Goal: Book appointment/travel/reservation

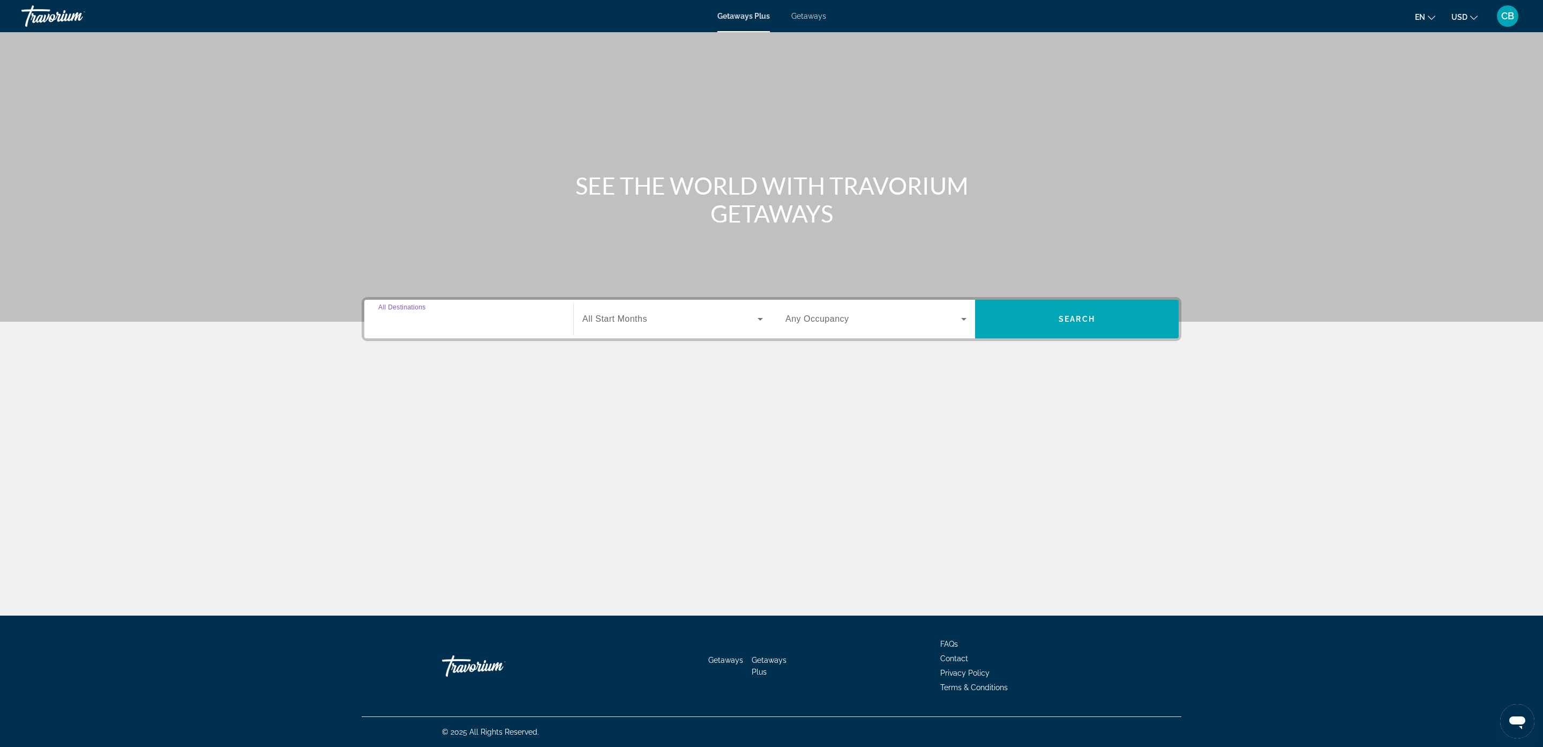
click at [472, 324] on input "Destination All Destinations" at bounding box center [468, 319] width 181 height 13
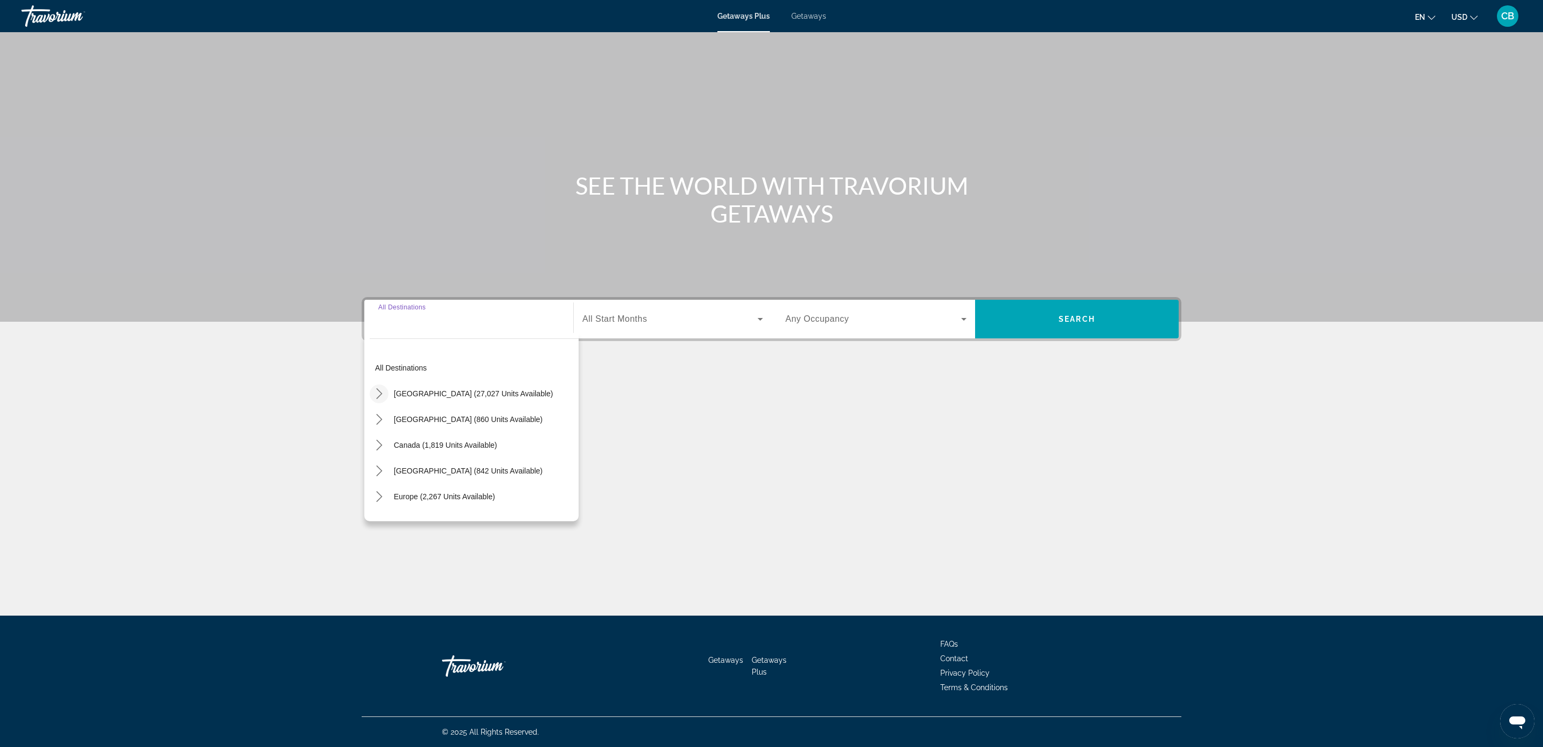
click at [376, 398] on icon "Toggle United States (27,027 units available) submenu" at bounding box center [379, 393] width 6 height 11
click at [385, 437] on icon "Toggle Florida (2,899 units available) submenu" at bounding box center [390, 433] width 11 height 11
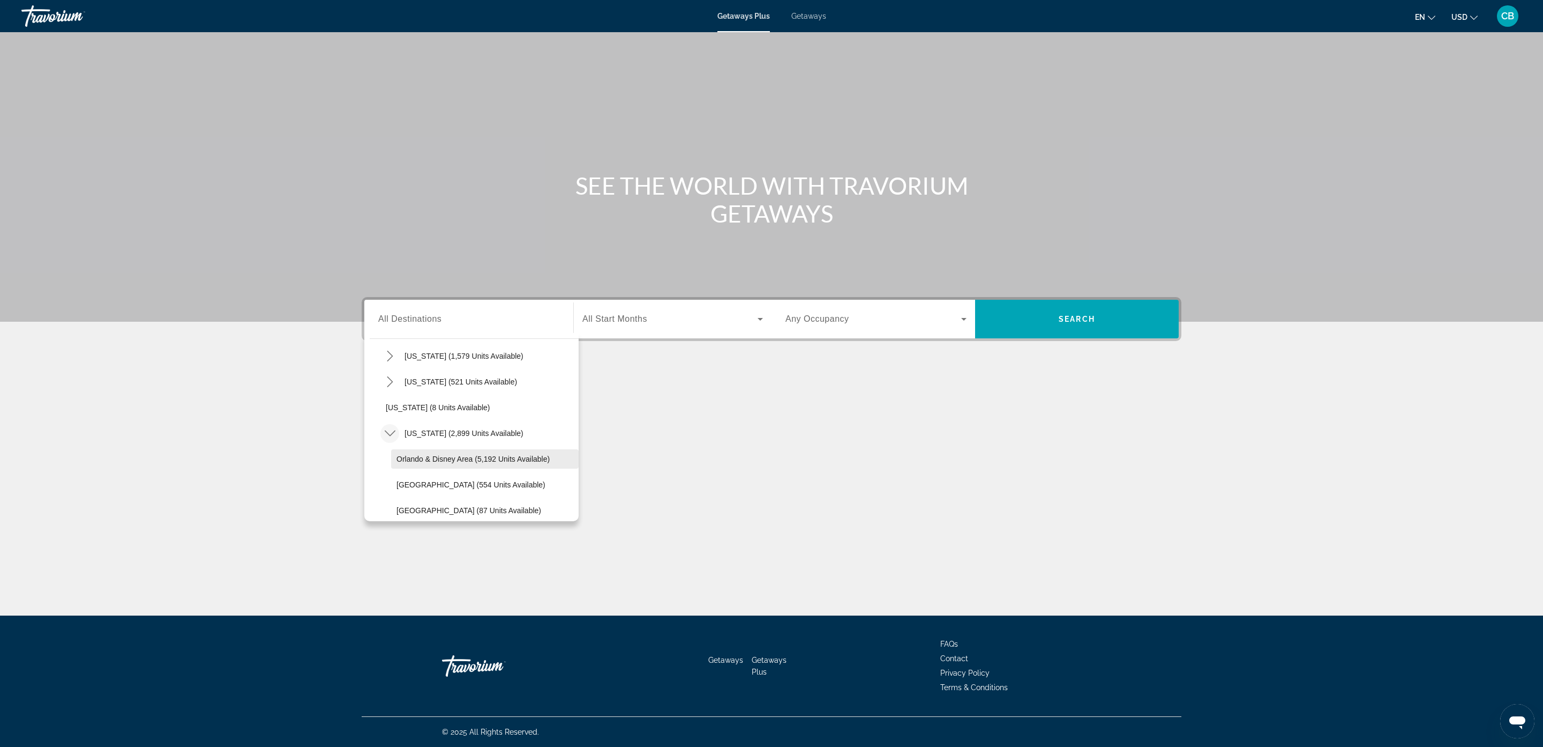
click at [427, 459] on span "Orlando & Disney Area (5,192 units available)" at bounding box center [473, 458] width 153 height 9
type input "**********"
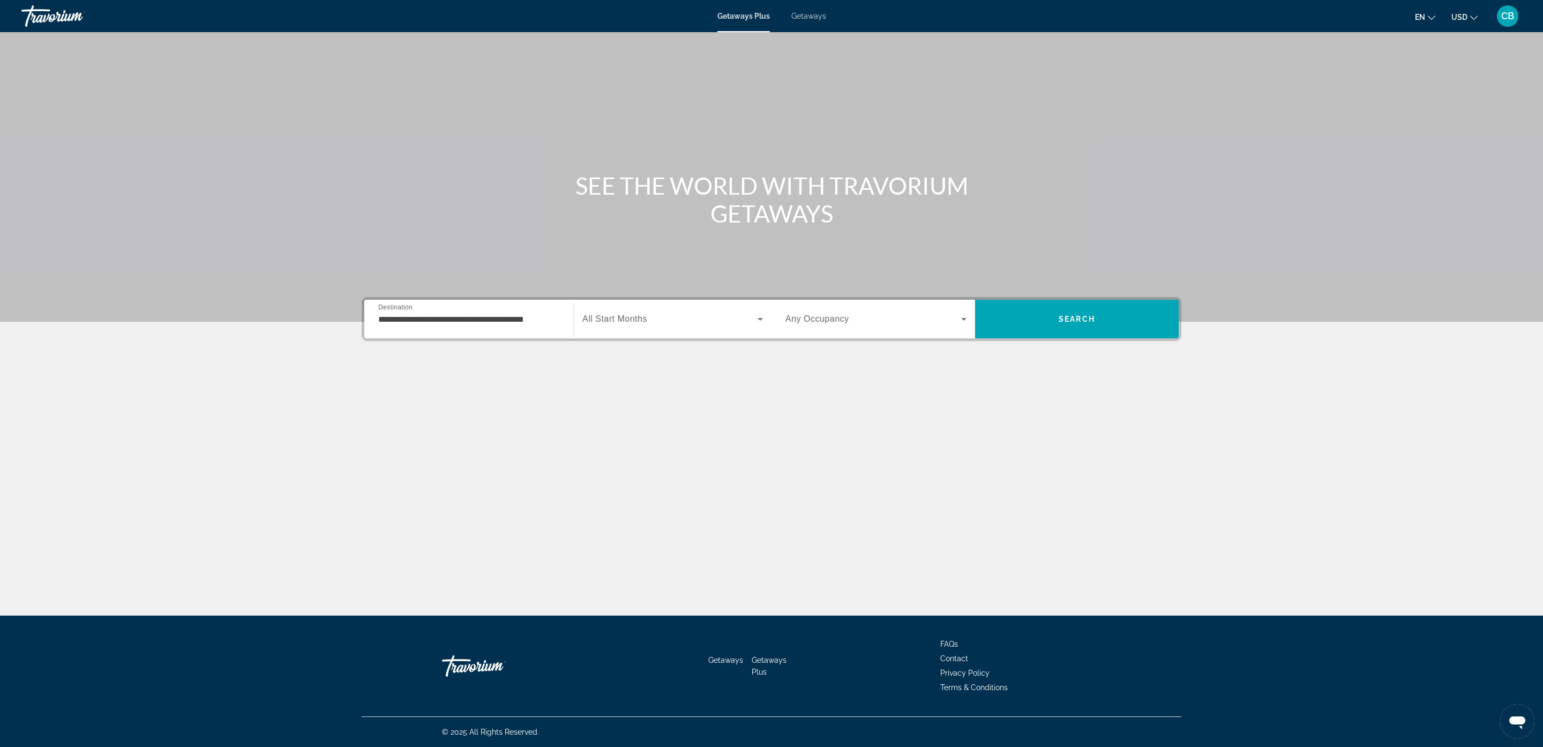
click at [632, 319] on span "All Start Months" at bounding box center [615, 318] width 65 height 9
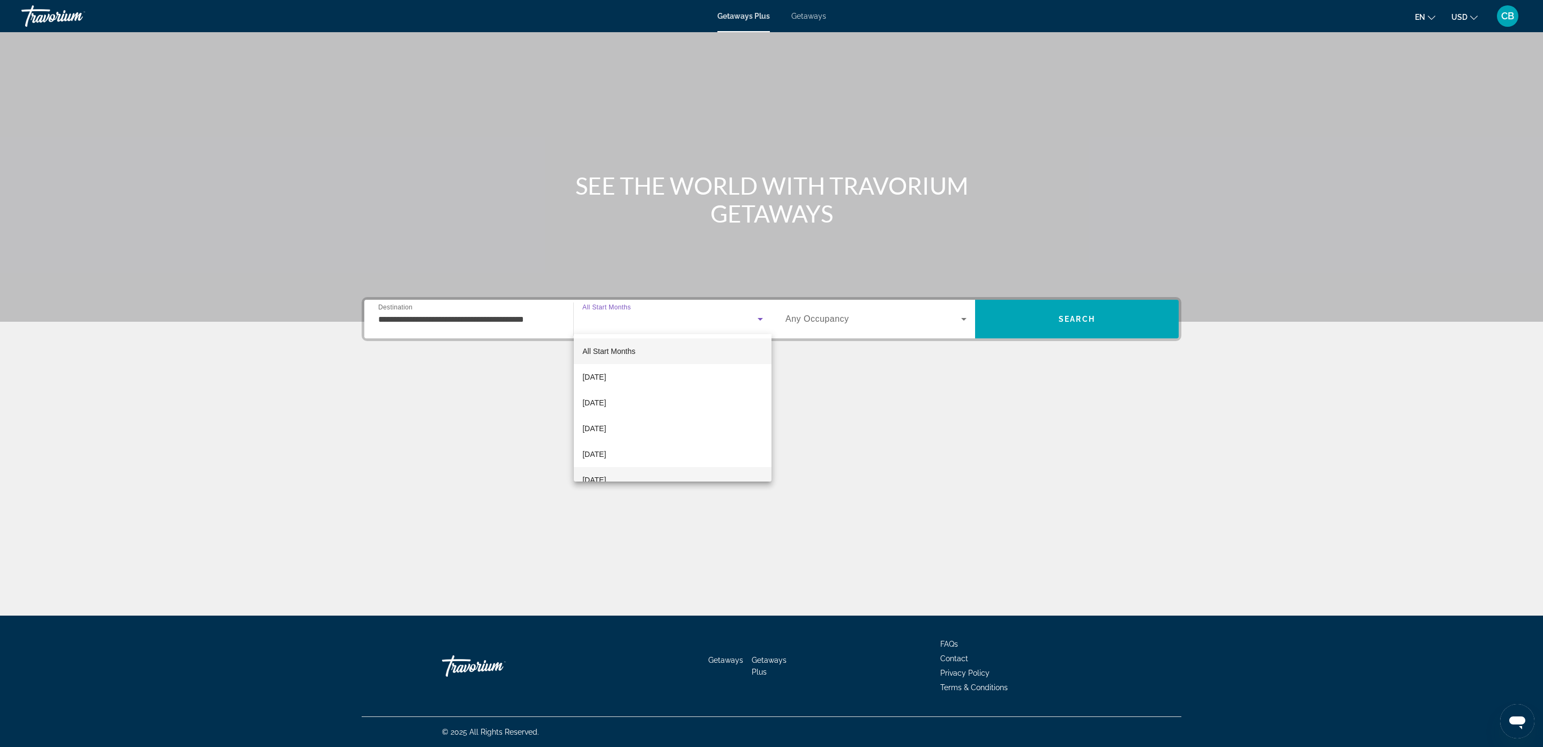
click at [632, 472] on mat-option "[DATE]" at bounding box center [673, 480] width 198 height 26
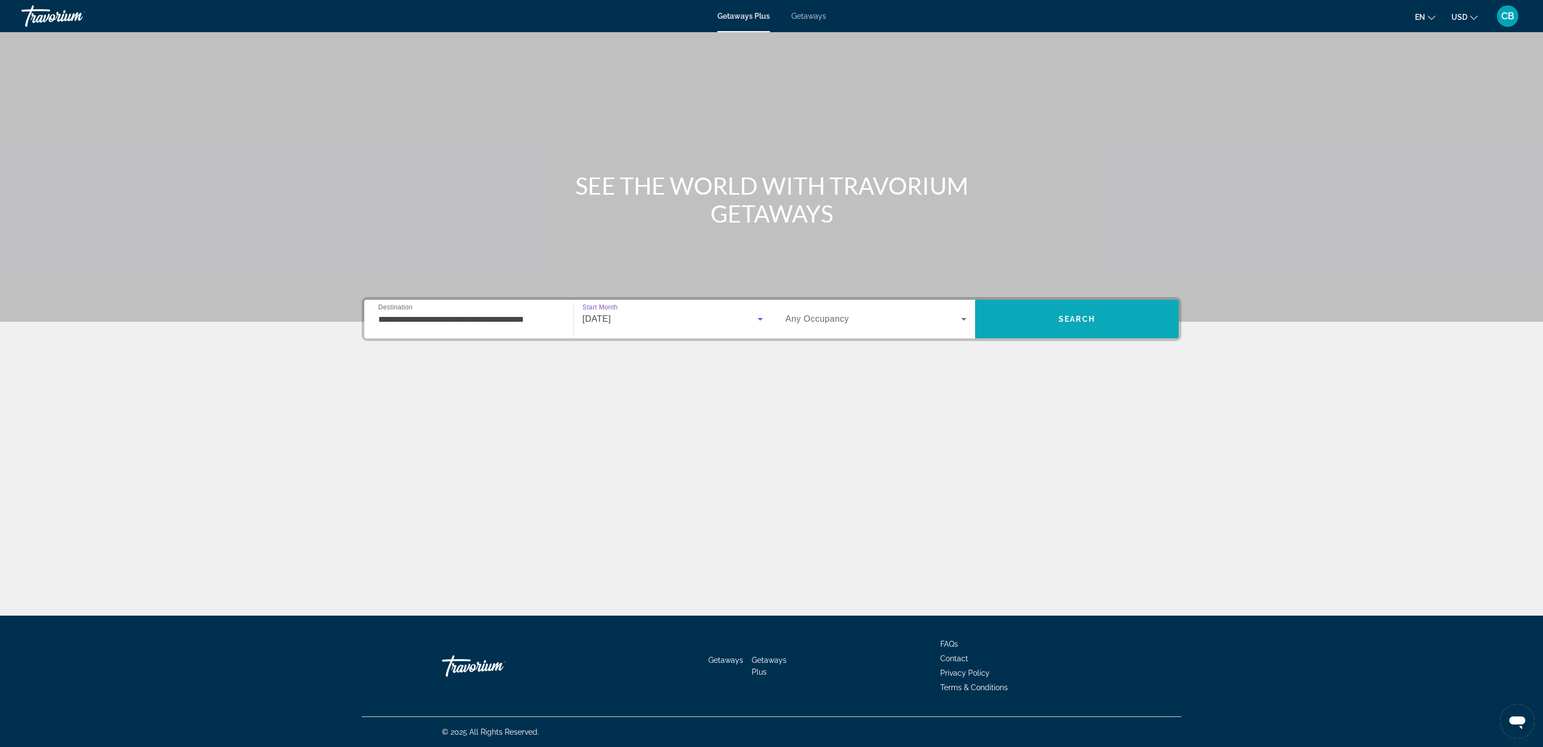
click at [1030, 319] on span "Search" at bounding box center [1077, 319] width 204 height 26
click at [465, 313] on input "Destination All Destinations" at bounding box center [468, 319] width 181 height 13
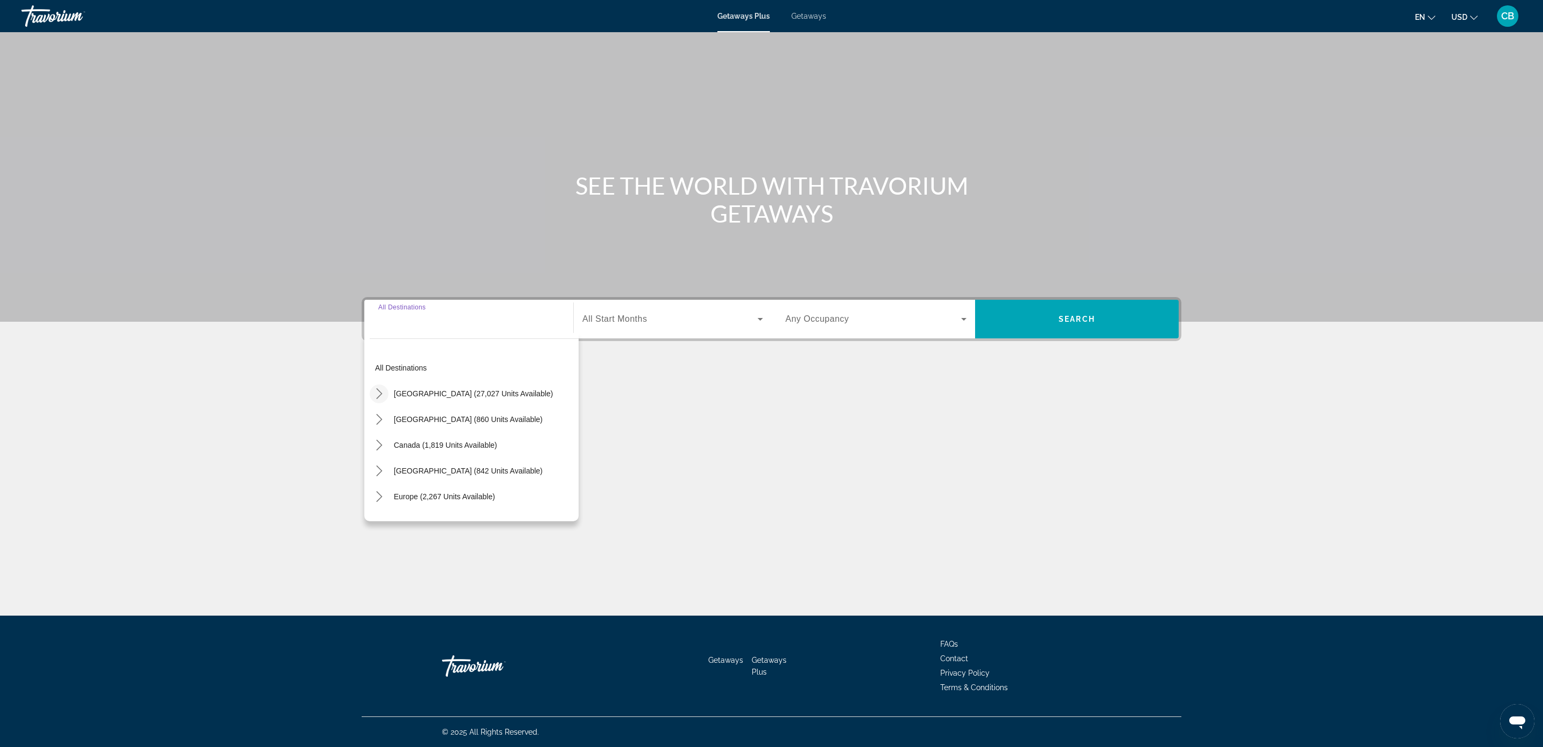
click at [378, 390] on icon "Toggle United States (27,027 units available) submenu" at bounding box center [379, 393] width 11 height 11
click at [396, 356] on mat-icon "Toggle Florida (2,899 units available) submenu" at bounding box center [390, 356] width 19 height 19
click at [478, 383] on span "Orlando & Disney Area (5,192 units available)" at bounding box center [473, 382] width 153 height 9
type input "**********"
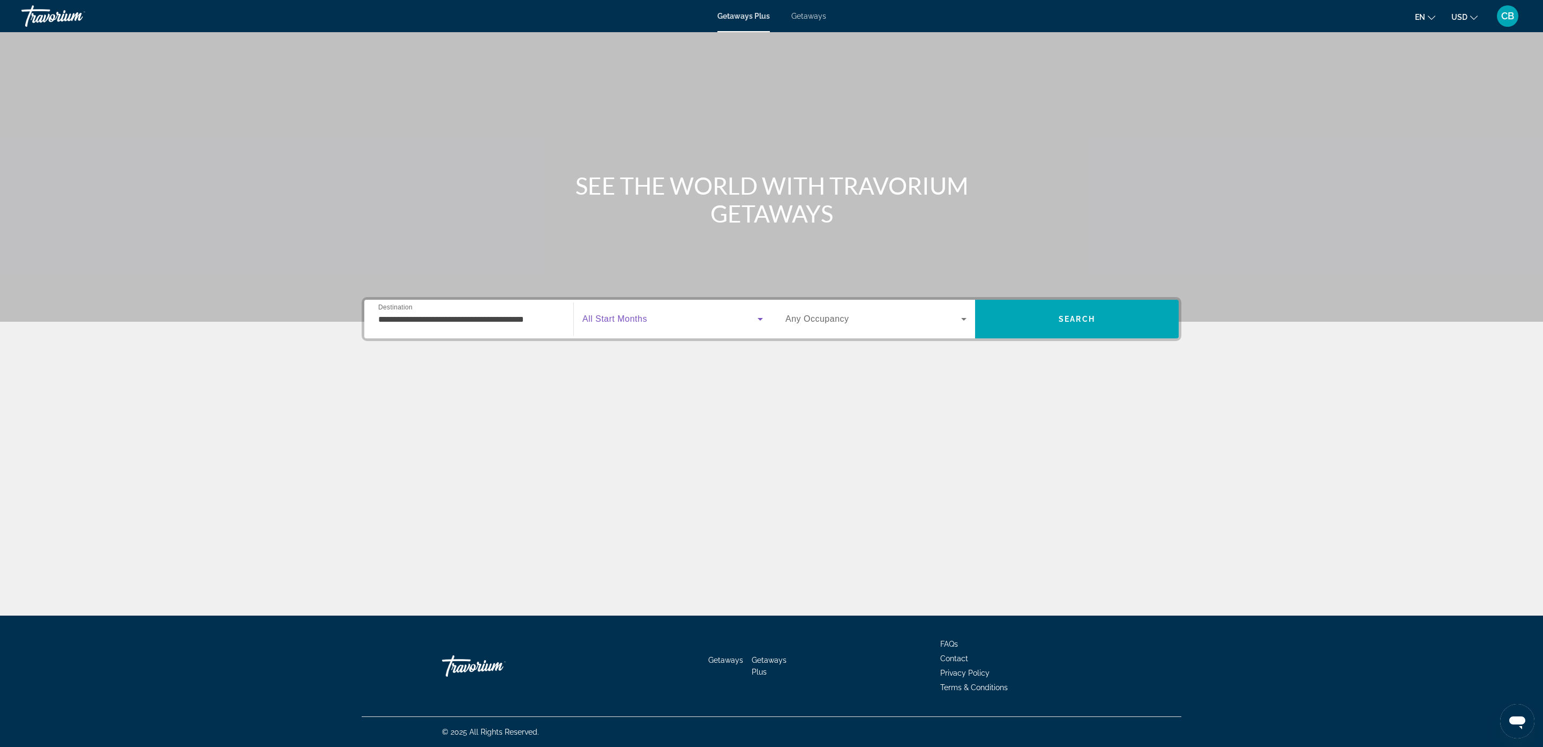
click at [687, 317] on span "Search widget" at bounding box center [670, 318] width 175 height 13
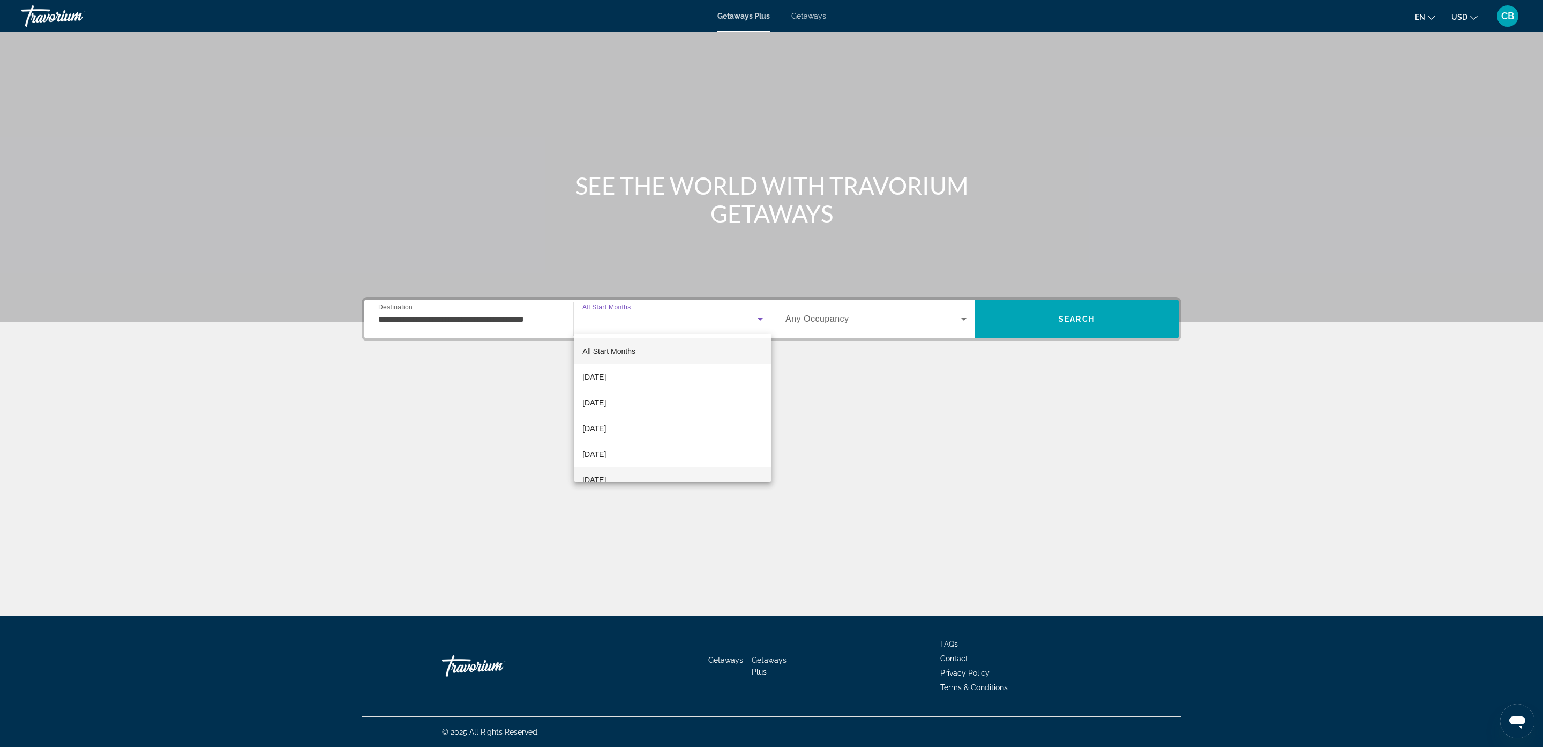
click at [606, 476] on span "[DATE]" at bounding box center [595, 479] width 24 height 13
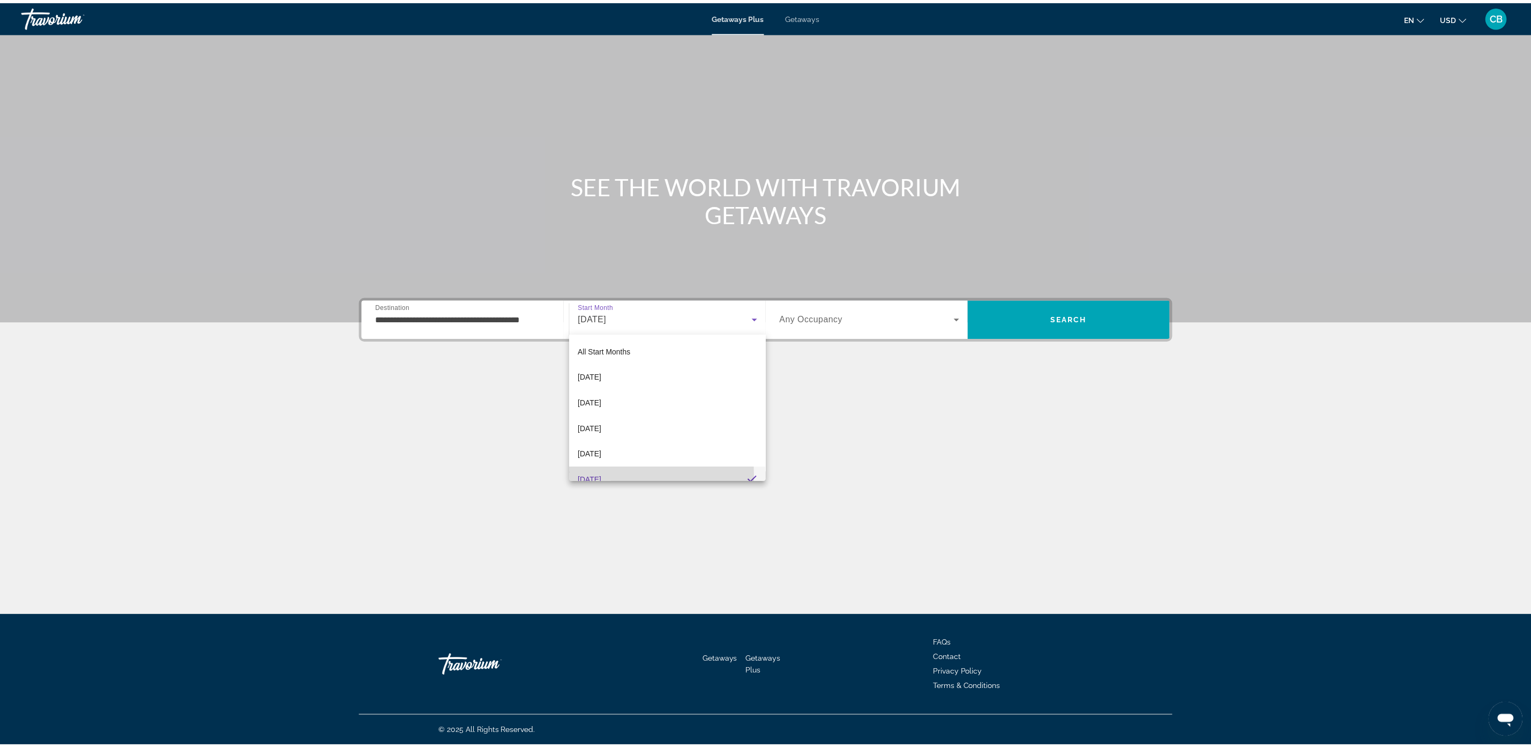
scroll to position [11, 0]
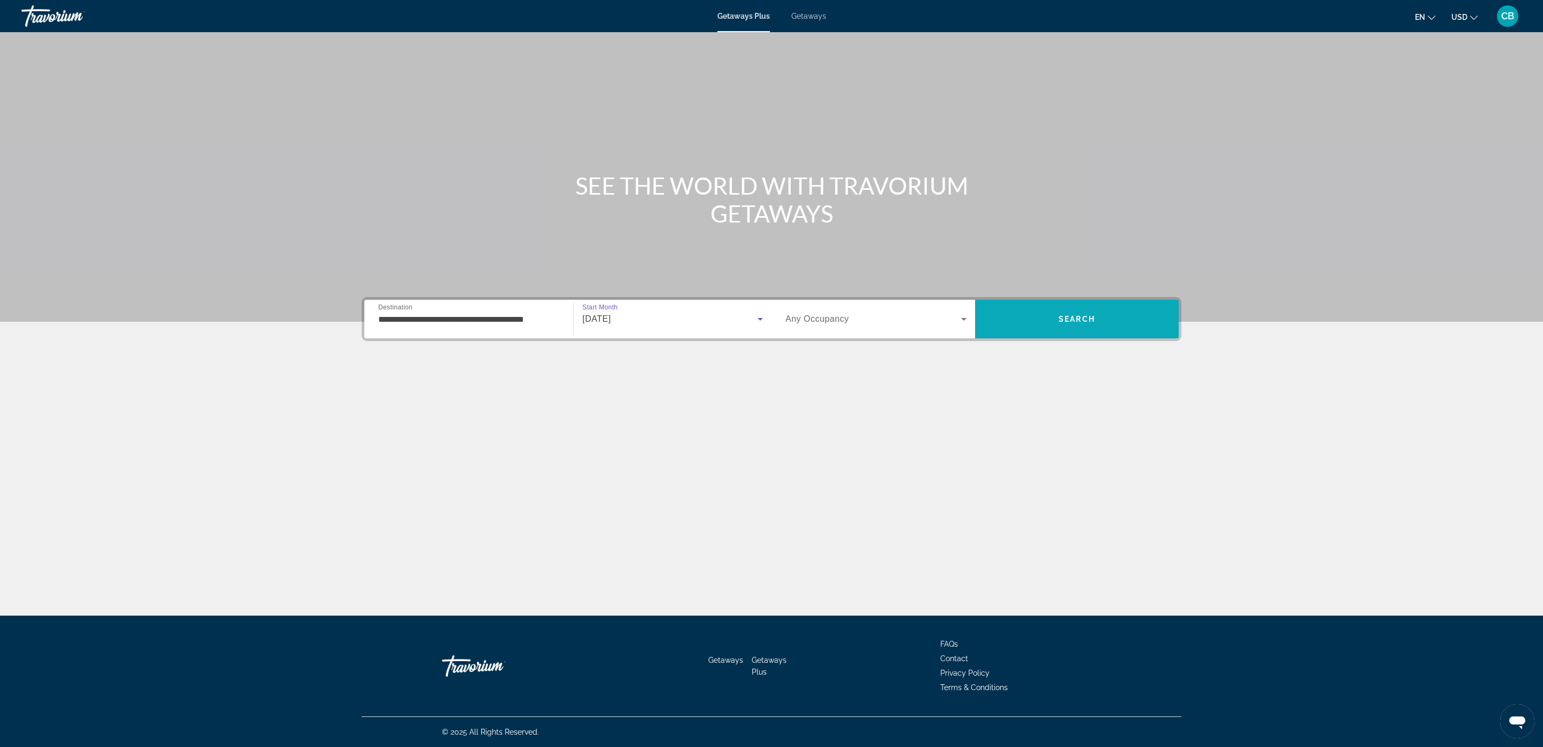
click at [1031, 316] on span "Search" at bounding box center [1077, 319] width 204 height 26
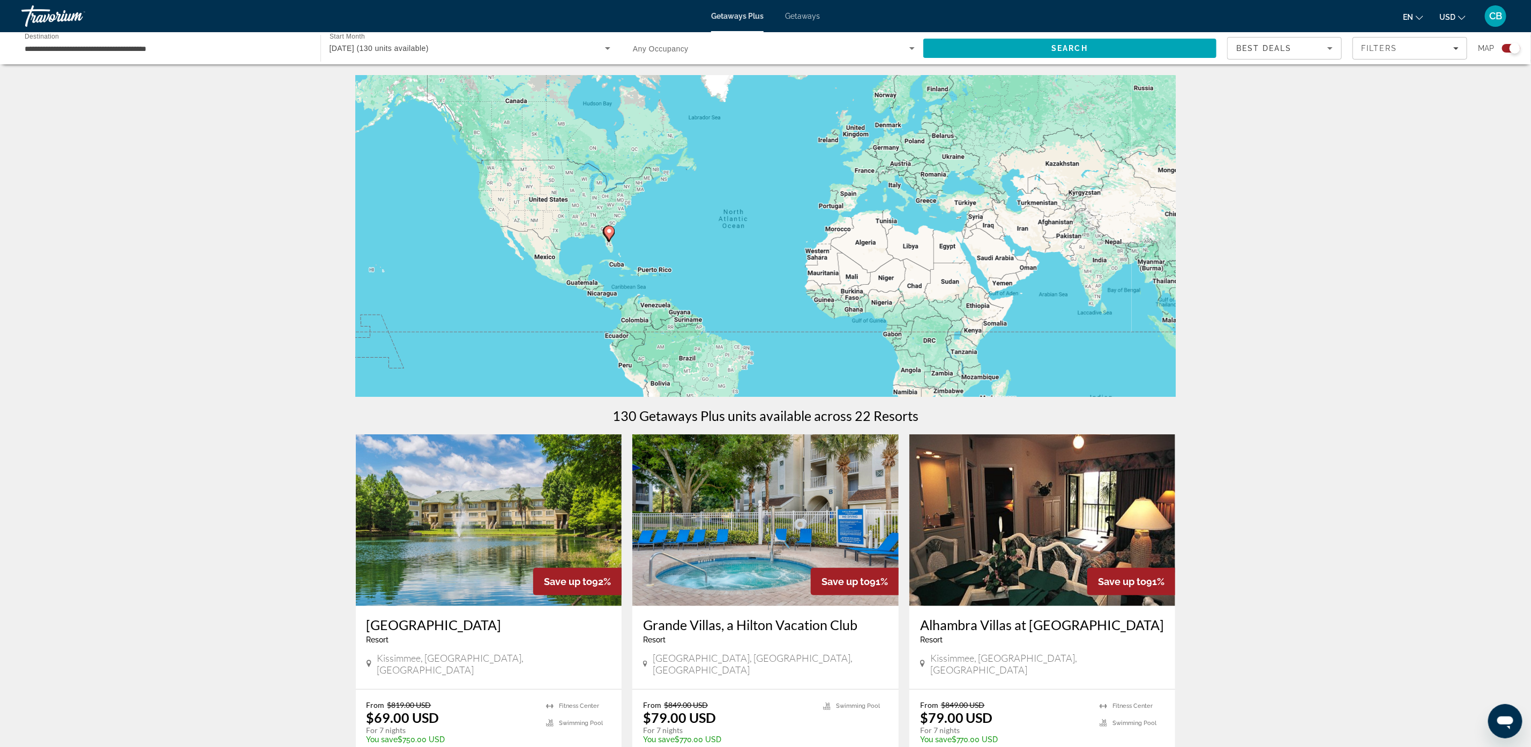
click at [1433, 47] on div "Filters" at bounding box center [1410, 48] width 98 height 9
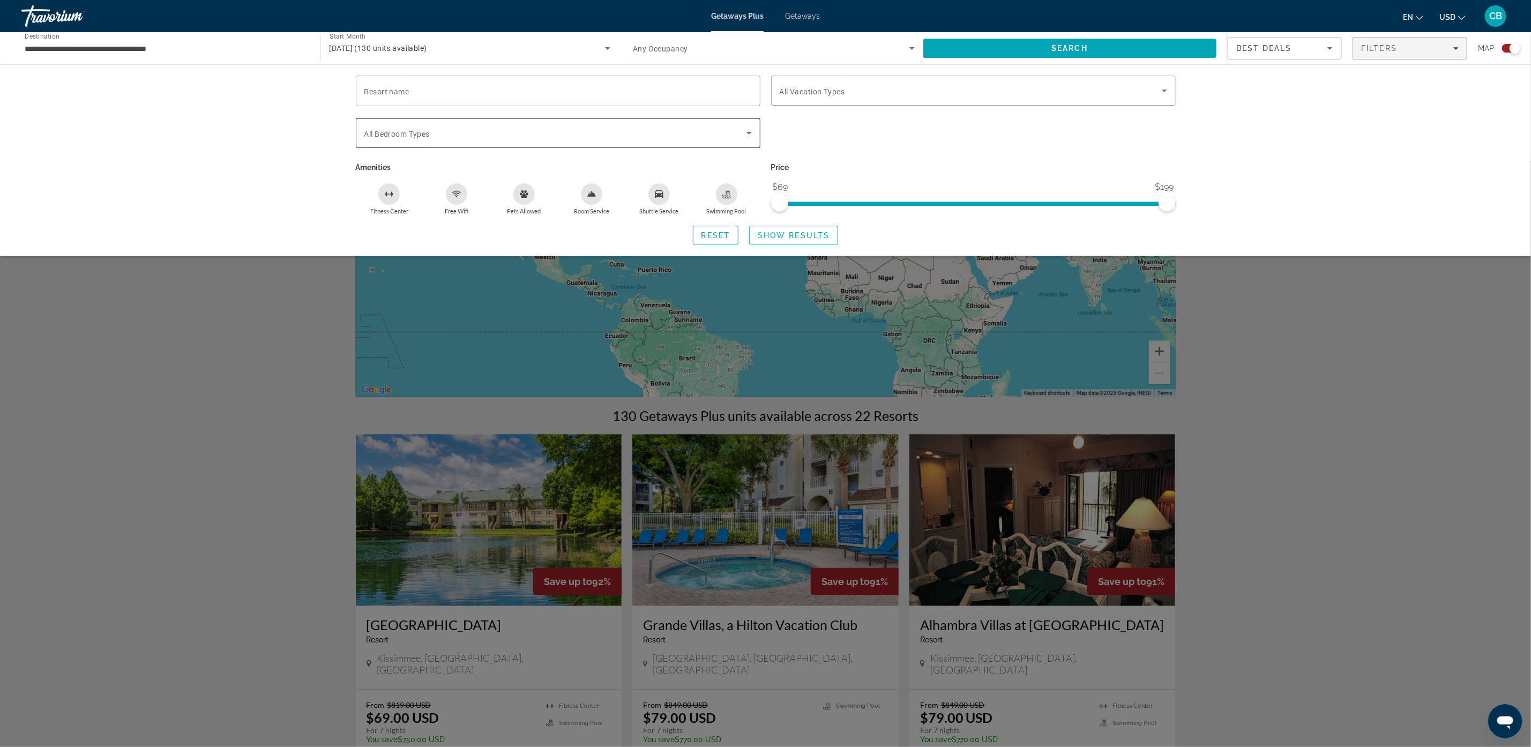
click at [637, 136] on span "Search widget" at bounding box center [555, 132] width 382 height 13
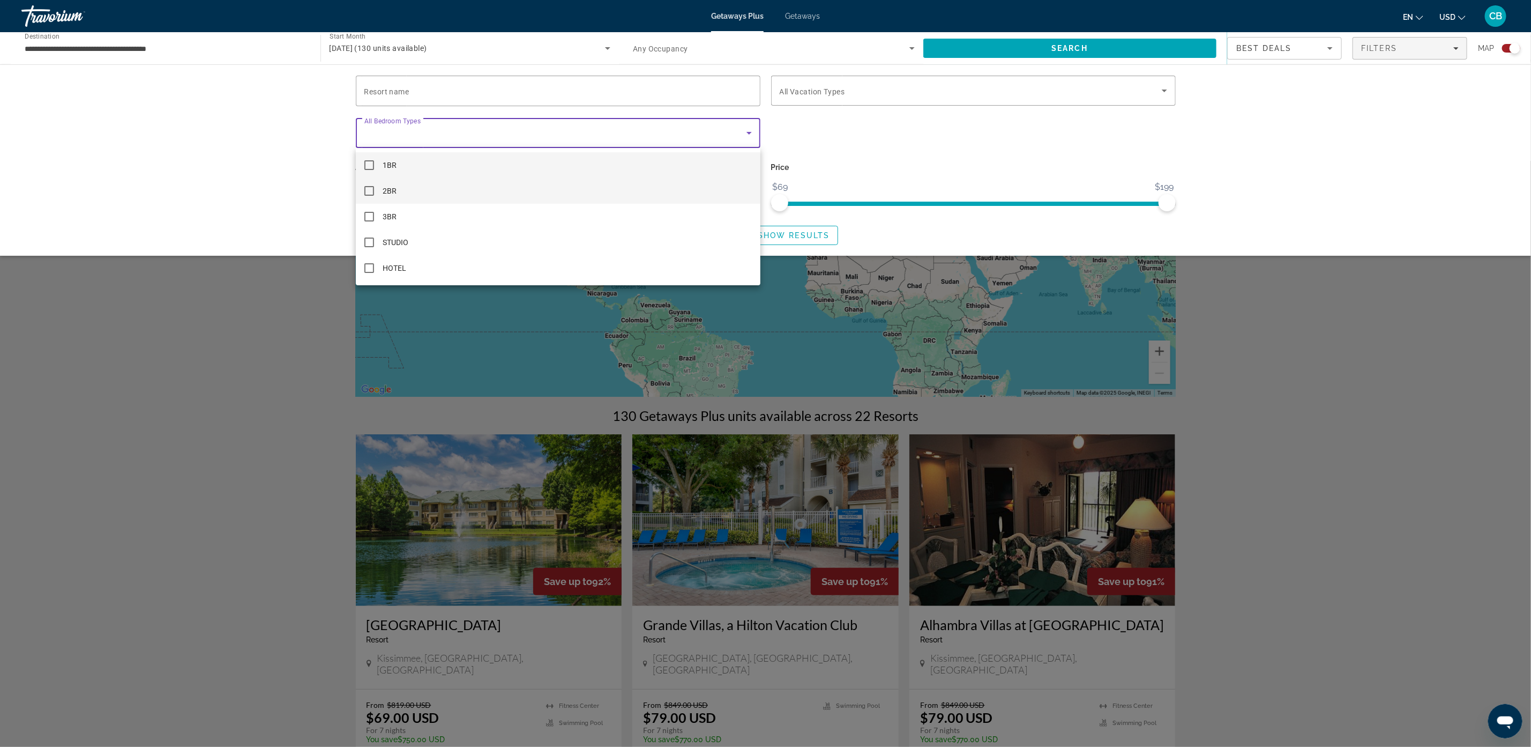
click at [369, 191] on mat-pseudo-checkbox at bounding box center [369, 191] width 10 height 10
click at [1294, 214] on div at bounding box center [765, 373] width 1531 height 747
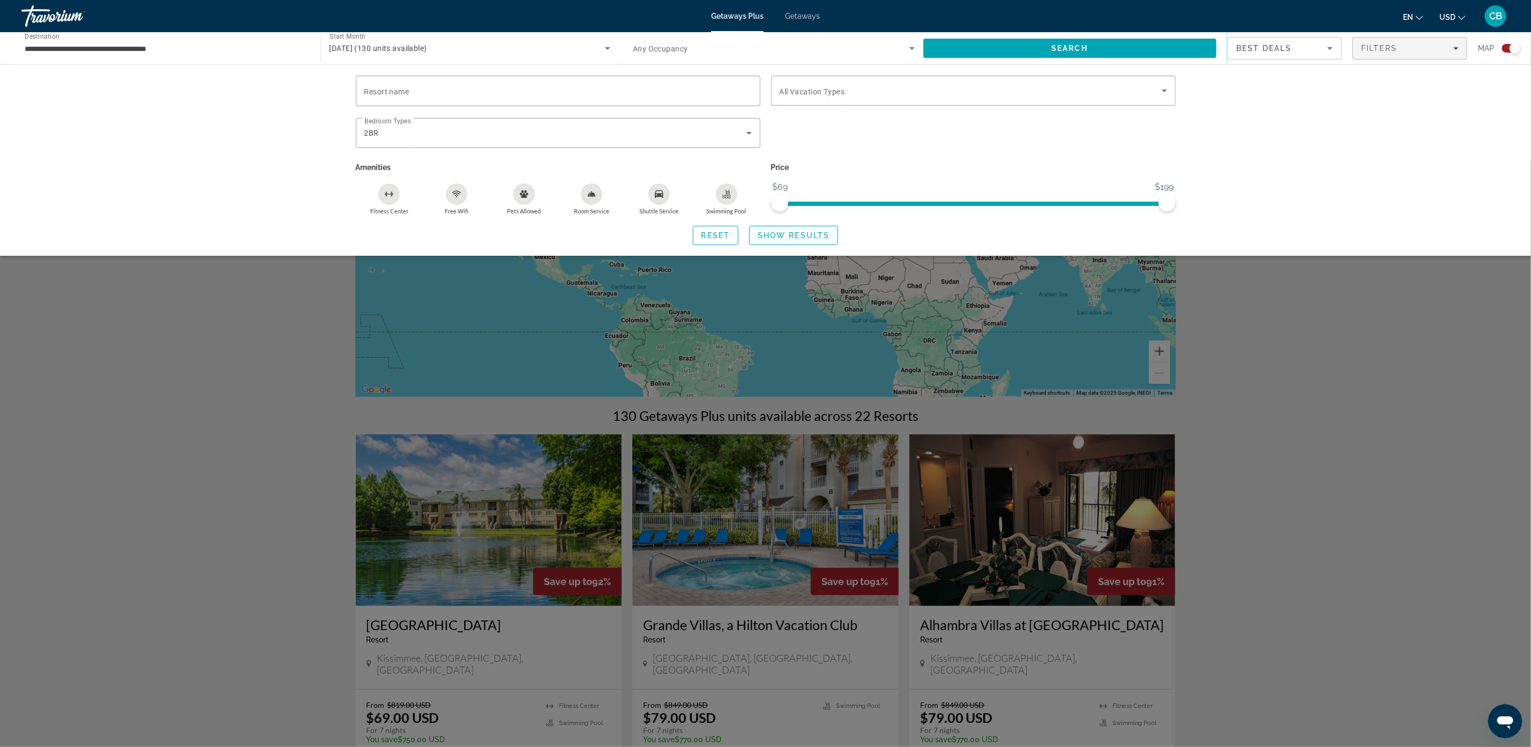
click at [804, 246] on span "Search widget" at bounding box center [794, 235] width 88 height 26
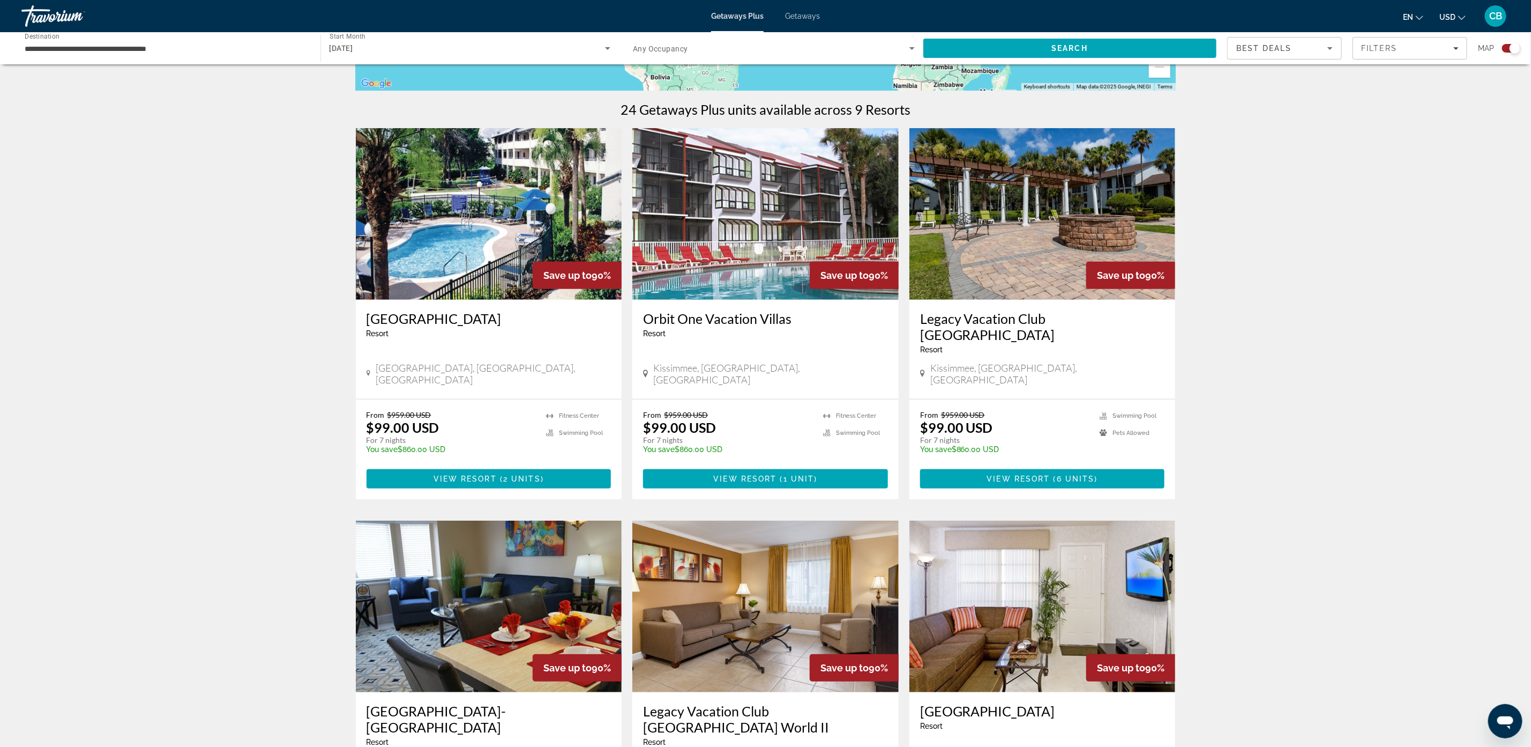
scroll to position [317, 0]
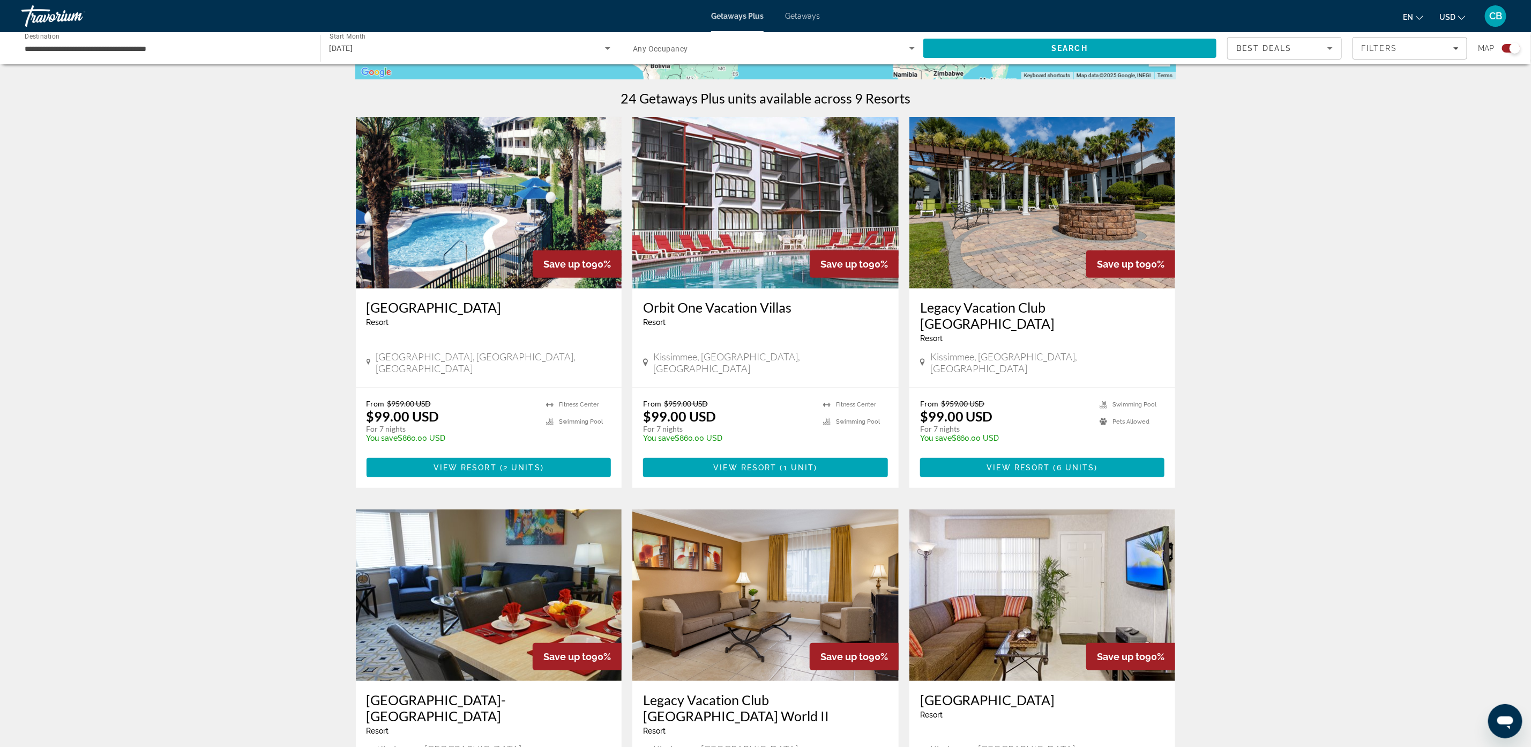
click at [1035, 200] on img "Main content" at bounding box center [1042, 202] width 266 height 171
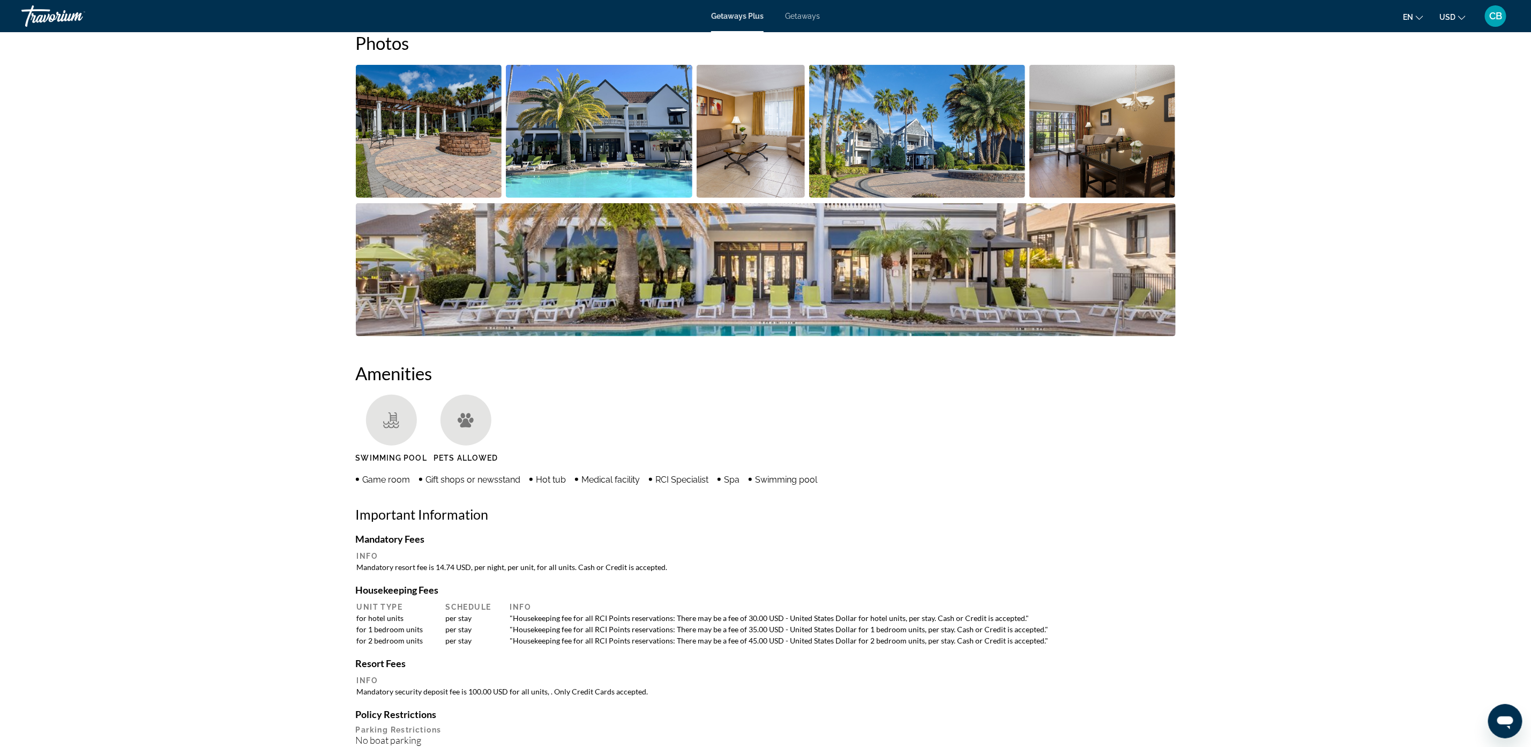
scroll to position [504, 0]
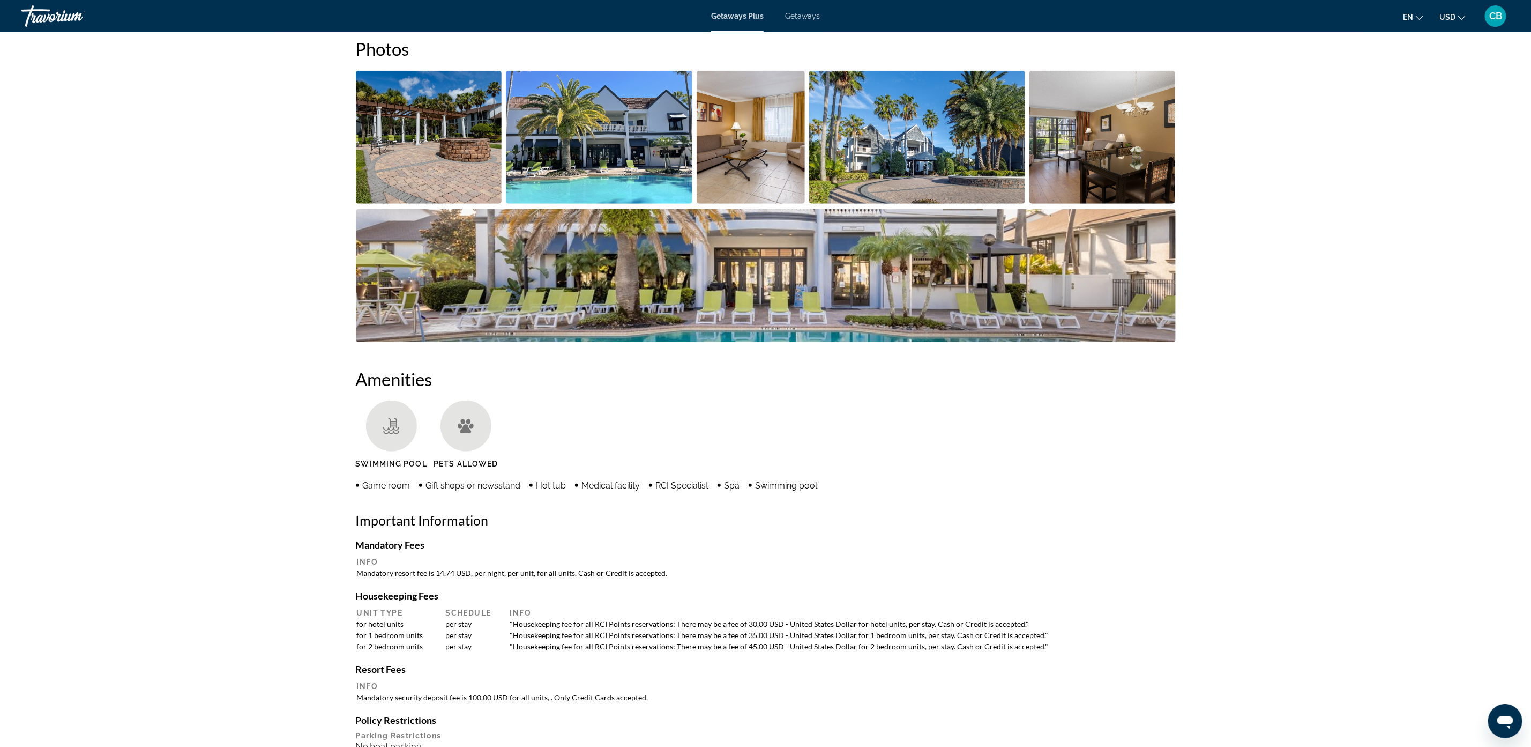
click at [599, 148] on img "Open full-screen image slider" at bounding box center [599, 137] width 187 height 133
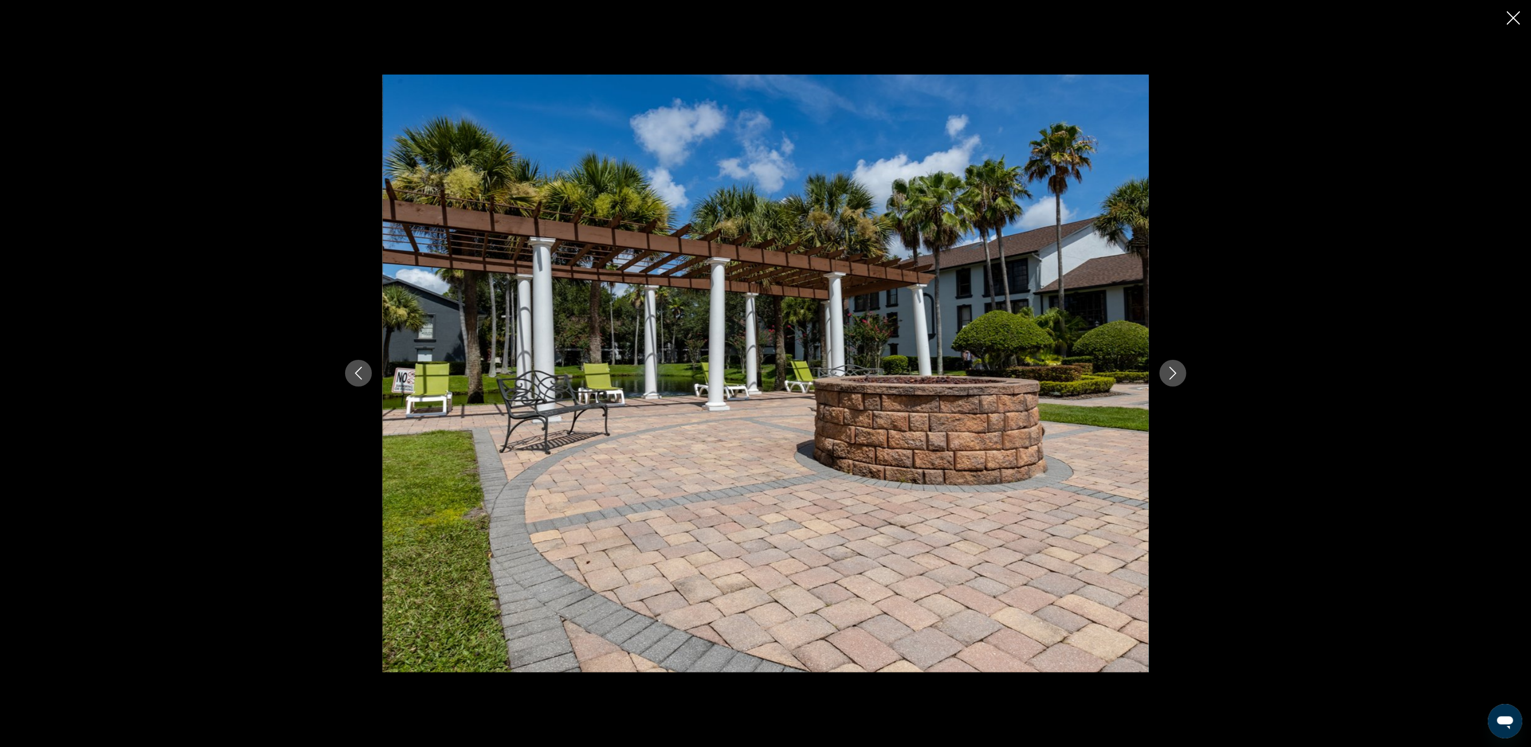
click at [1172, 367] on icon "Next image" at bounding box center [1173, 373] width 13 height 13
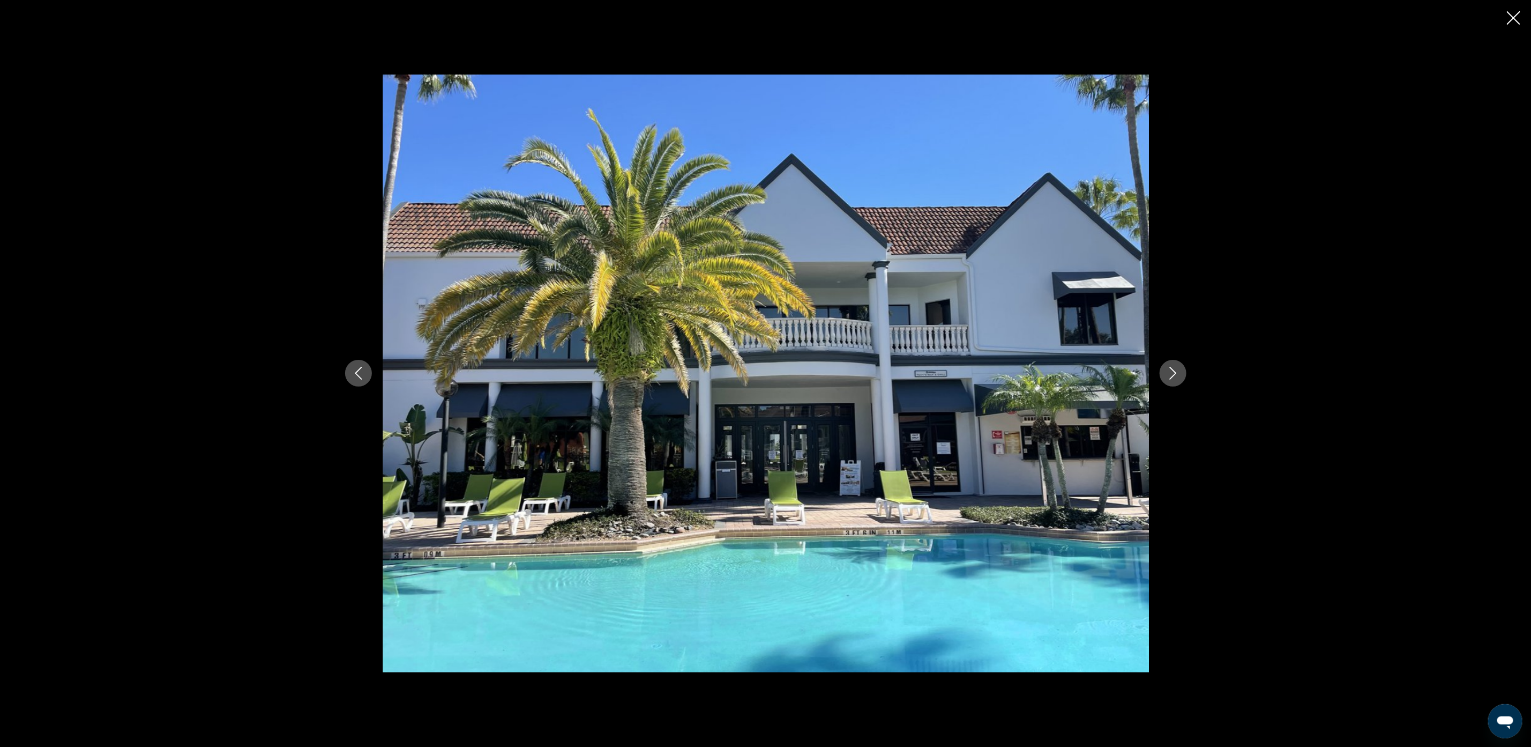
click at [169, 206] on div "prev next" at bounding box center [765, 373] width 1531 height 747
click at [1176, 377] on icon "Next image" at bounding box center [1173, 373] width 13 height 13
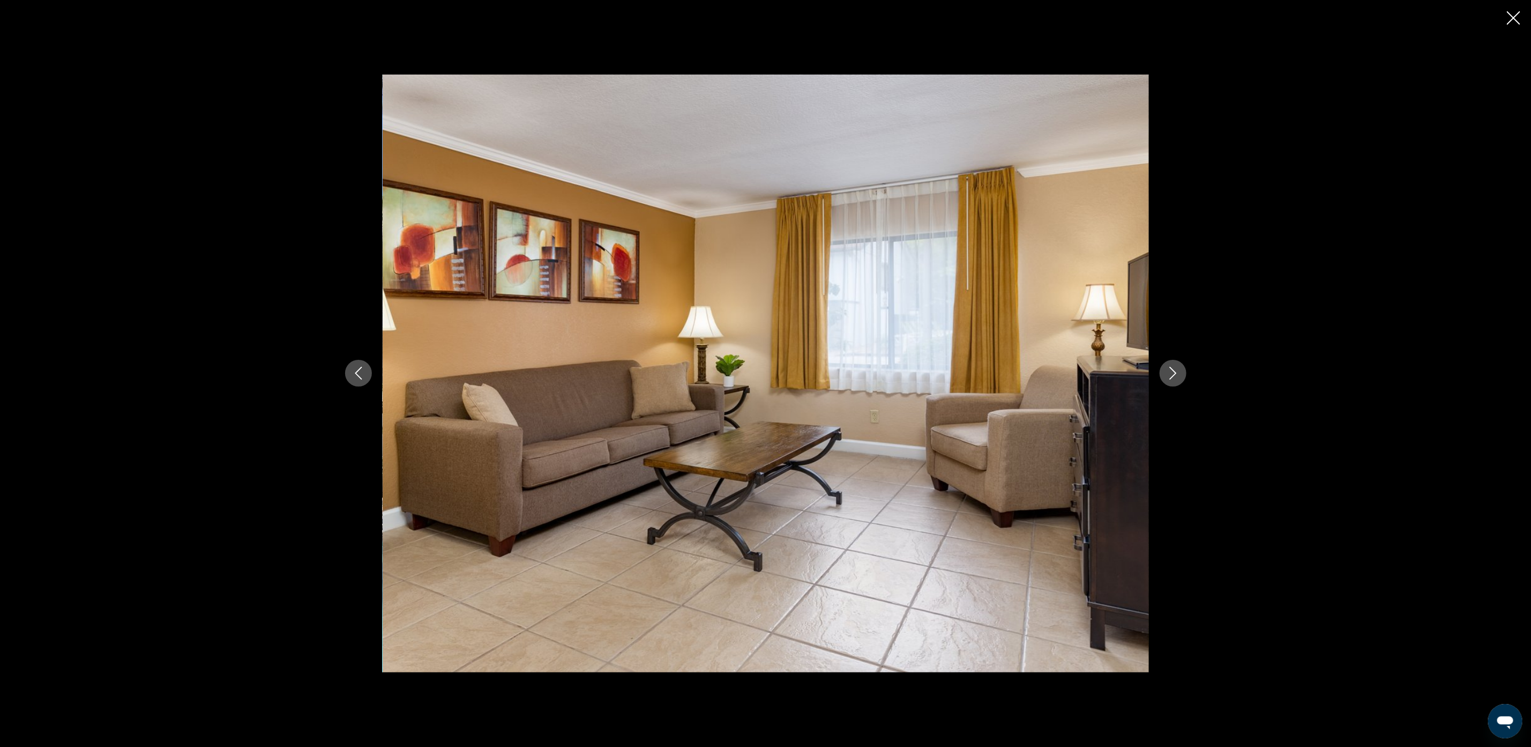
click at [1180, 376] on button "Next image" at bounding box center [1173, 373] width 27 height 27
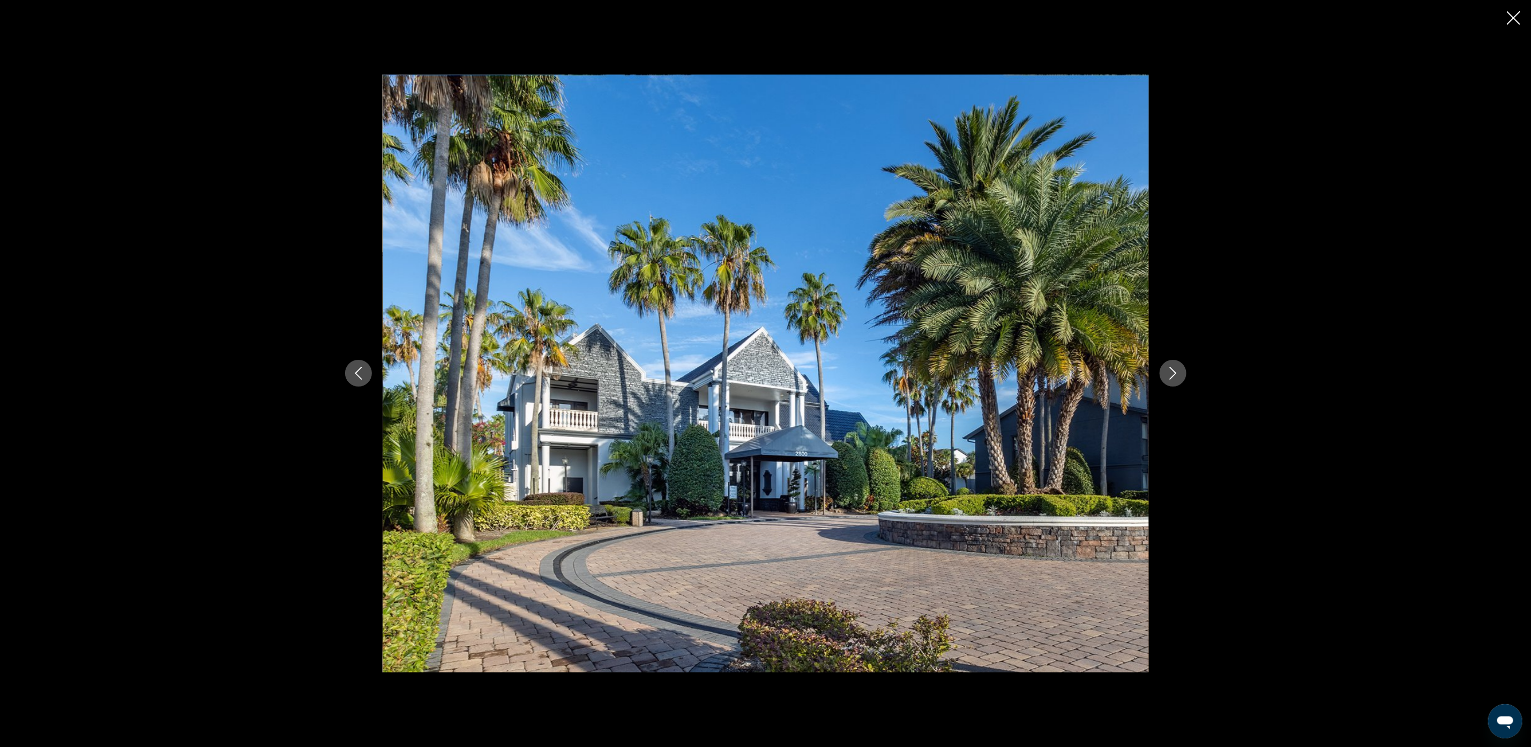
click at [1180, 376] on button "Next image" at bounding box center [1173, 373] width 27 height 27
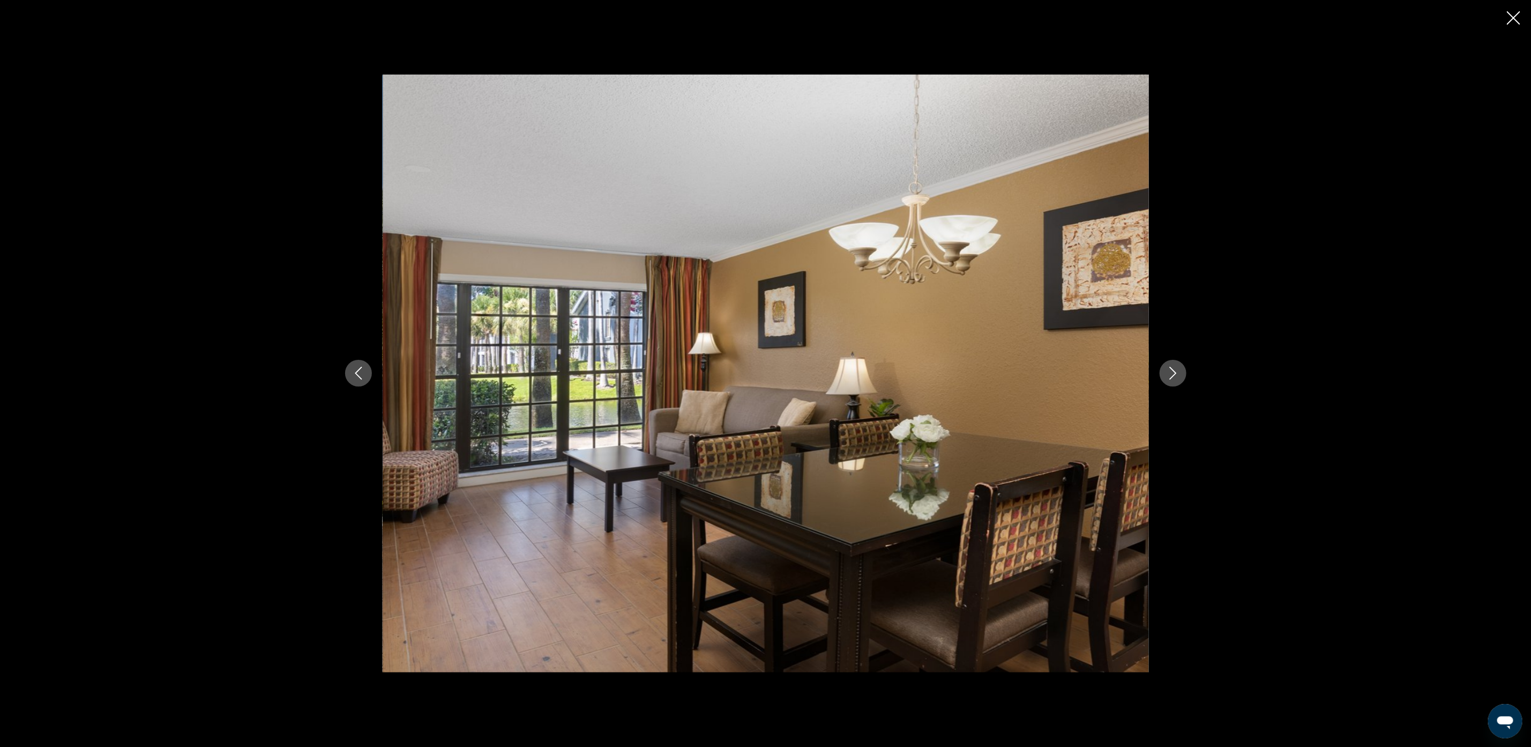
click at [1168, 369] on icon "Next image" at bounding box center [1173, 373] width 13 height 13
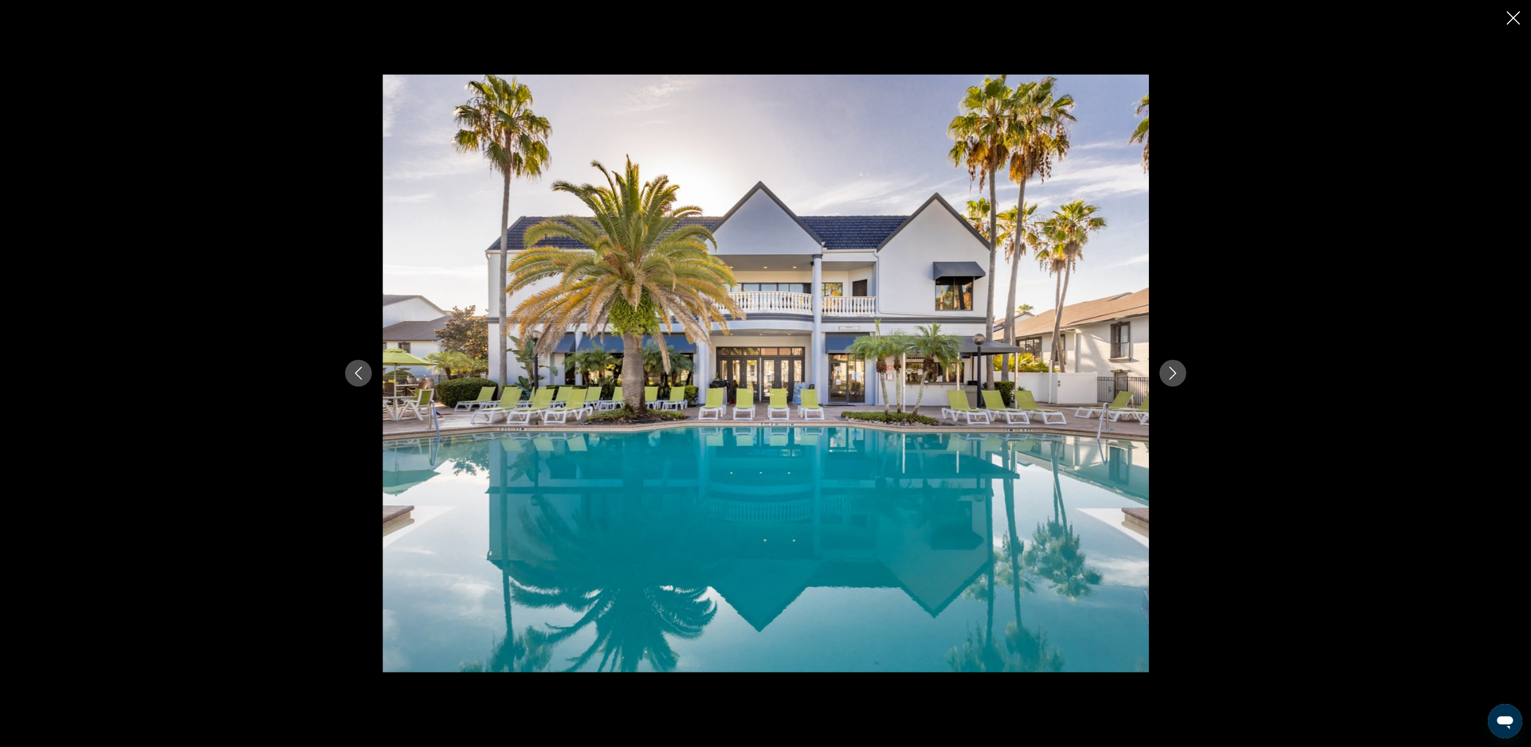
click at [1168, 368] on icon "Next image" at bounding box center [1173, 373] width 13 height 13
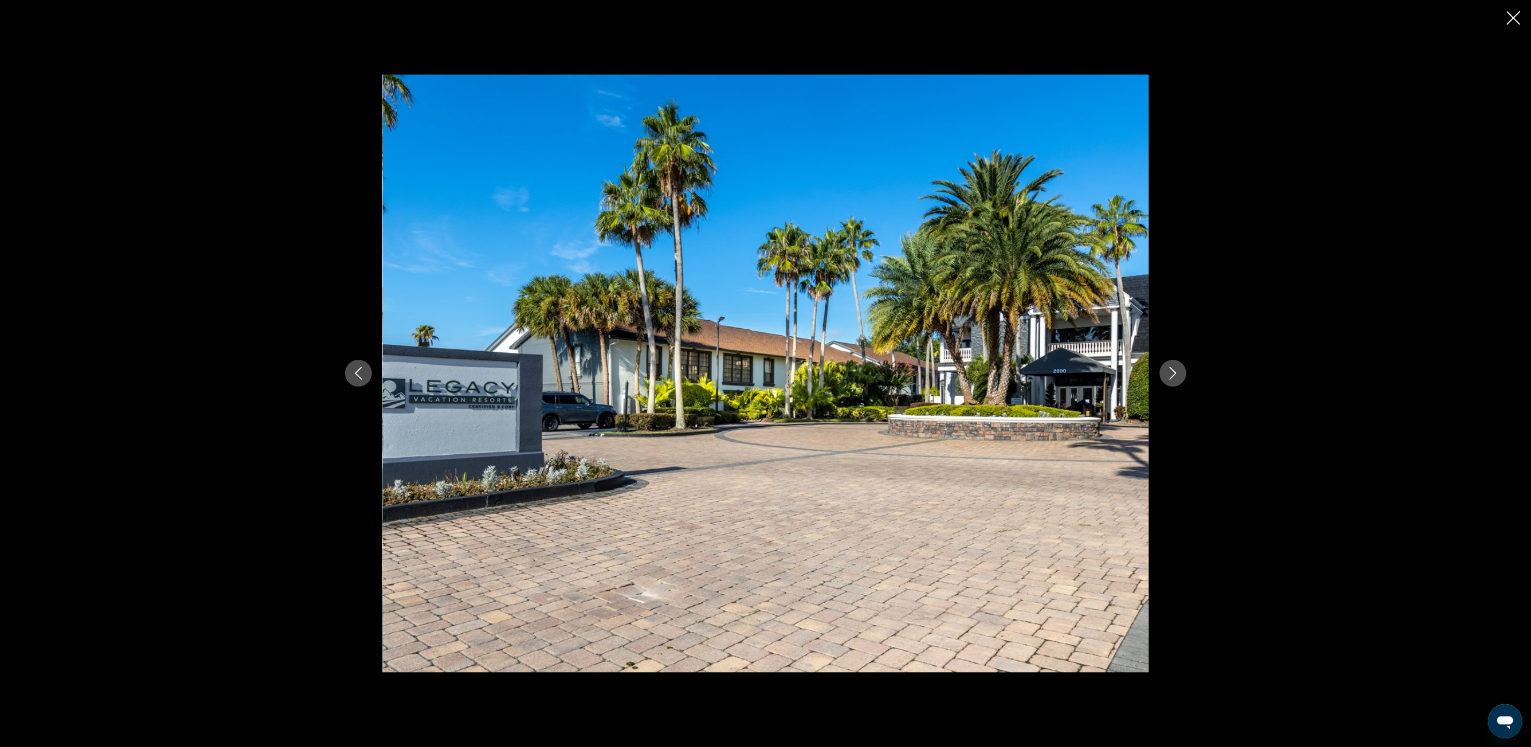
click at [1168, 368] on icon "Next image" at bounding box center [1173, 373] width 13 height 13
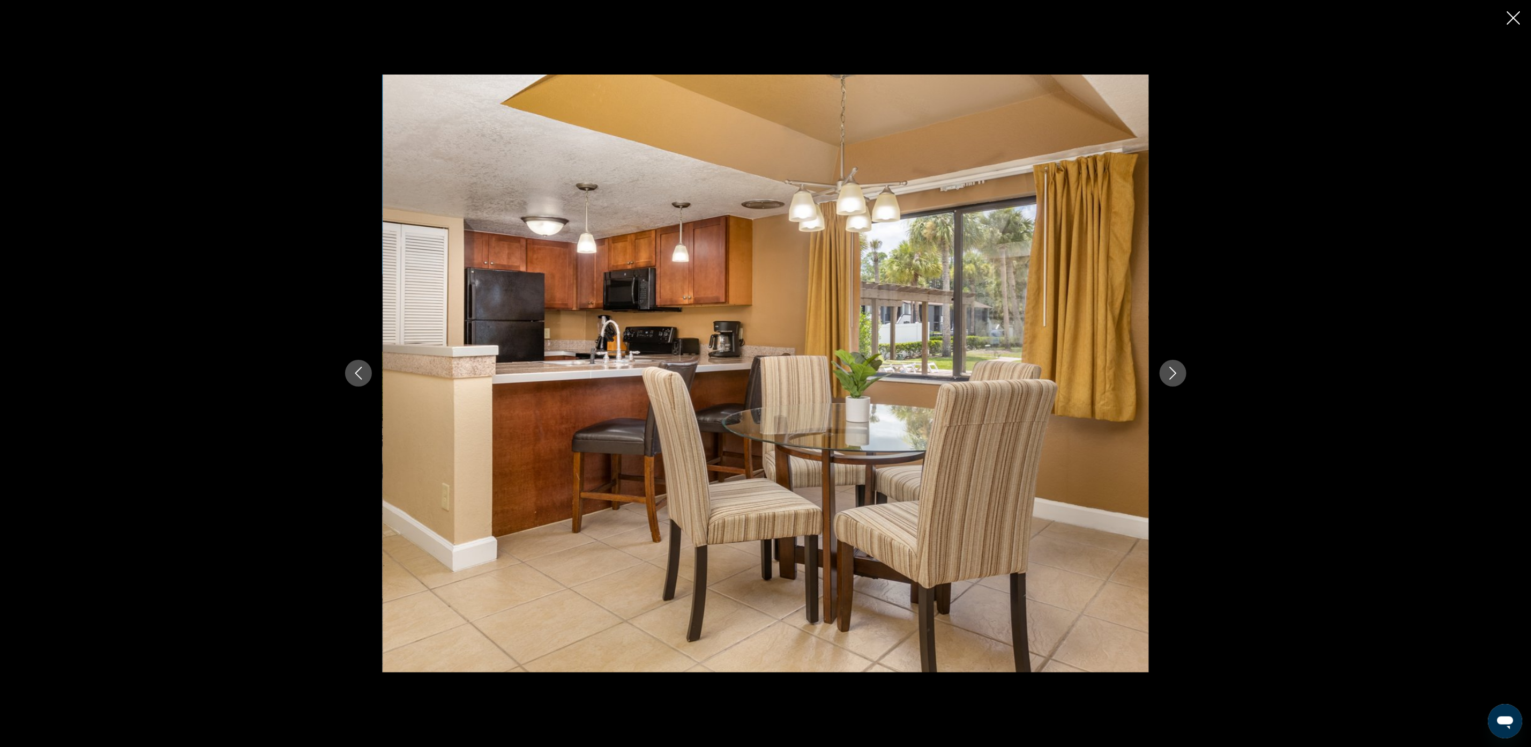
click at [1168, 368] on icon "Next image" at bounding box center [1173, 373] width 13 height 13
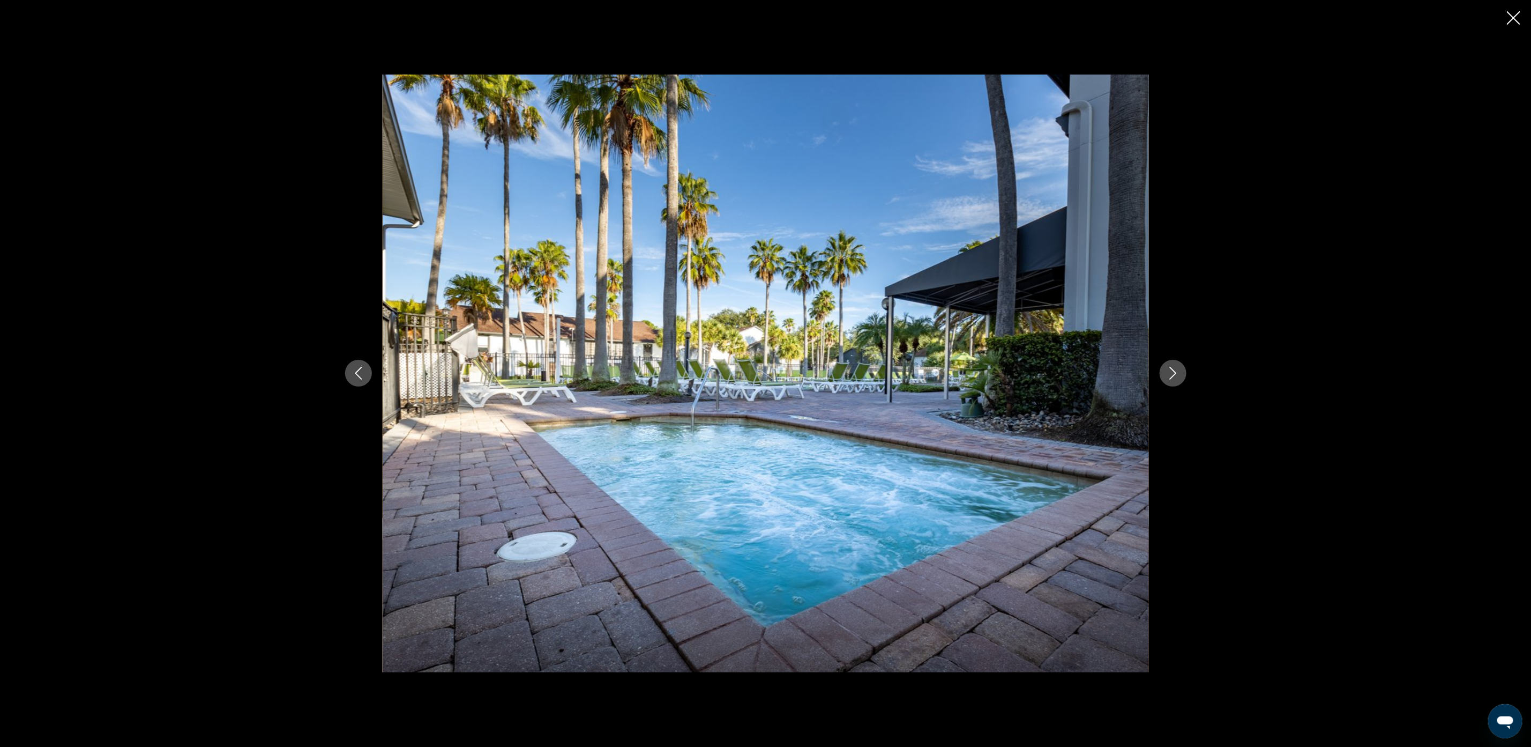
click at [1168, 368] on icon "Next image" at bounding box center [1173, 373] width 13 height 13
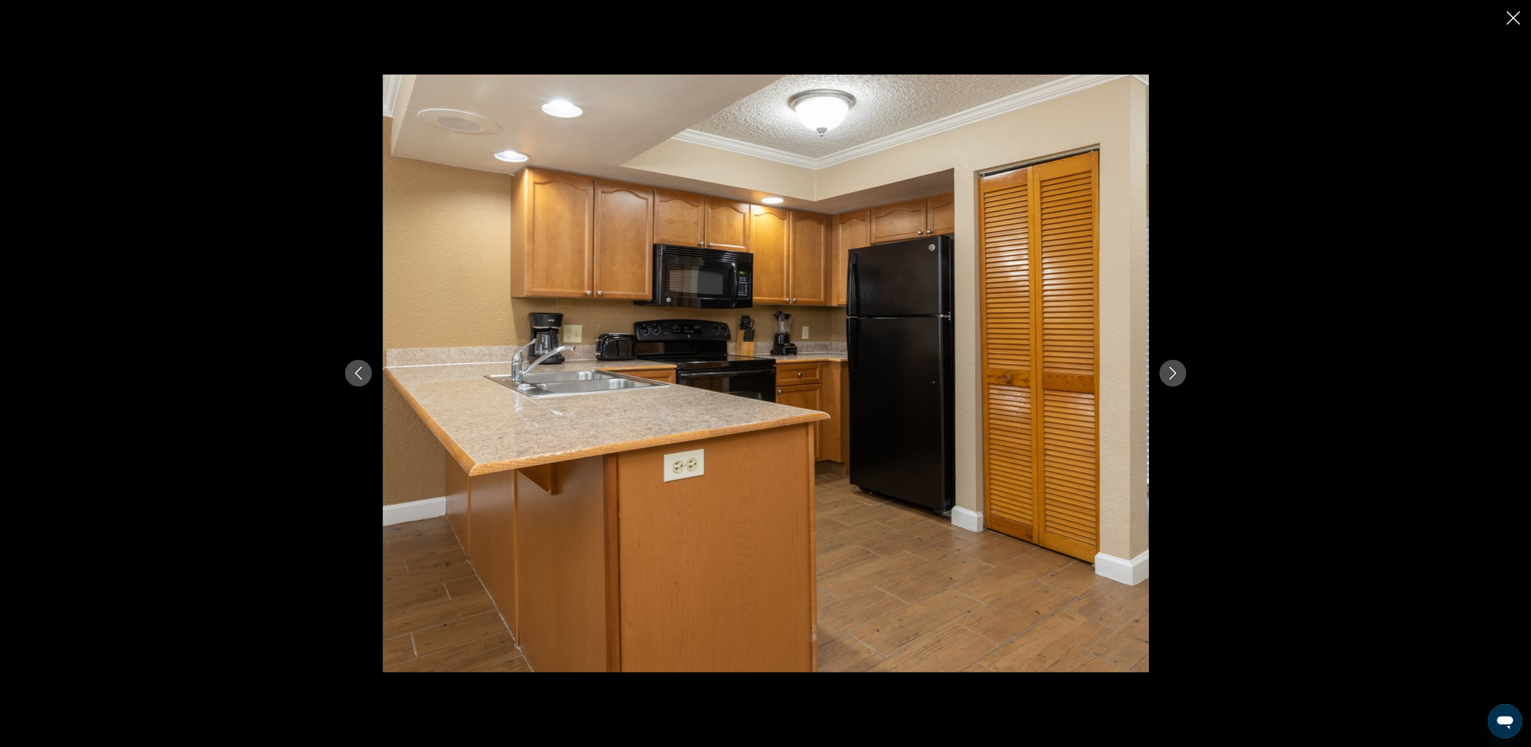
click at [1168, 368] on icon "Next image" at bounding box center [1173, 373] width 13 height 13
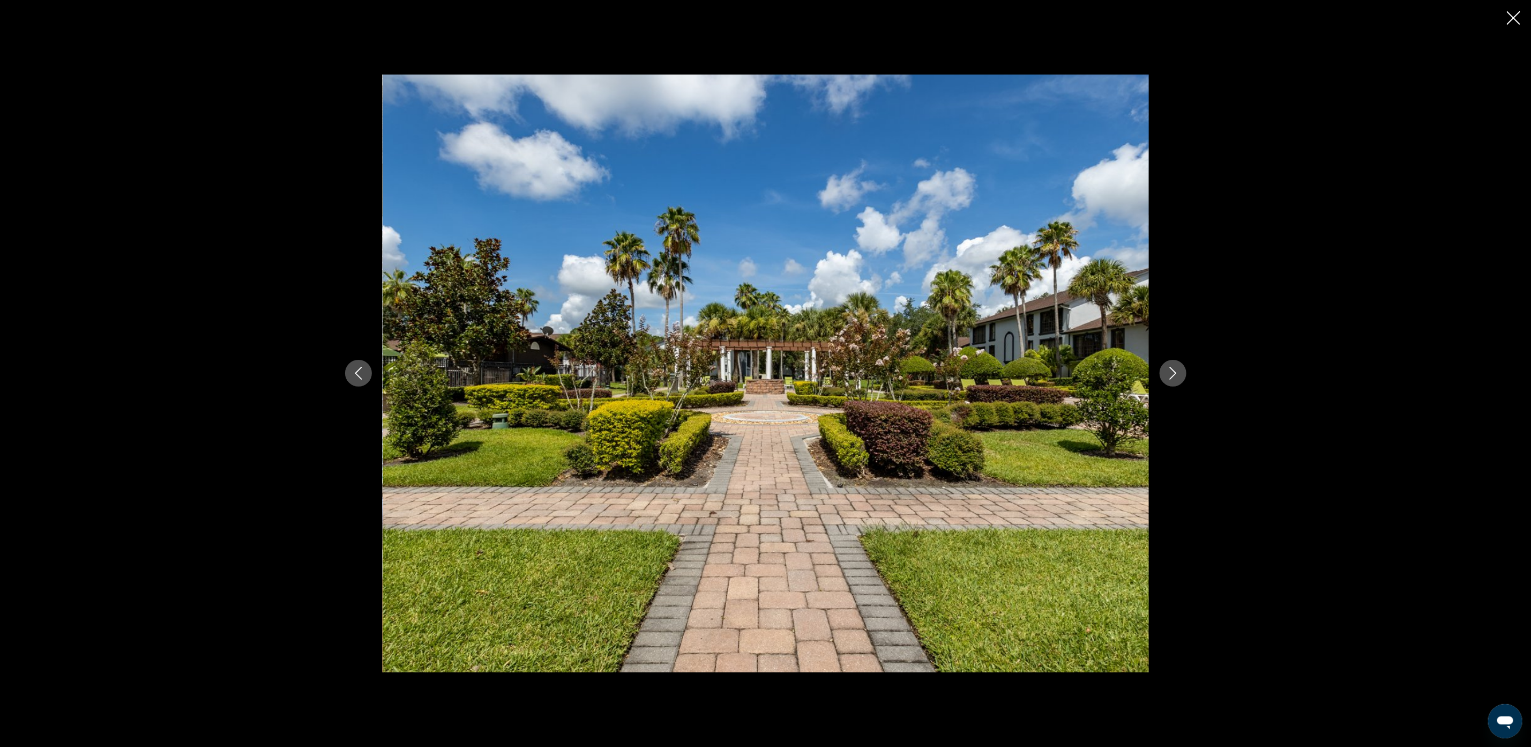
click at [1168, 368] on icon "Next image" at bounding box center [1173, 373] width 13 height 13
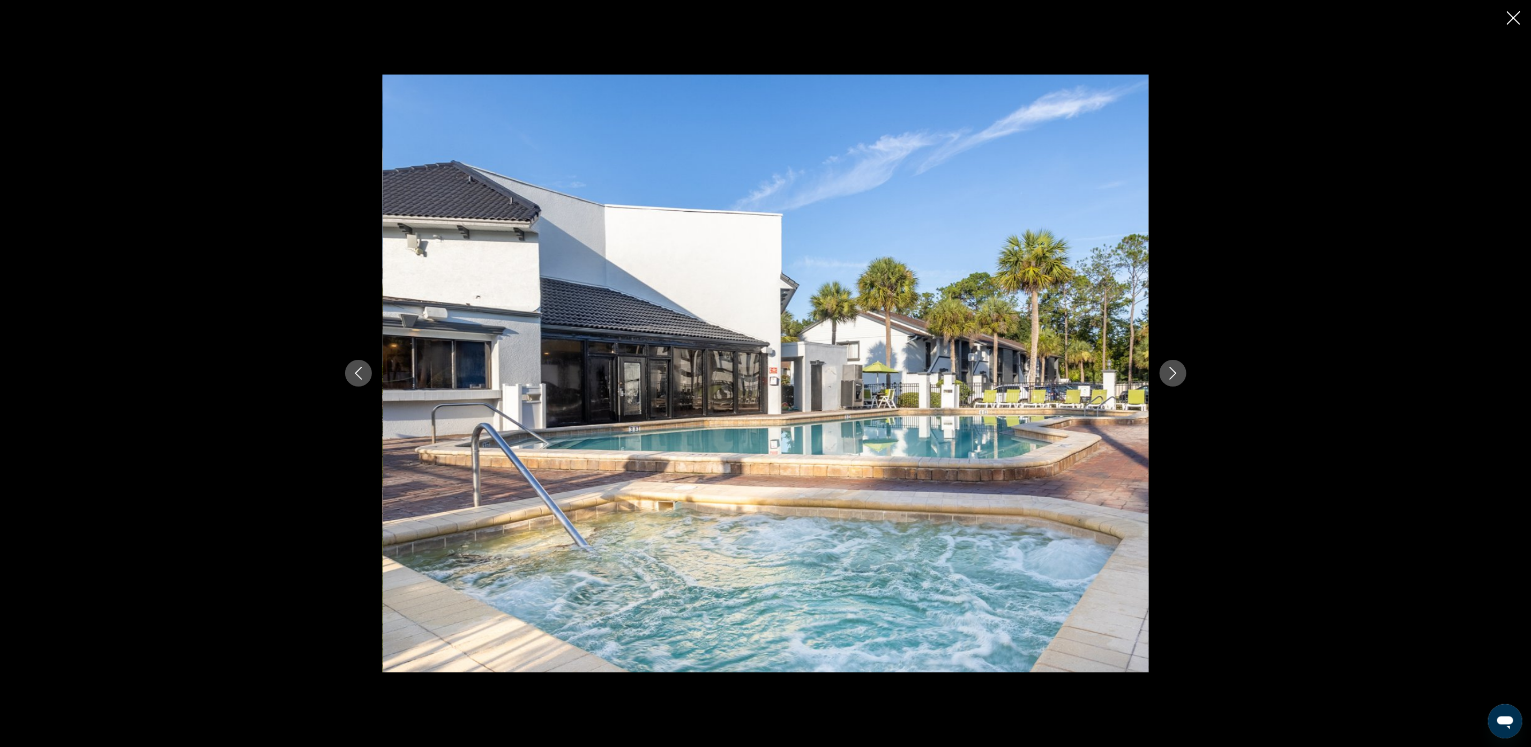
click at [1185, 373] on button "Next image" at bounding box center [1173, 373] width 27 height 27
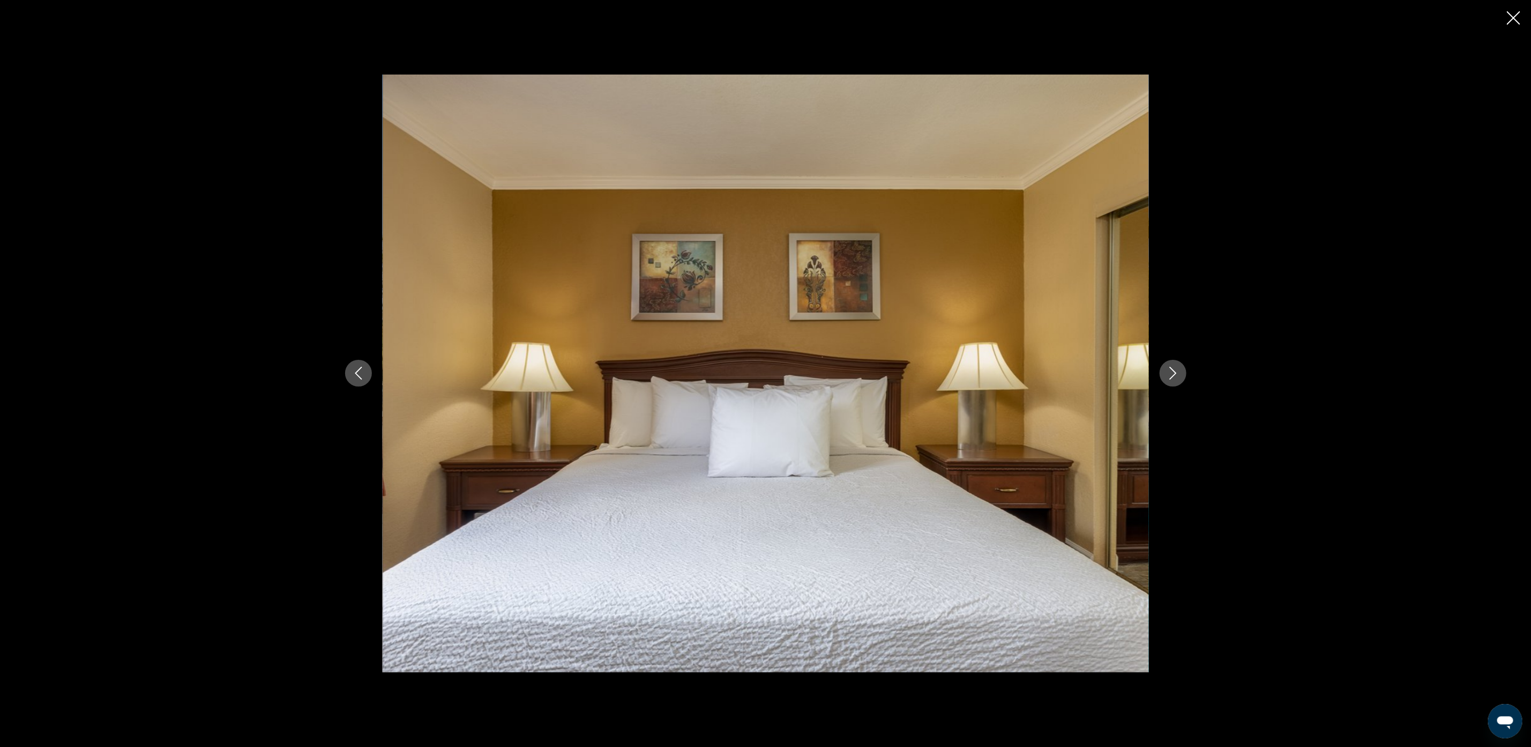
click at [1178, 377] on icon "Next image" at bounding box center [1173, 373] width 13 height 13
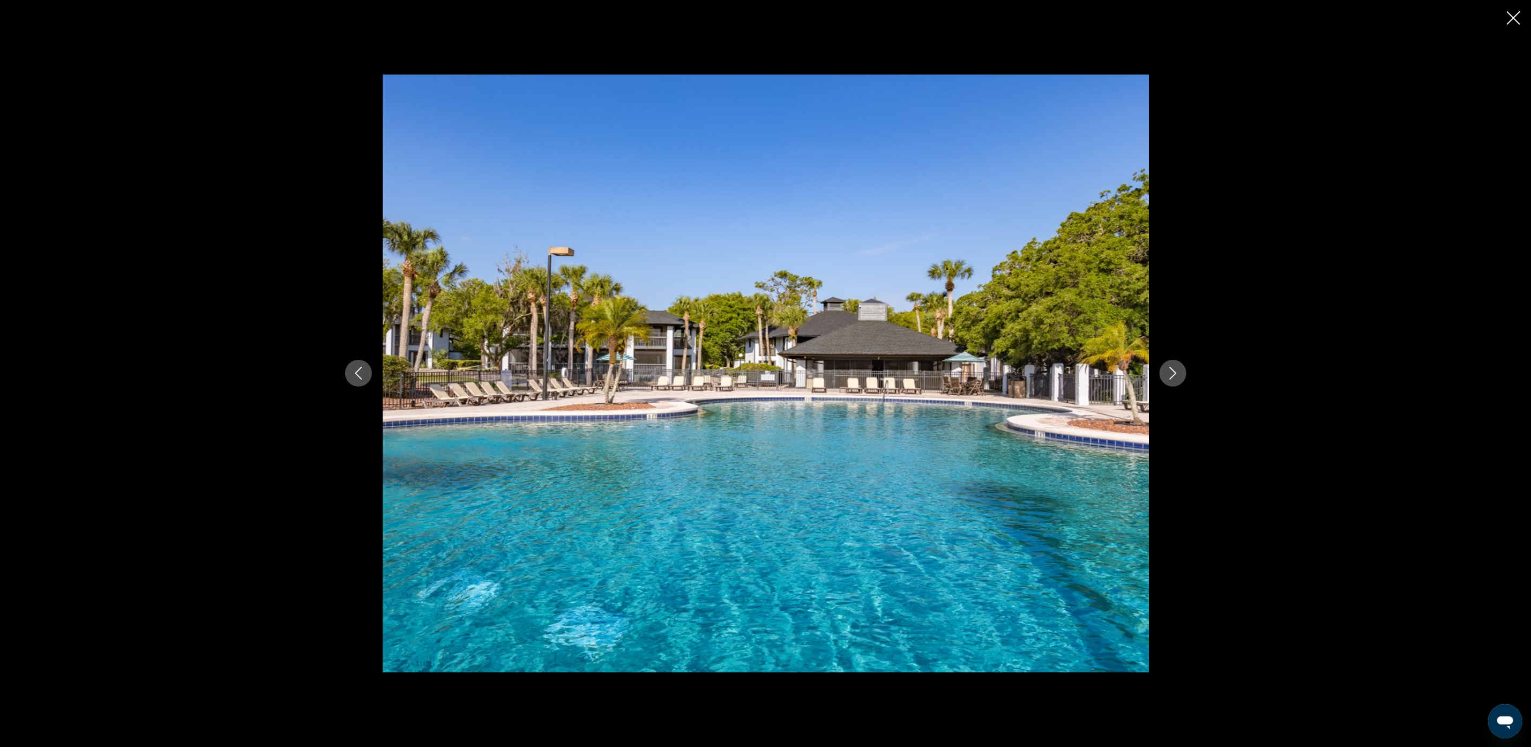
click at [1178, 377] on icon "Next image" at bounding box center [1173, 373] width 13 height 13
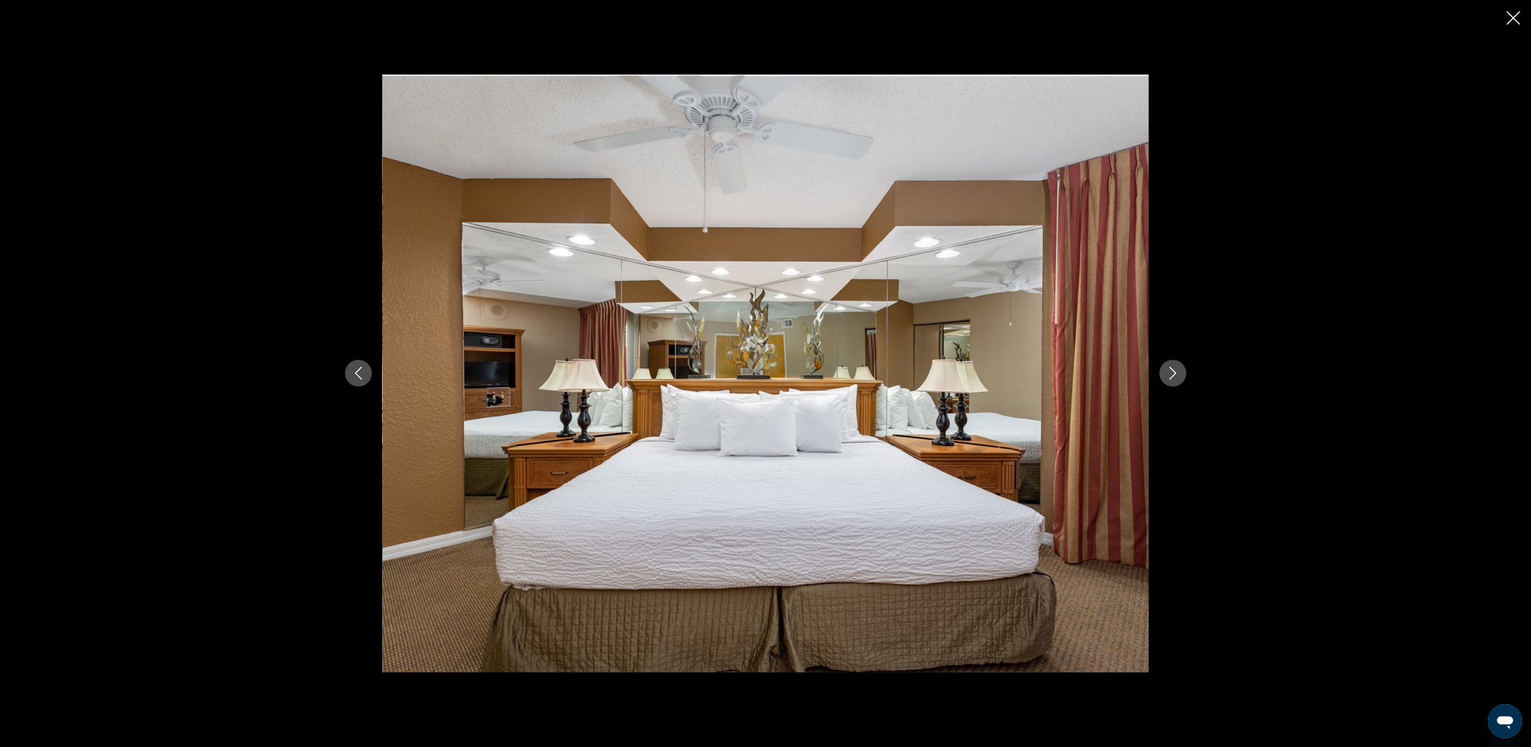
click at [1179, 377] on icon "Next image" at bounding box center [1173, 373] width 13 height 13
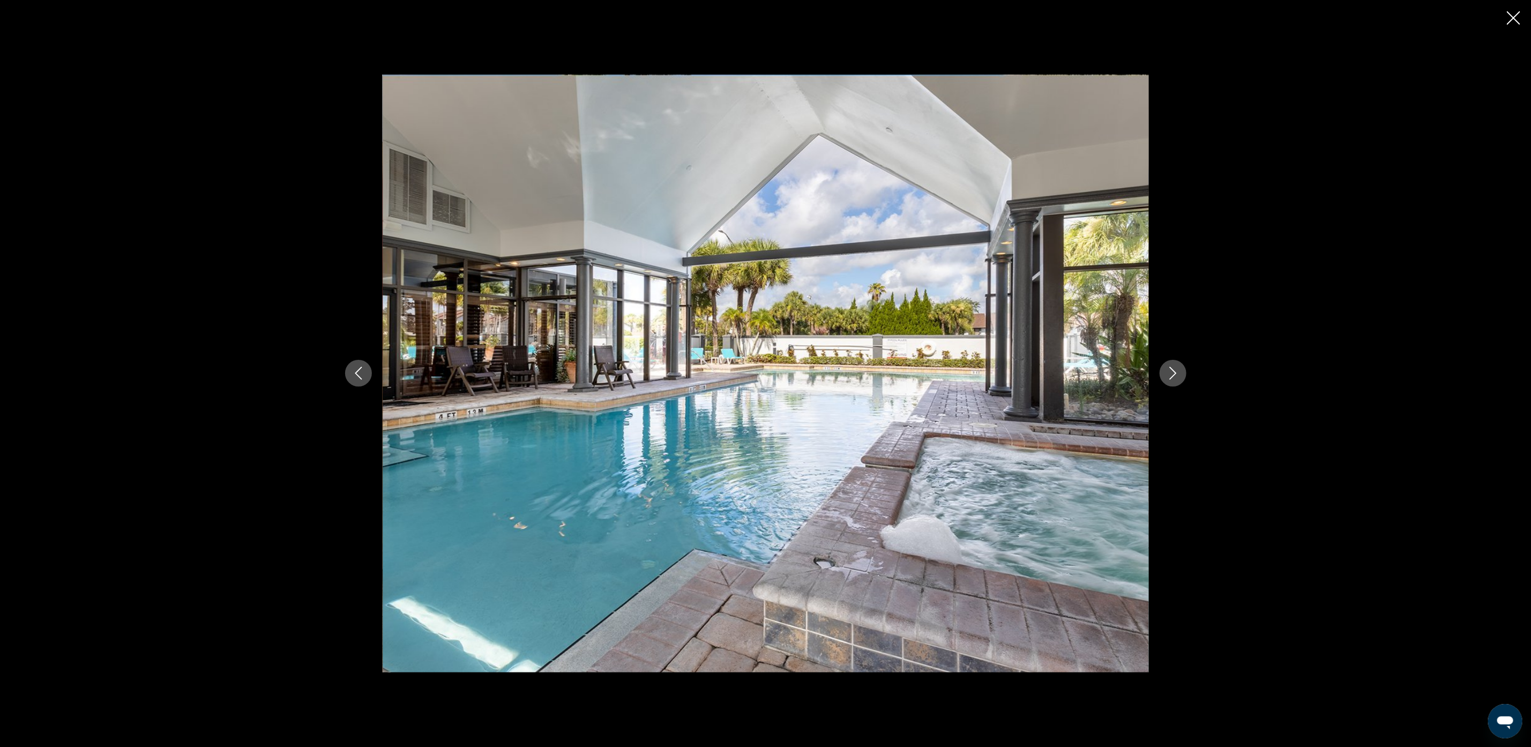
click at [1172, 374] on icon "Next image" at bounding box center [1173, 373] width 13 height 13
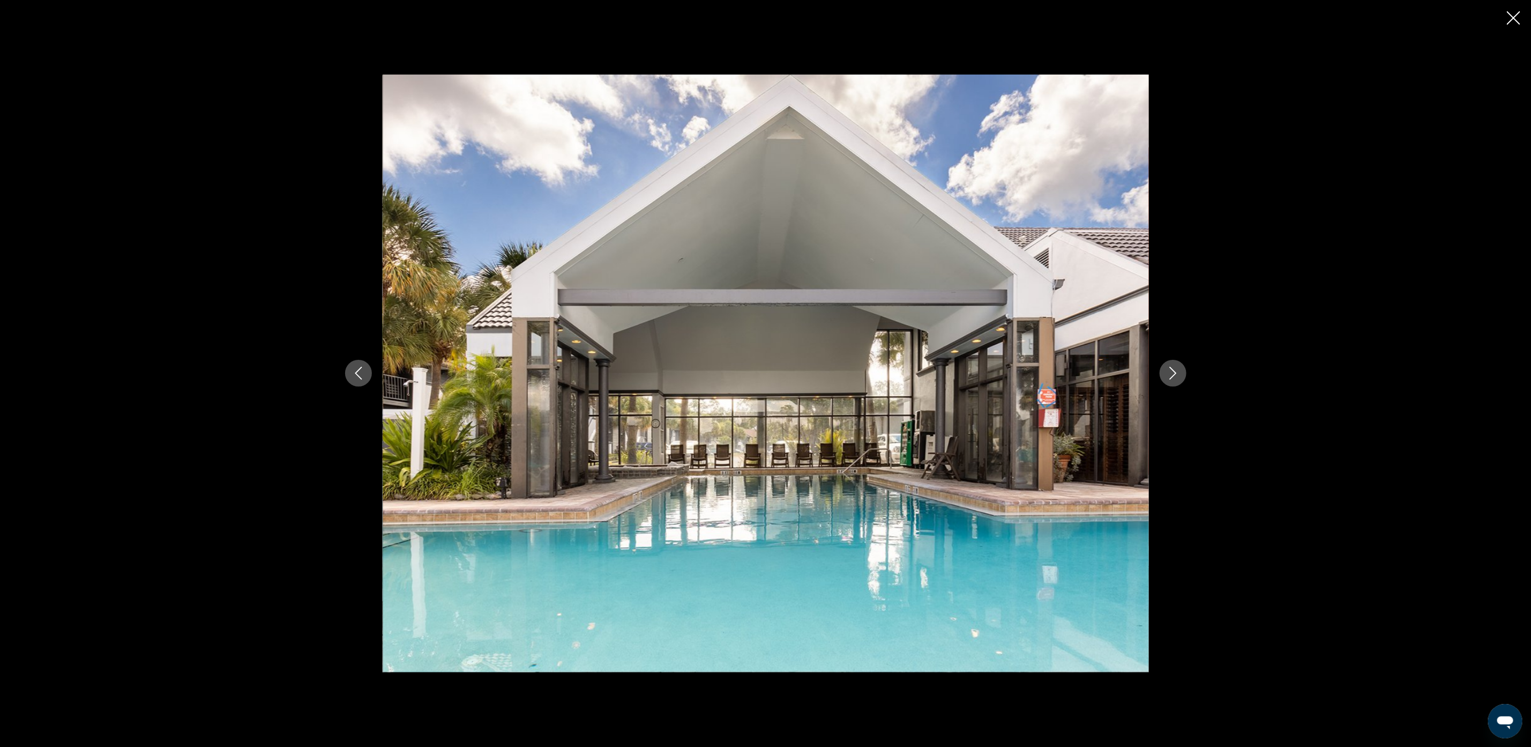
click at [1172, 374] on icon "Next image" at bounding box center [1173, 373] width 13 height 13
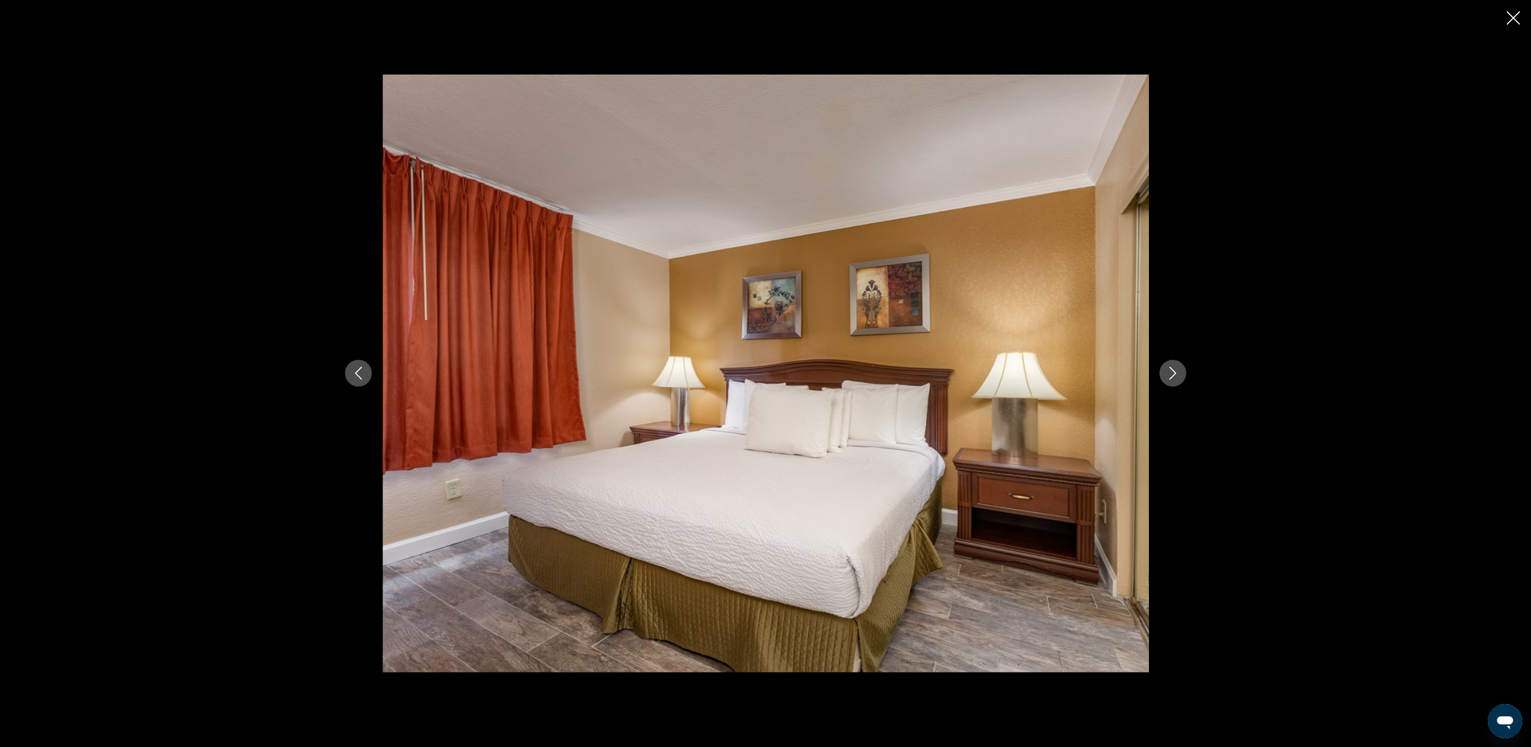
click at [1172, 374] on icon "Next image" at bounding box center [1173, 373] width 13 height 13
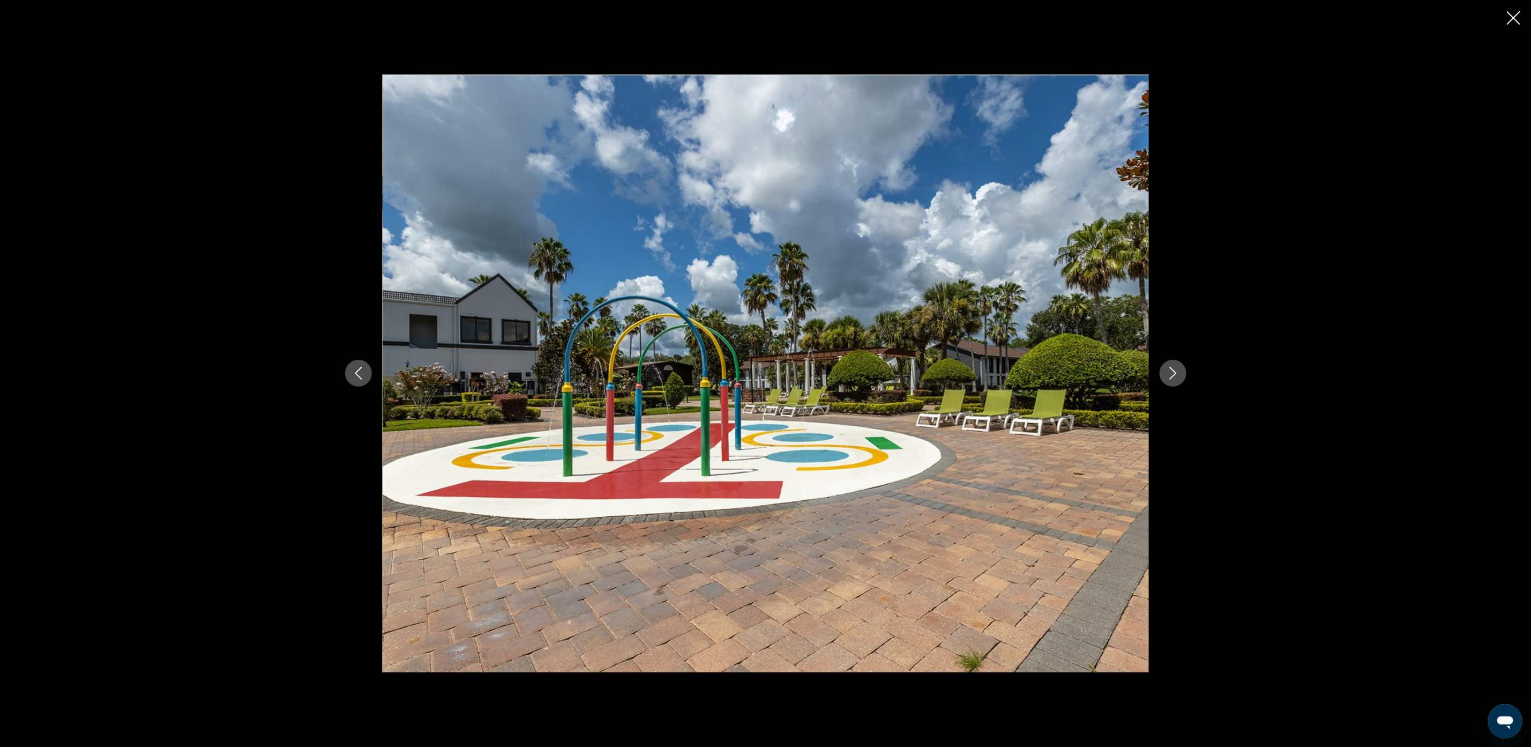
click at [1172, 374] on icon "Next image" at bounding box center [1173, 373] width 13 height 13
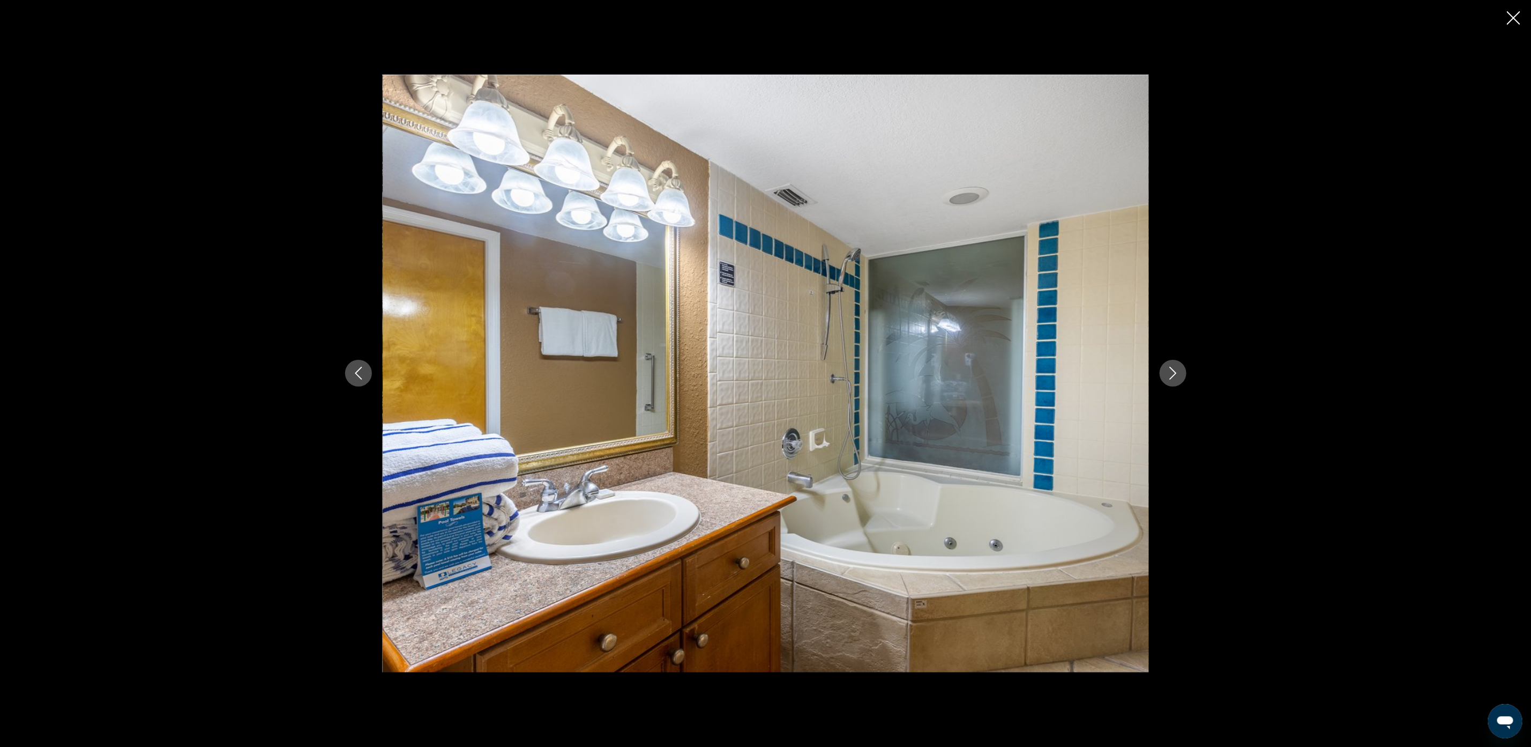
click at [1172, 374] on icon "Next image" at bounding box center [1173, 373] width 13 height 13
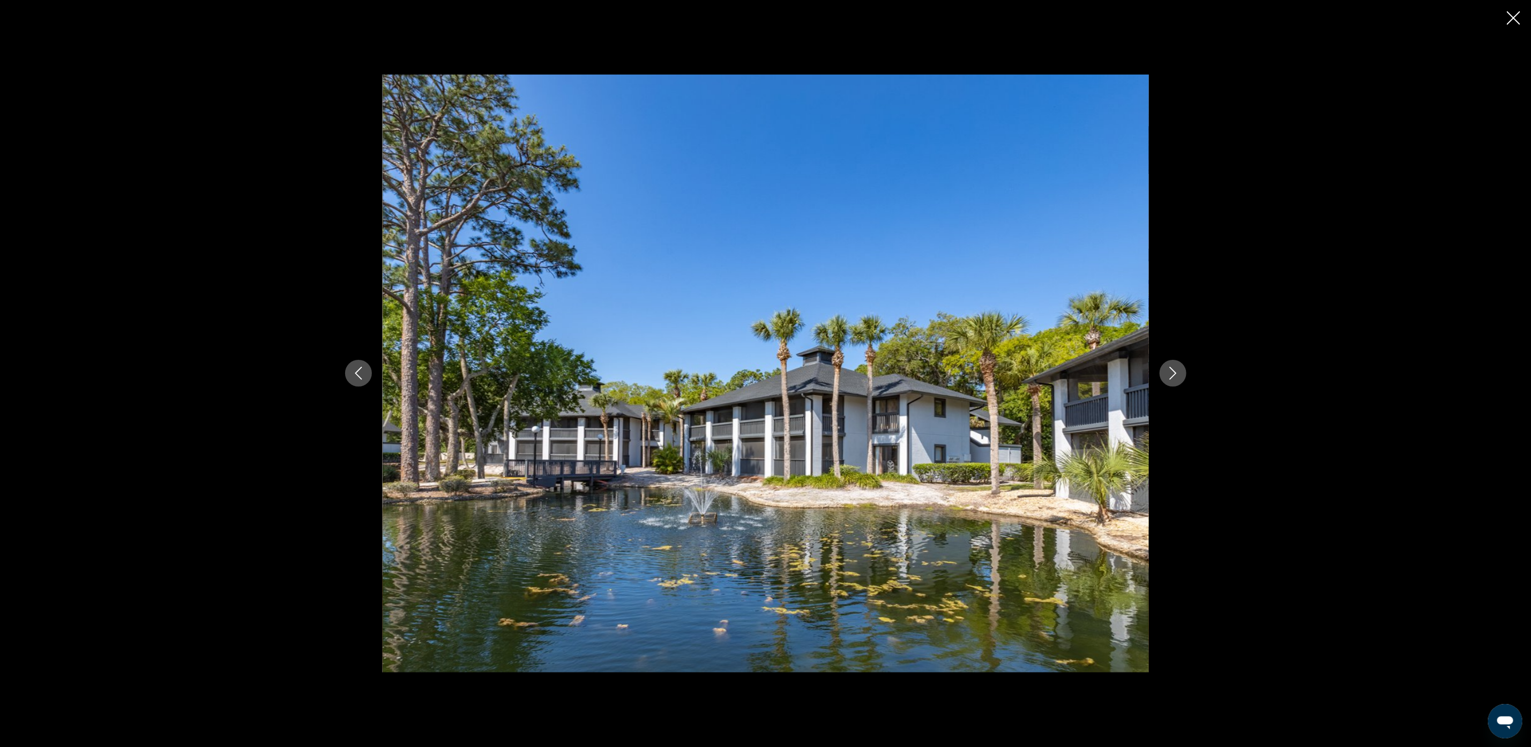
click at [1172, 374] on icon "Next image" at bounding box center [1173, 373] width 13 height 13
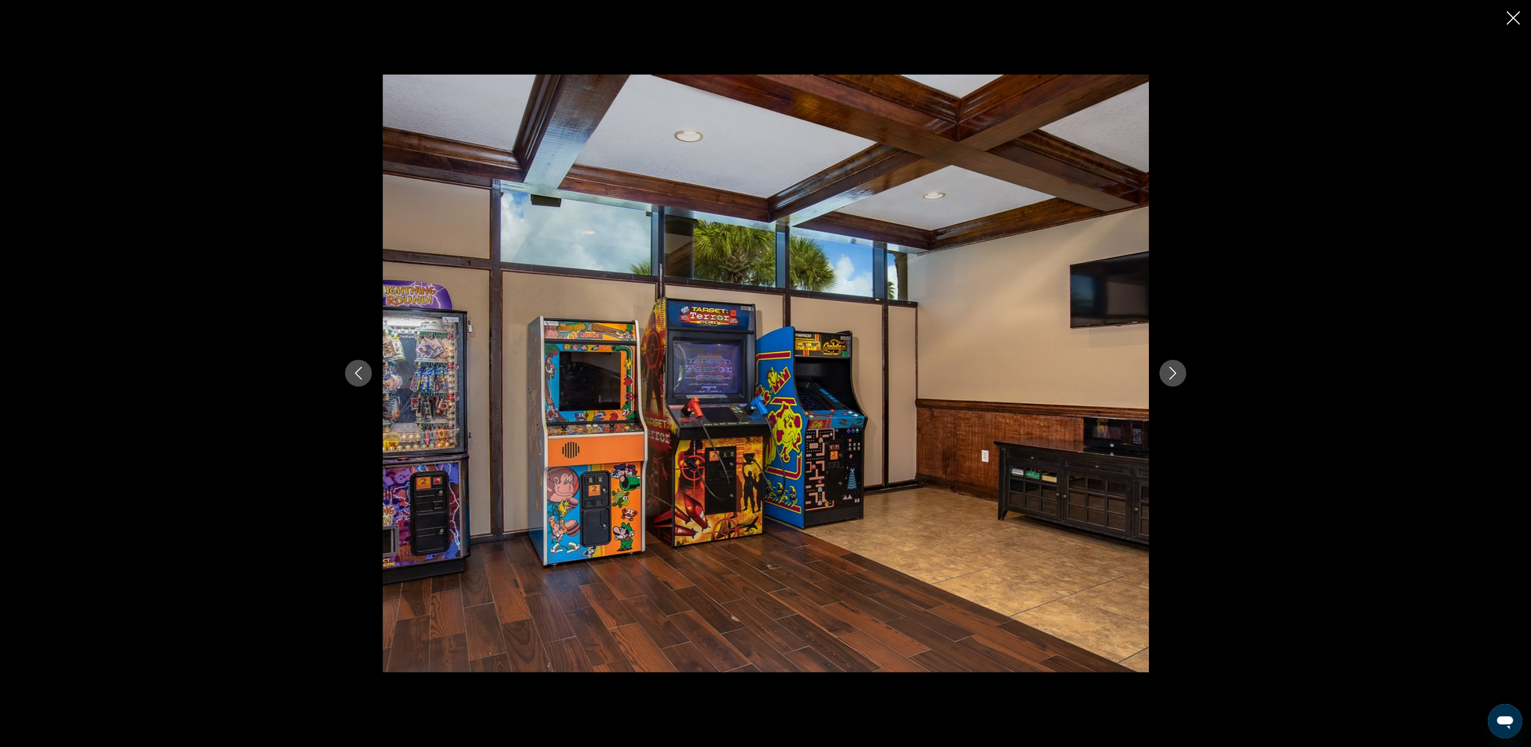
click at [1172, 374] on icon "Next image" at bounding box center [1173, 373] width 13 height 13
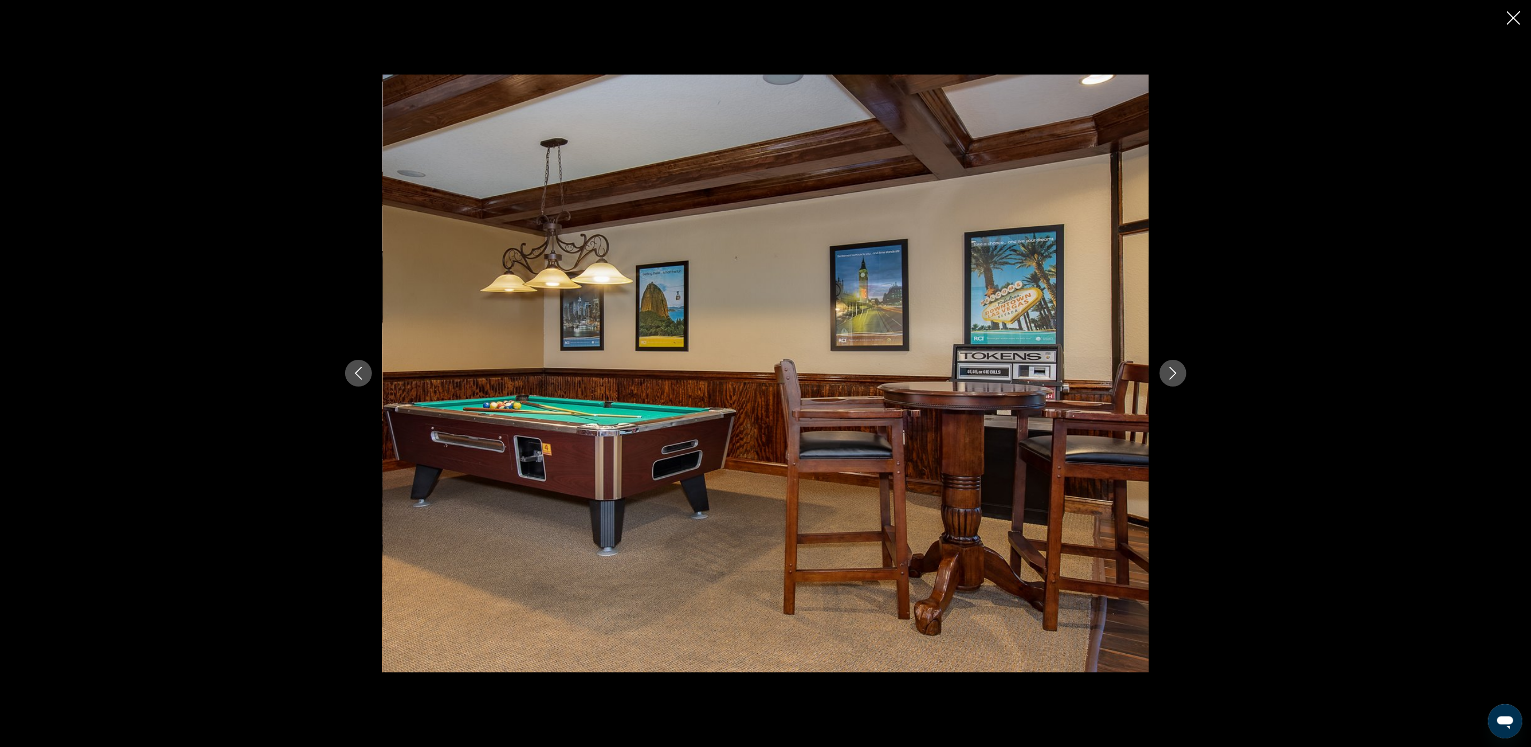
click at [1172, 374] on icon "Next image" at bounding box center [1173, 373] width 13 height 13
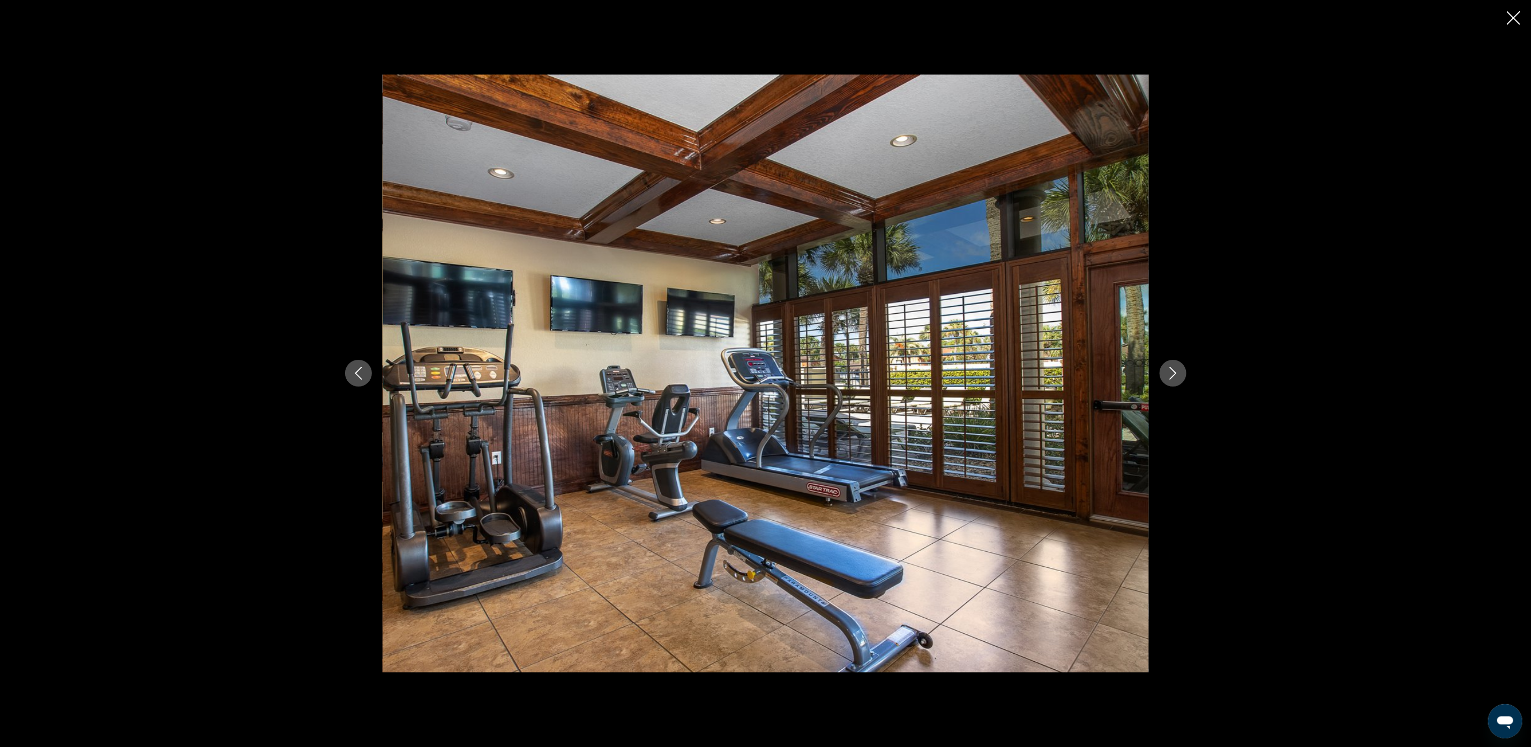
click at [1172, 374] on icon "Next image" at bounding box center [1173, 373] width 13 height 13
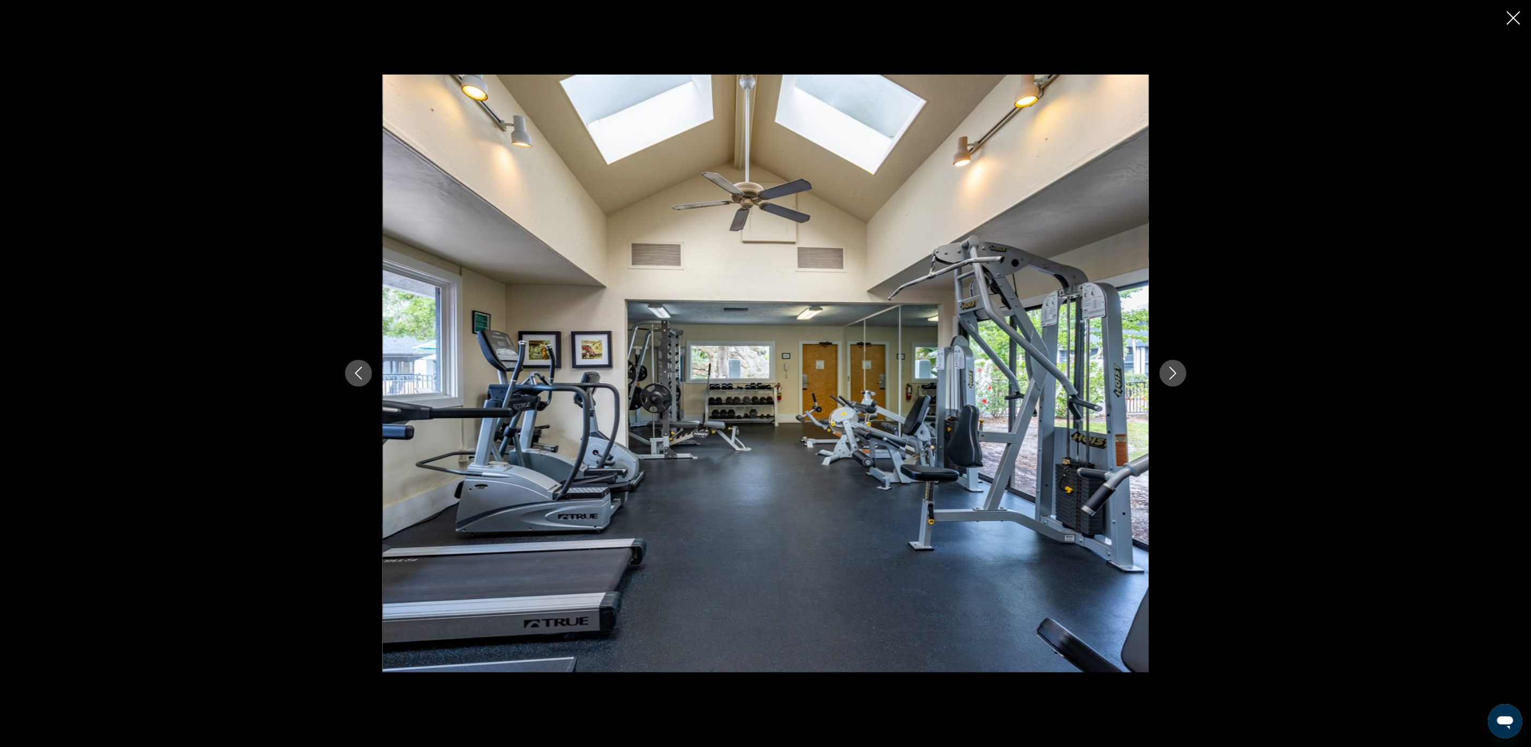
click at [1172, 374] on icon "Next image" at bounding box center [1173, 373] width 13 height 13
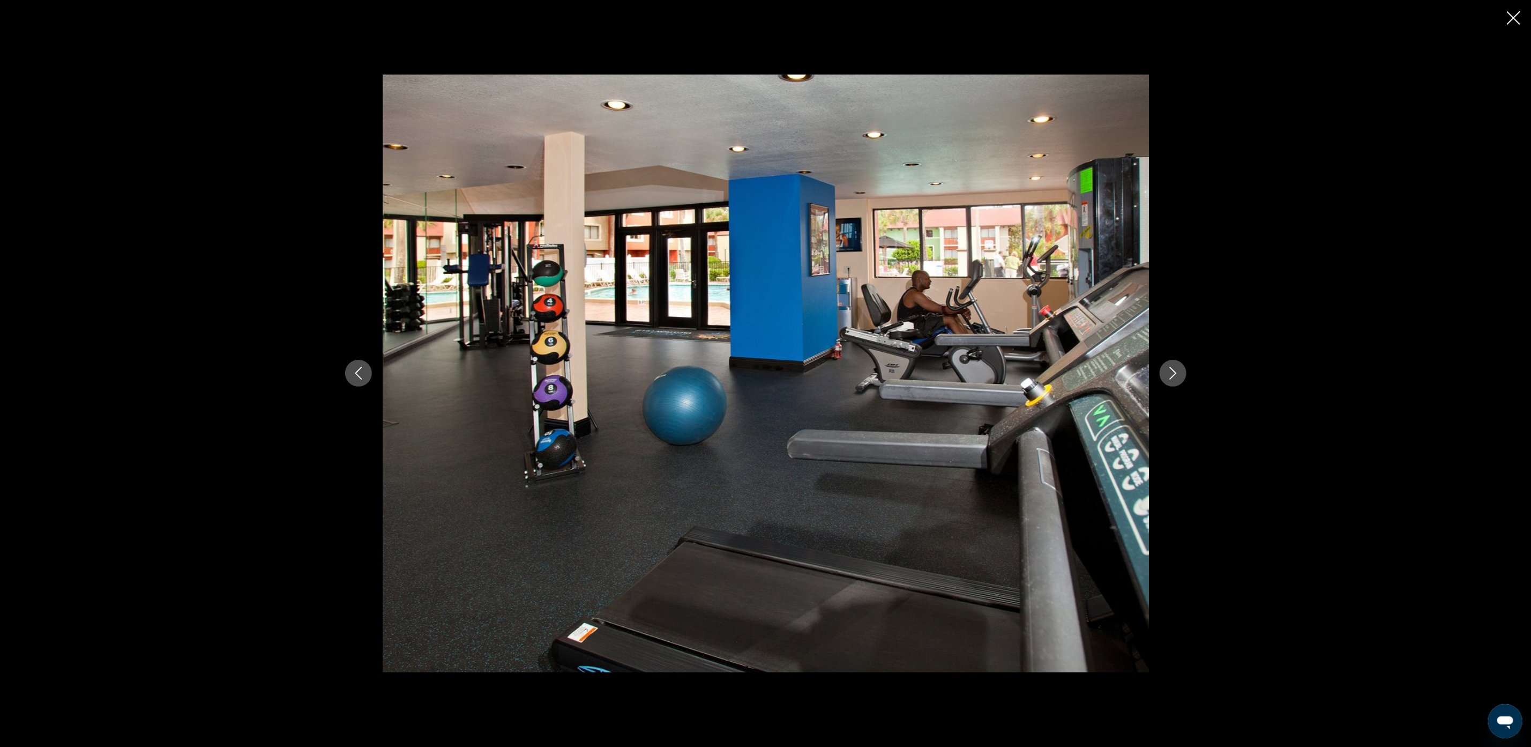
click at [1172, 374] on icon "Next image" at bounding box center [1173, 373] width 13 height 13
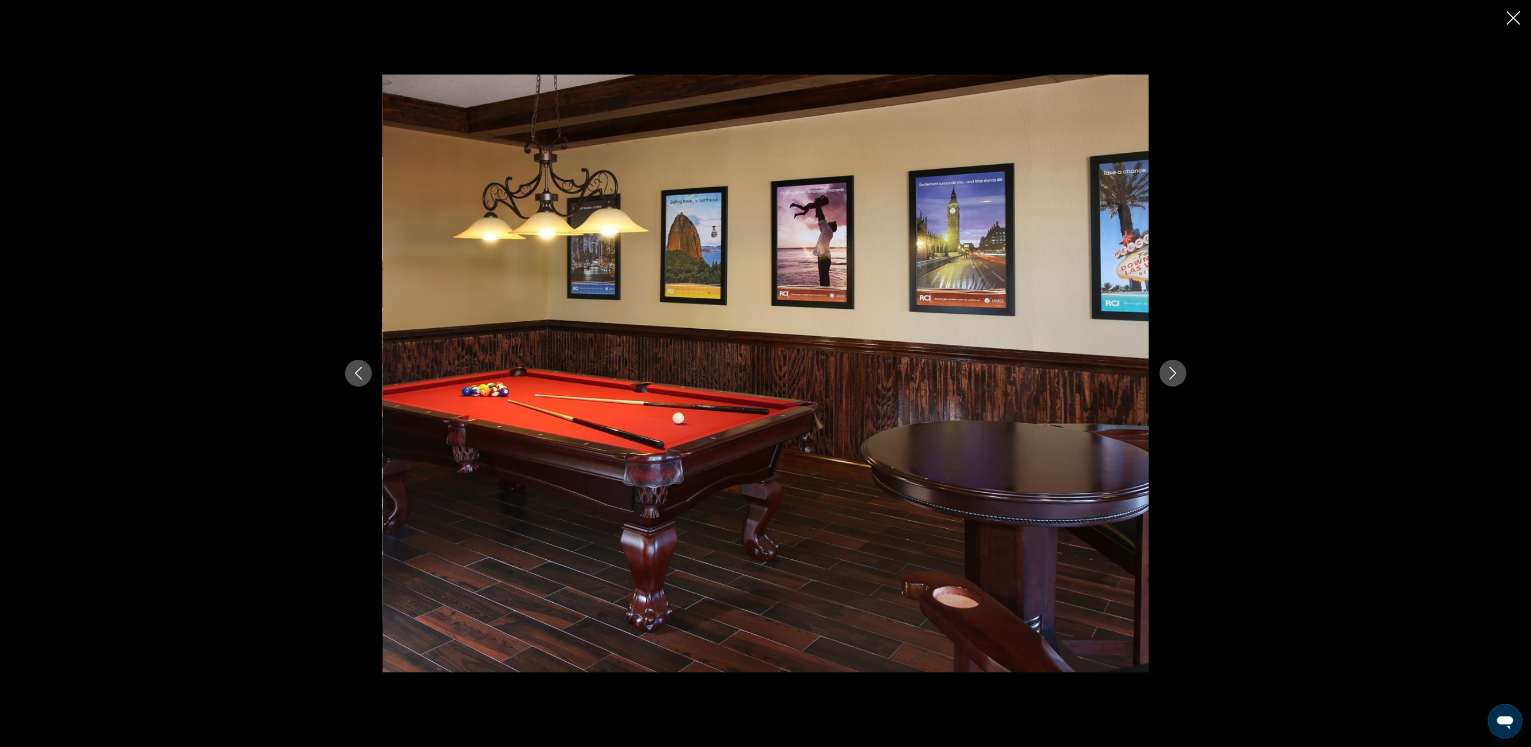
click at [362, 364] on button "Previous image" at bounding box center [358, 373] width 27 height 27
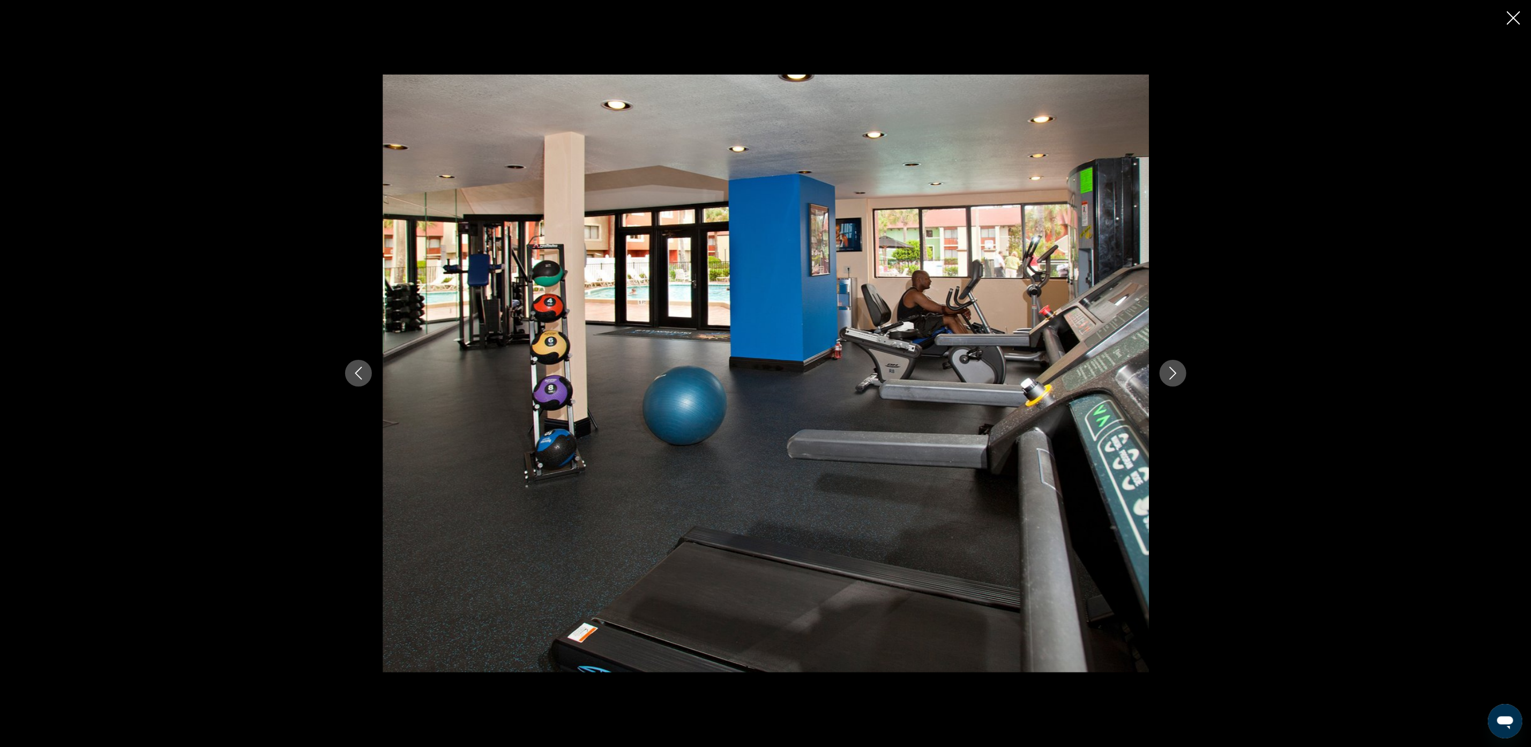
click at [1183, 372] on button "Next image" at bounding box center [1173, 373] width 27 height 27
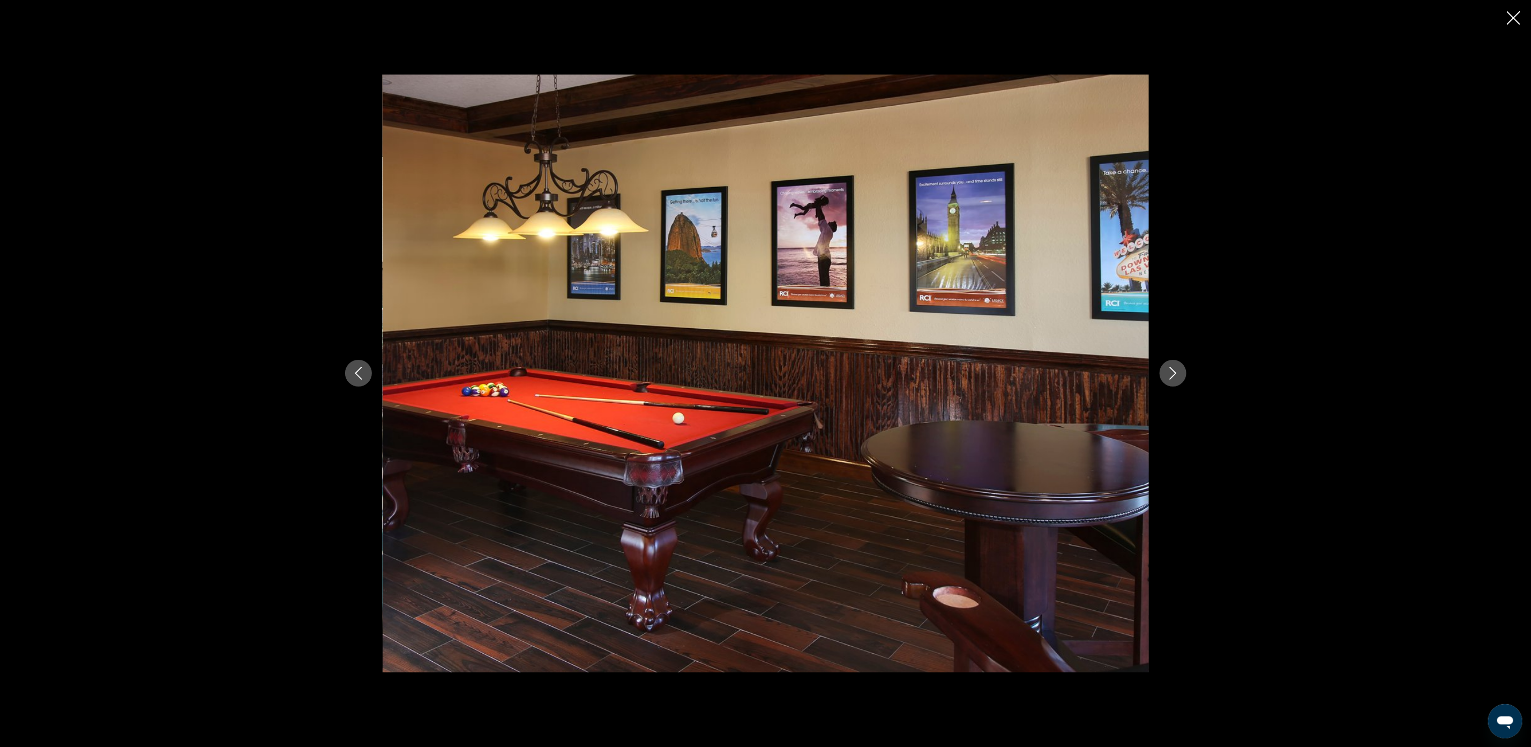
click at [1183, 372] on button "Next image" at bounding box center [1173, 373] width 27 height 27
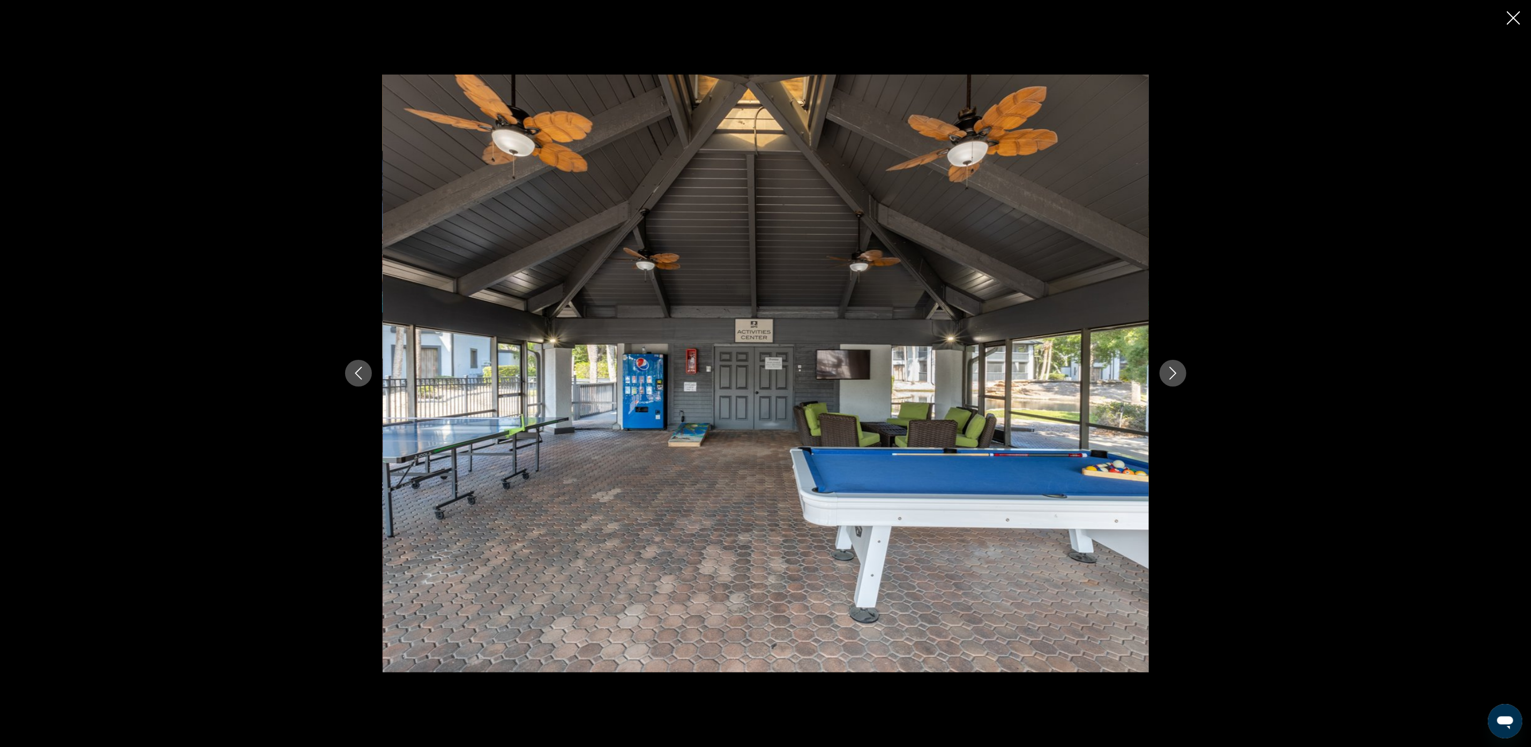
click at [1183, 372] on button "Next image" at bounding box center [1173, 373] width 27 height 27
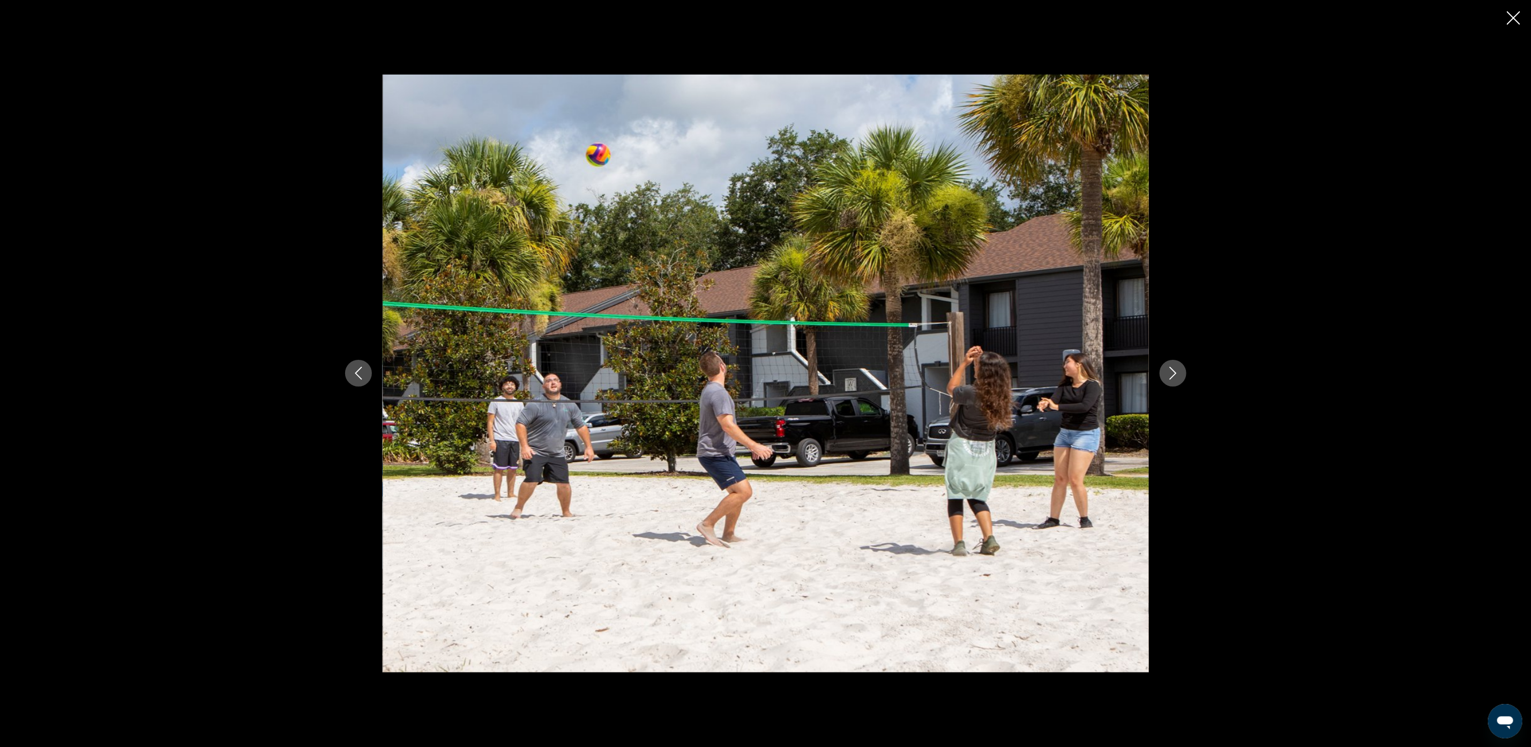
click at [1183, 372] on button "Next image" at bounding box center [1173, 373] width 27 height 27
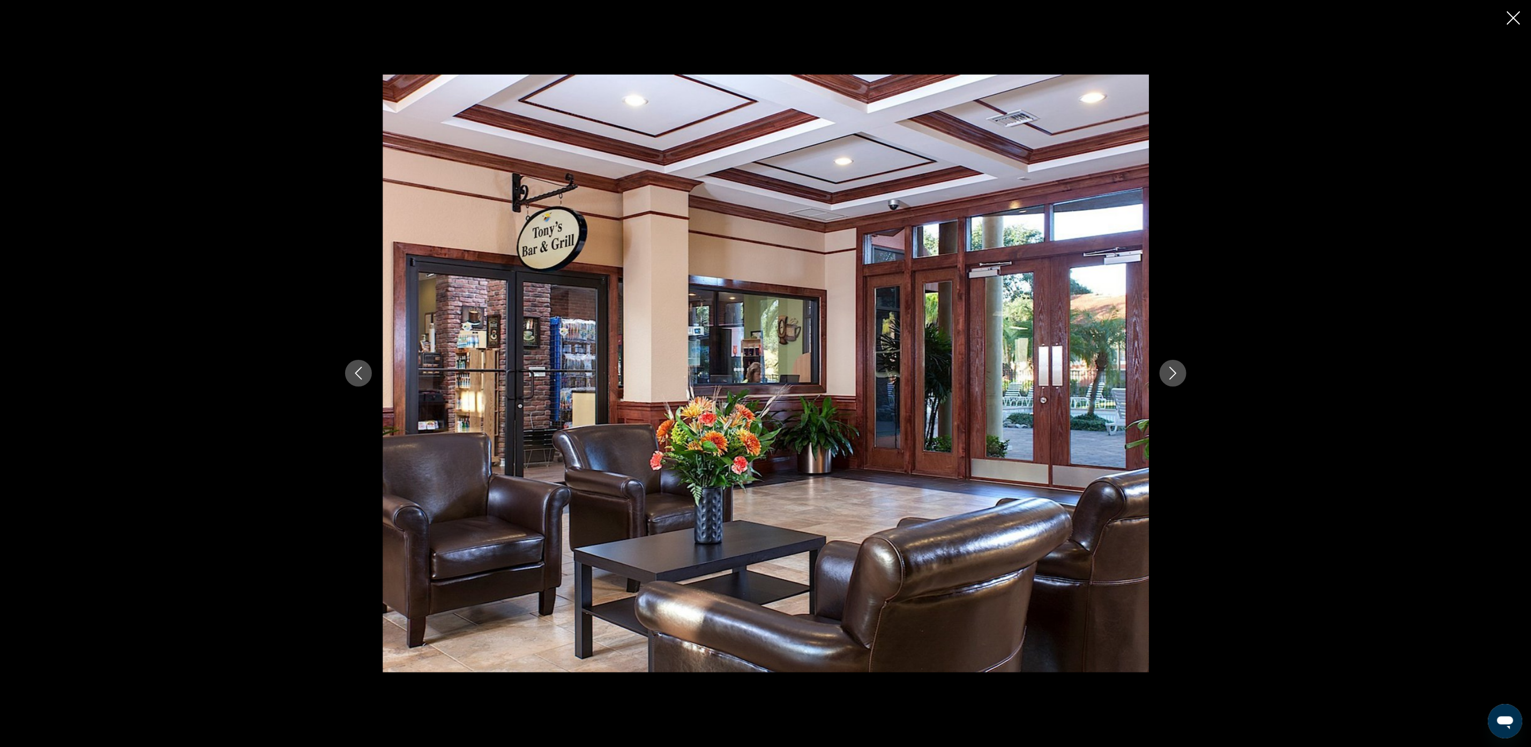
click at [1183, 372] on button "Next image" at bounding box center [1173, 373] width 27 height 27
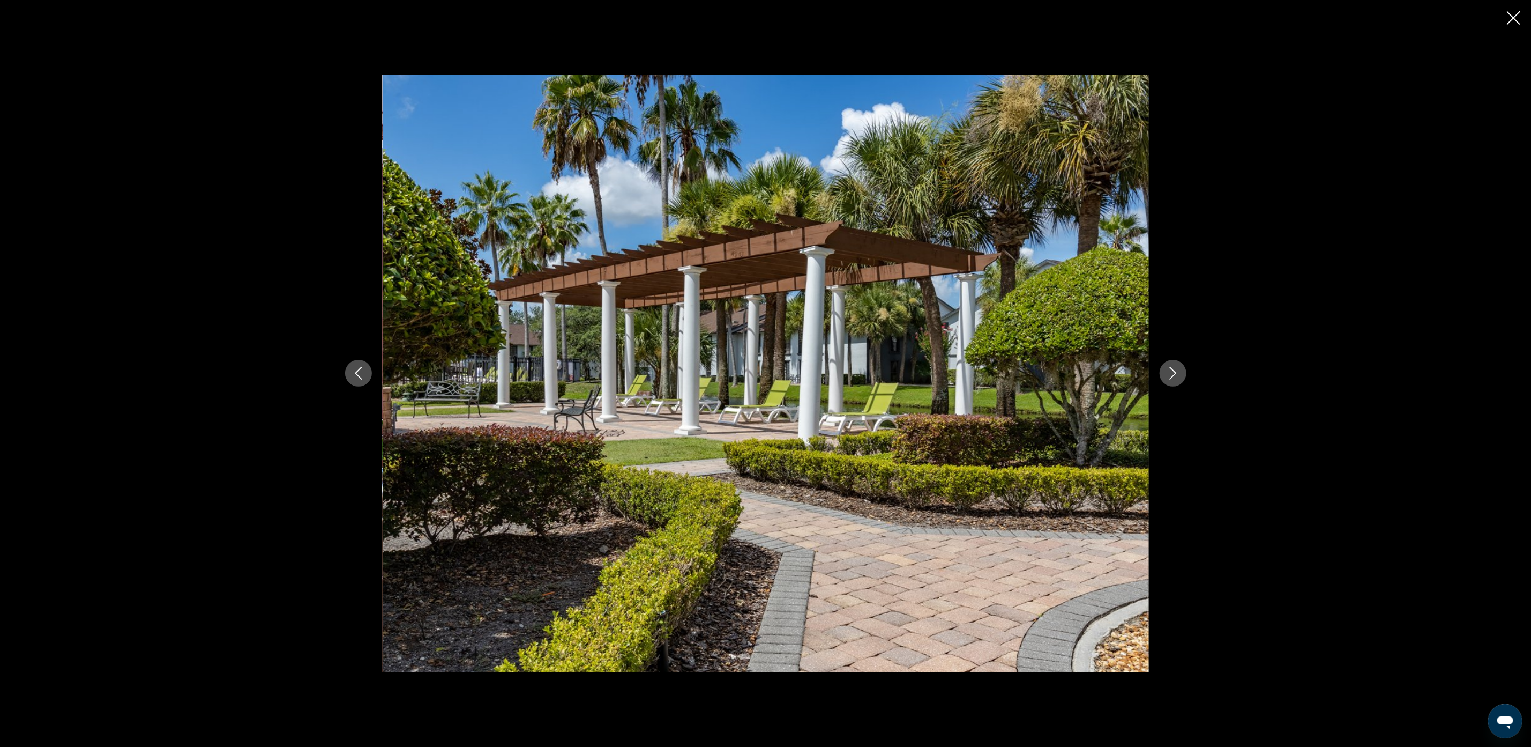
click at [1183, 372] on button "Next image" at bounding box center [1173, 373] width 27 height 27
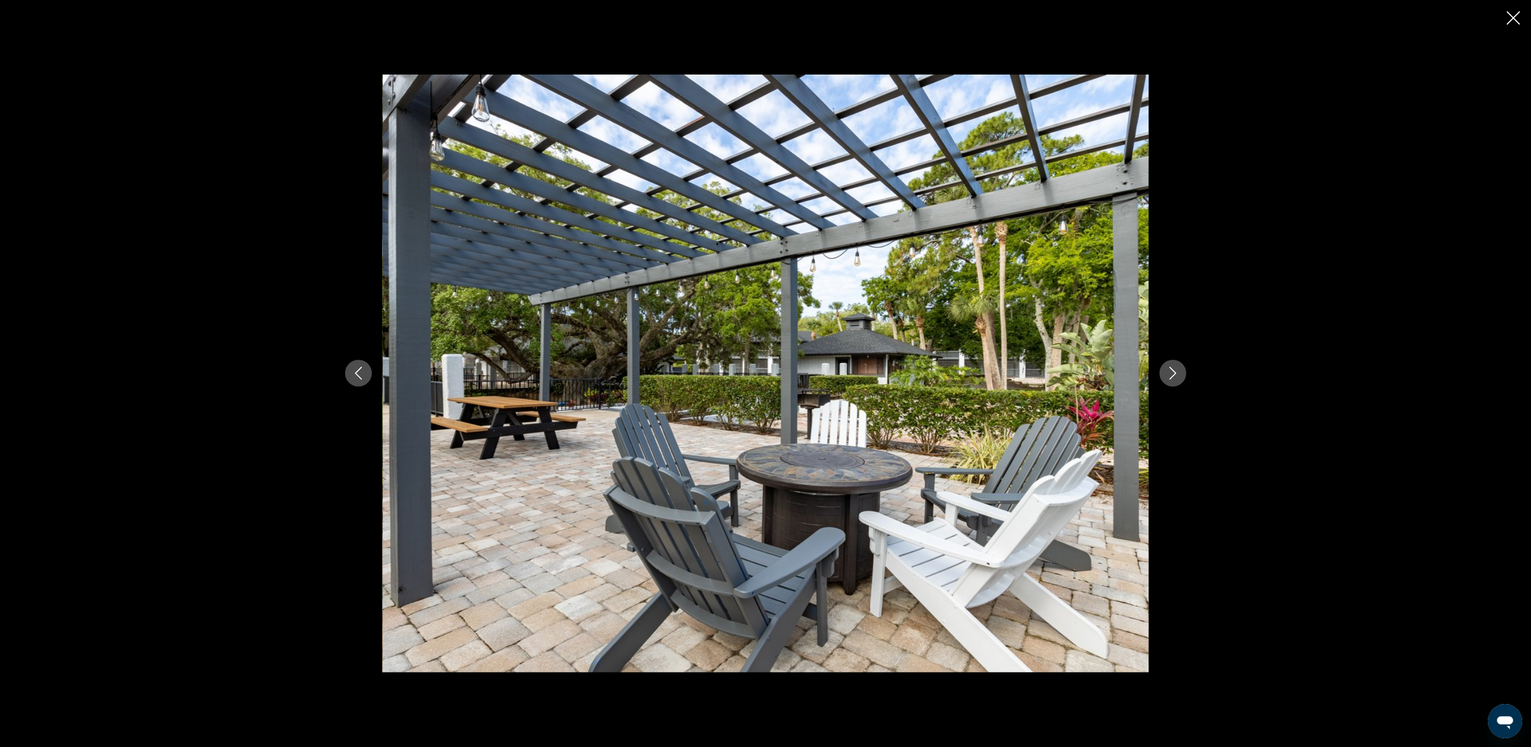
click at [1183, 372] on button "Next image" at bounding box center [1173, 373] width 27 height 27
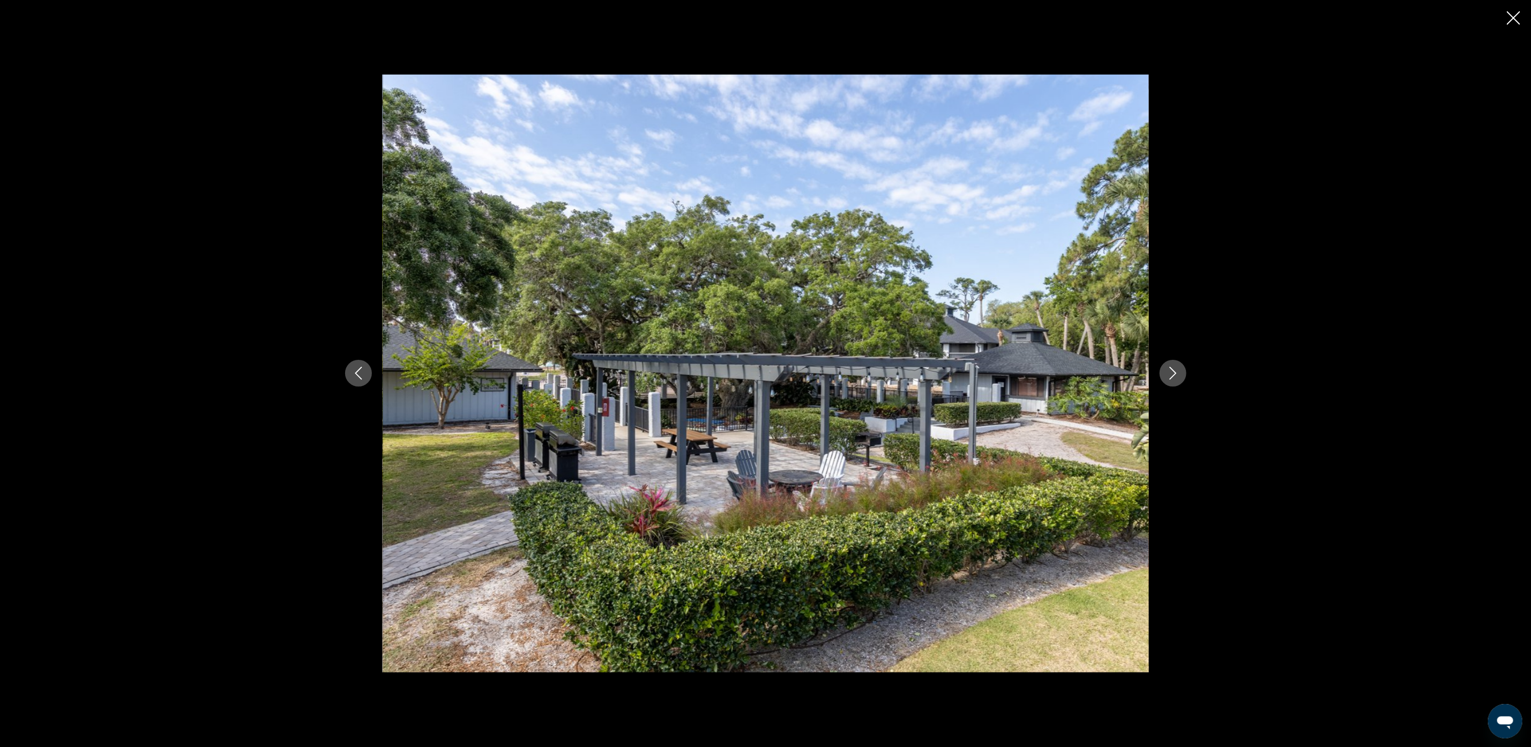
click at [1183, 372] on button "Next image" at bounding box center [1173, 373] width 27 height 27
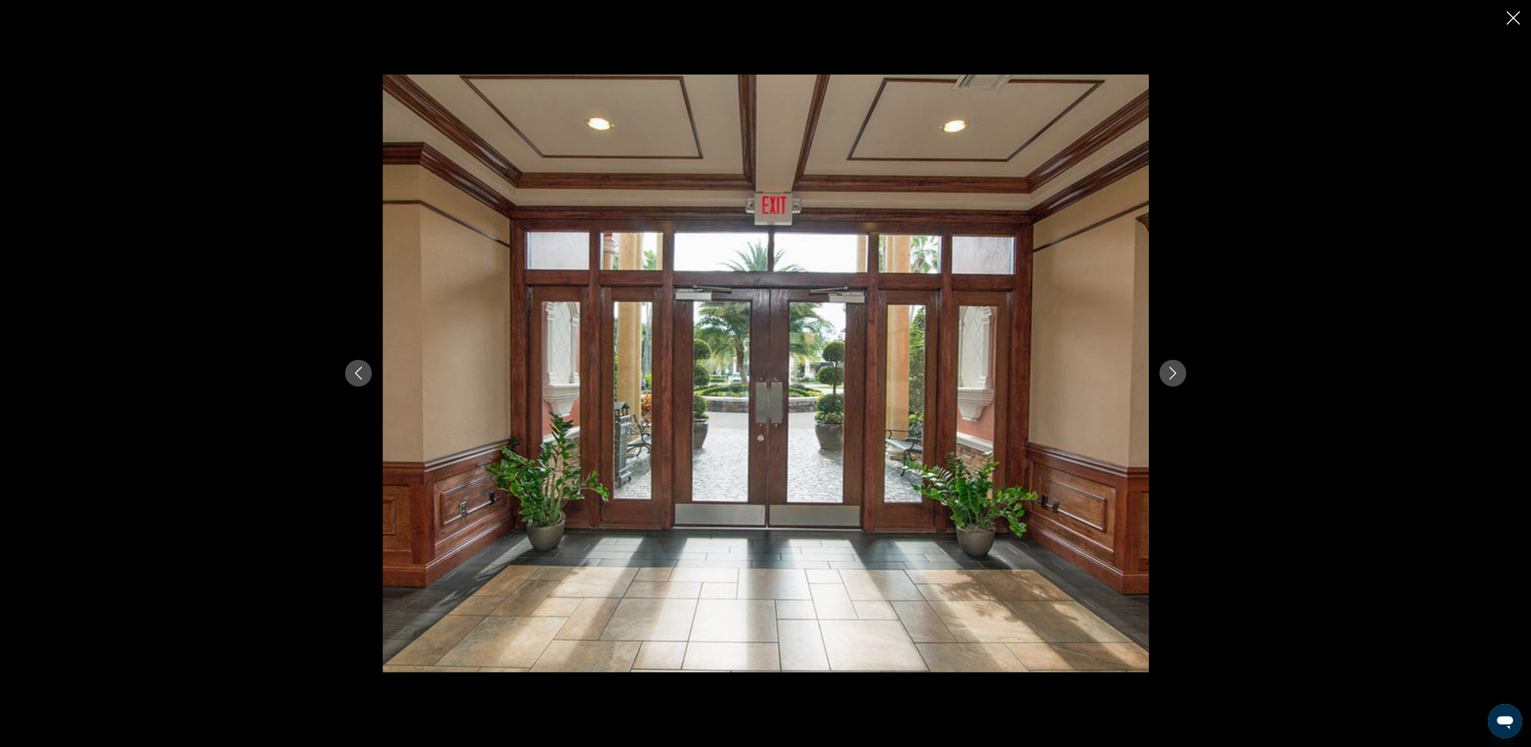
click at [1183, 372] on button "Next image" at bounding box center [1173, 373] width 27 height 27
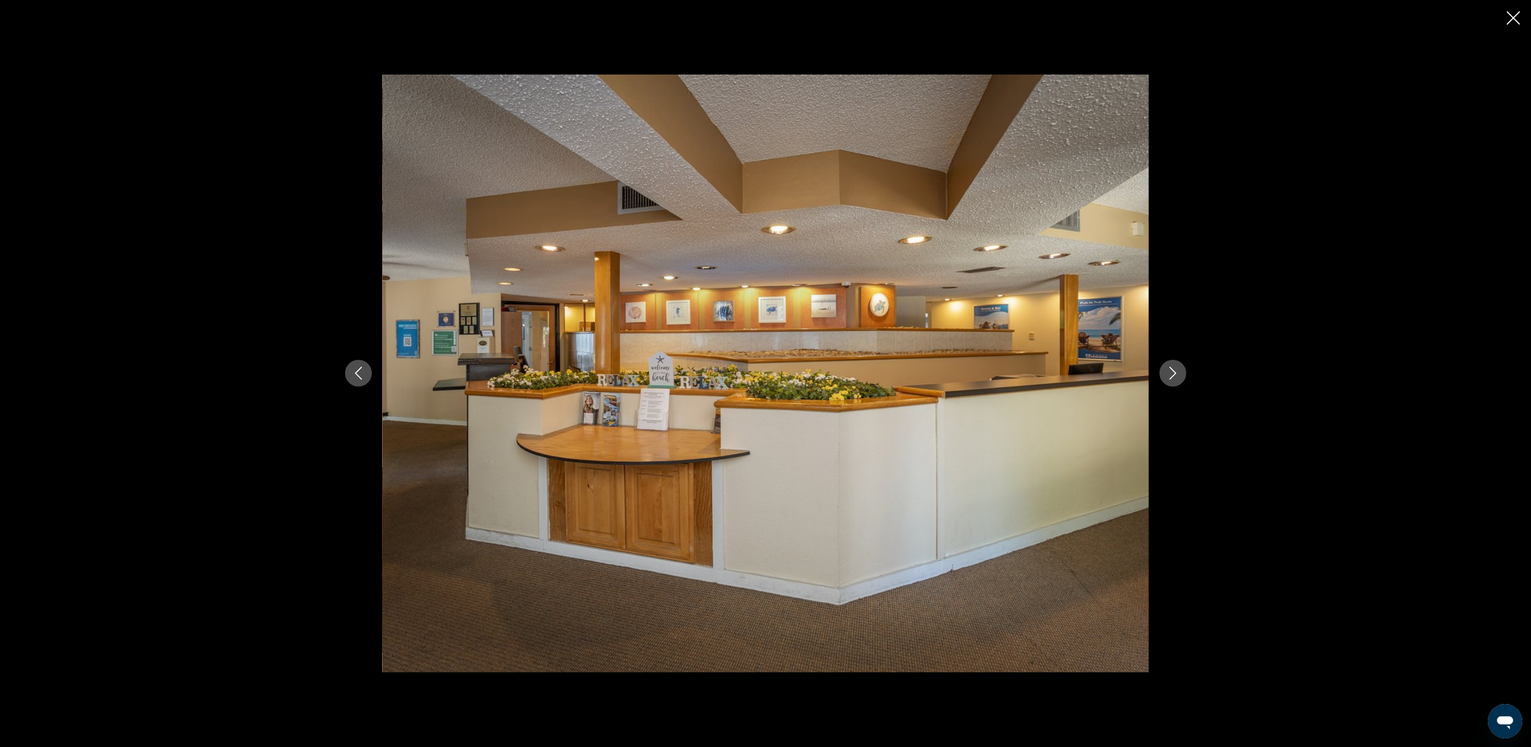
click at [1183, 372] on button "Next image" at bounding box center [1173, 373] width 27 height 27
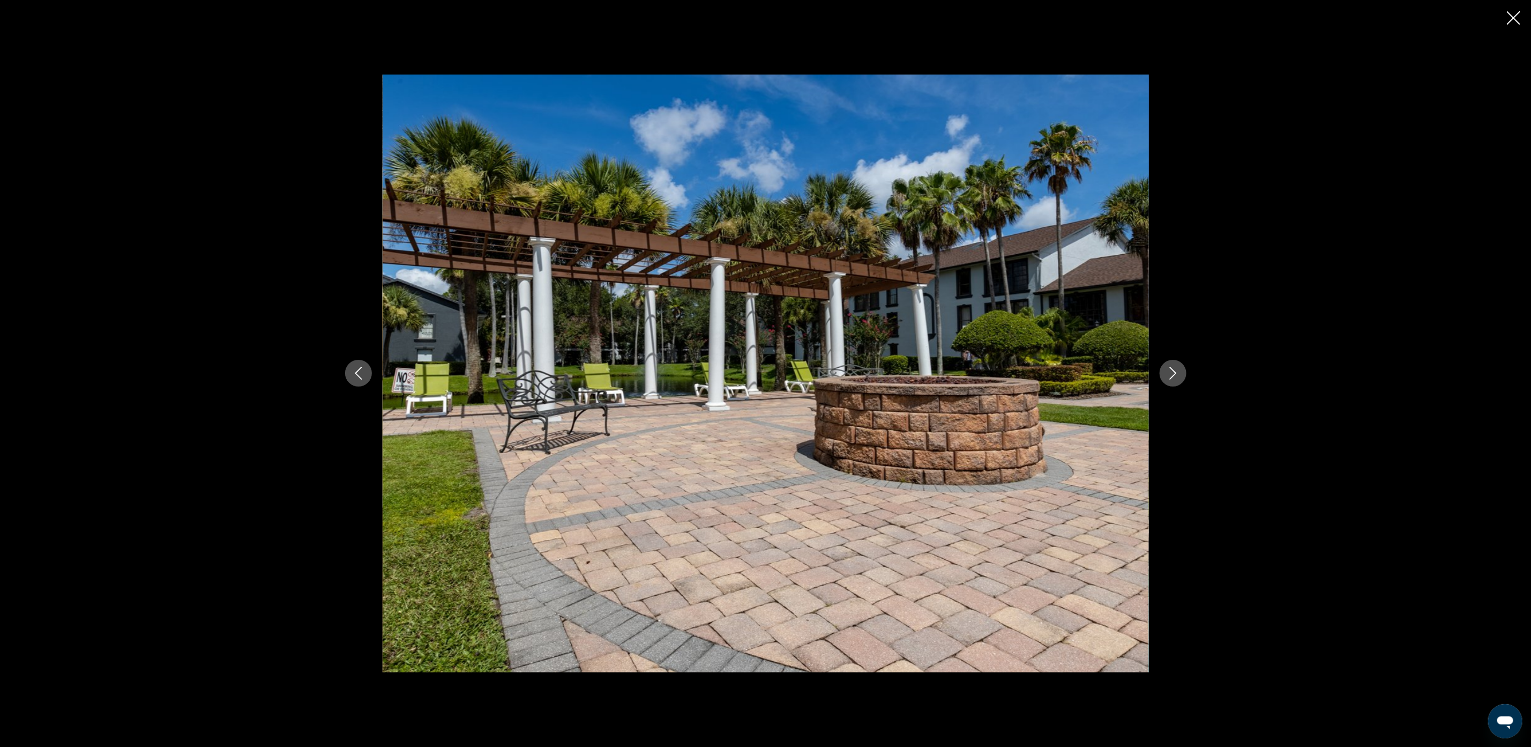
click at [1183, 372] on button "Next image" at bounding box center [1173, 373] width 27 height 27
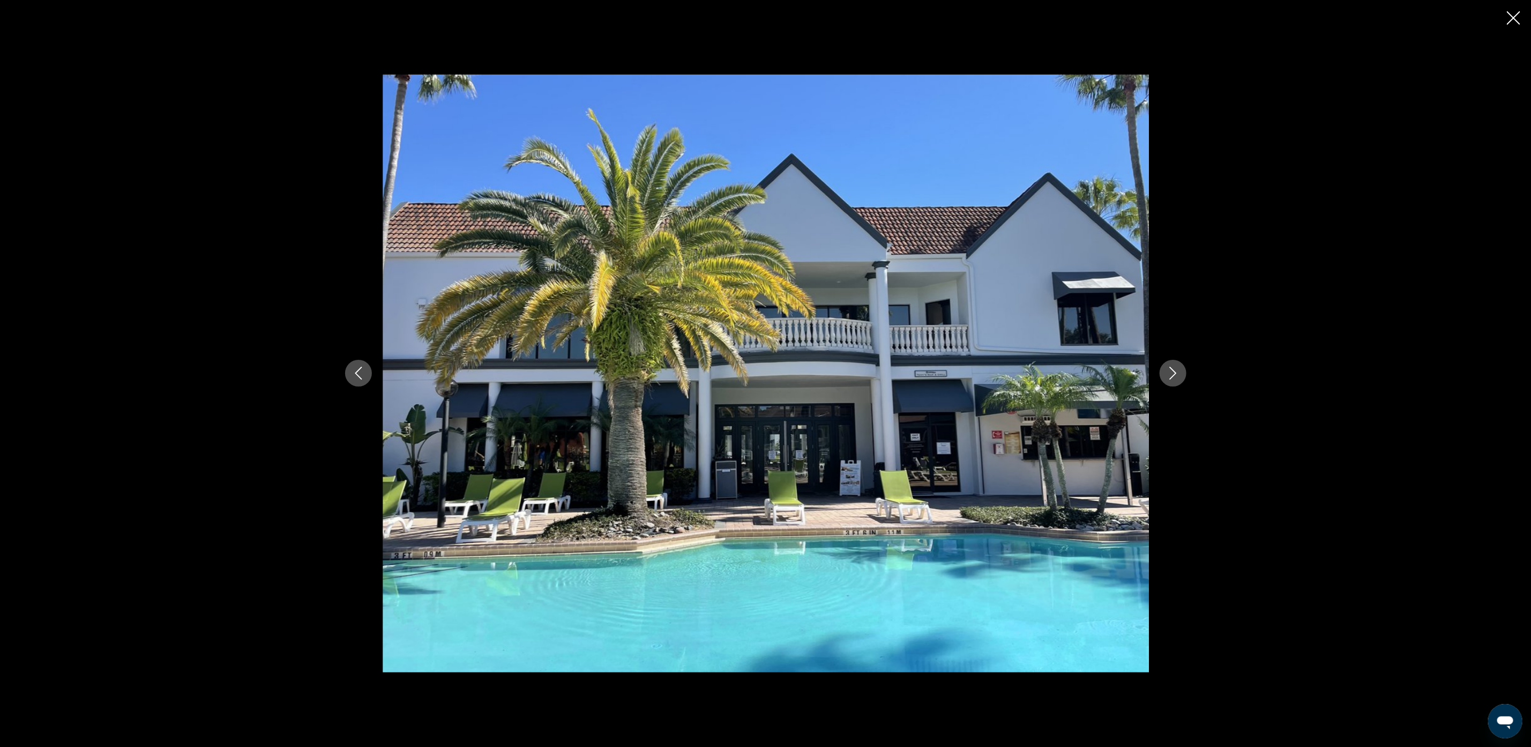
click at [1183, 372] on button "Next image" at bounding box center [1173, 373] width 27 height 27
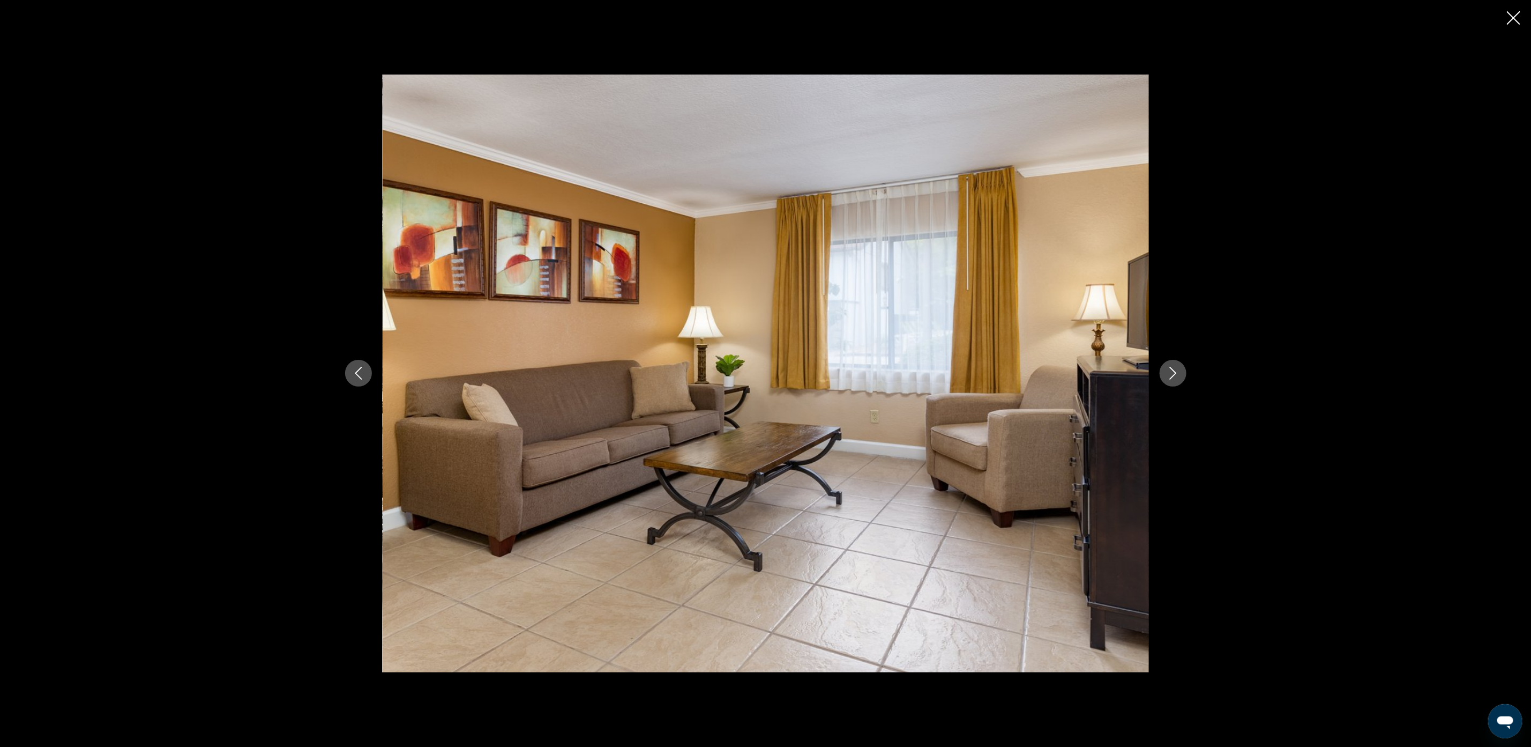
click at [1183, 372] on button "Next image" at bounding box center [1173, 373] width 27 height 27
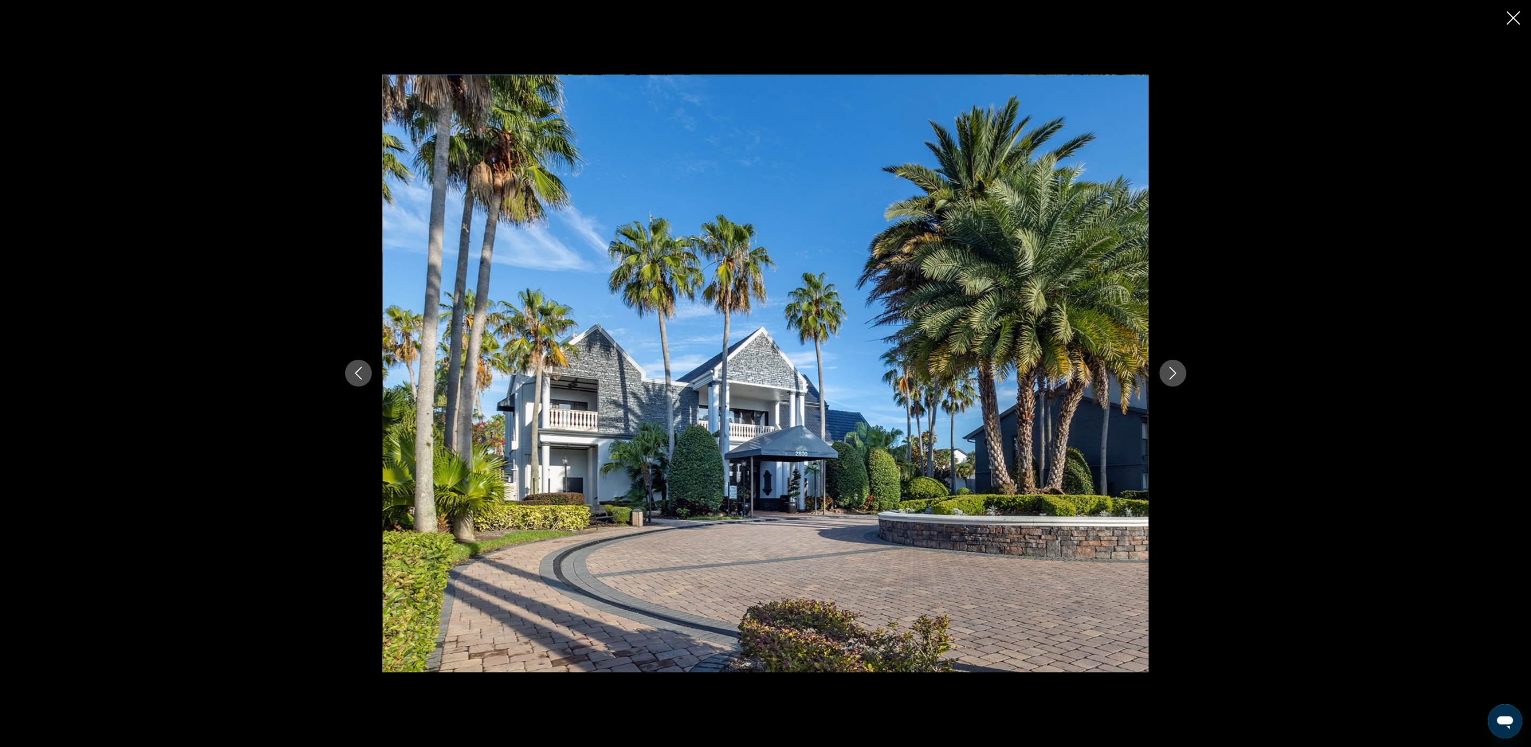
click at [1183, 372] on button "Next image" at bounding box center [1173, 373] width 27 height 27
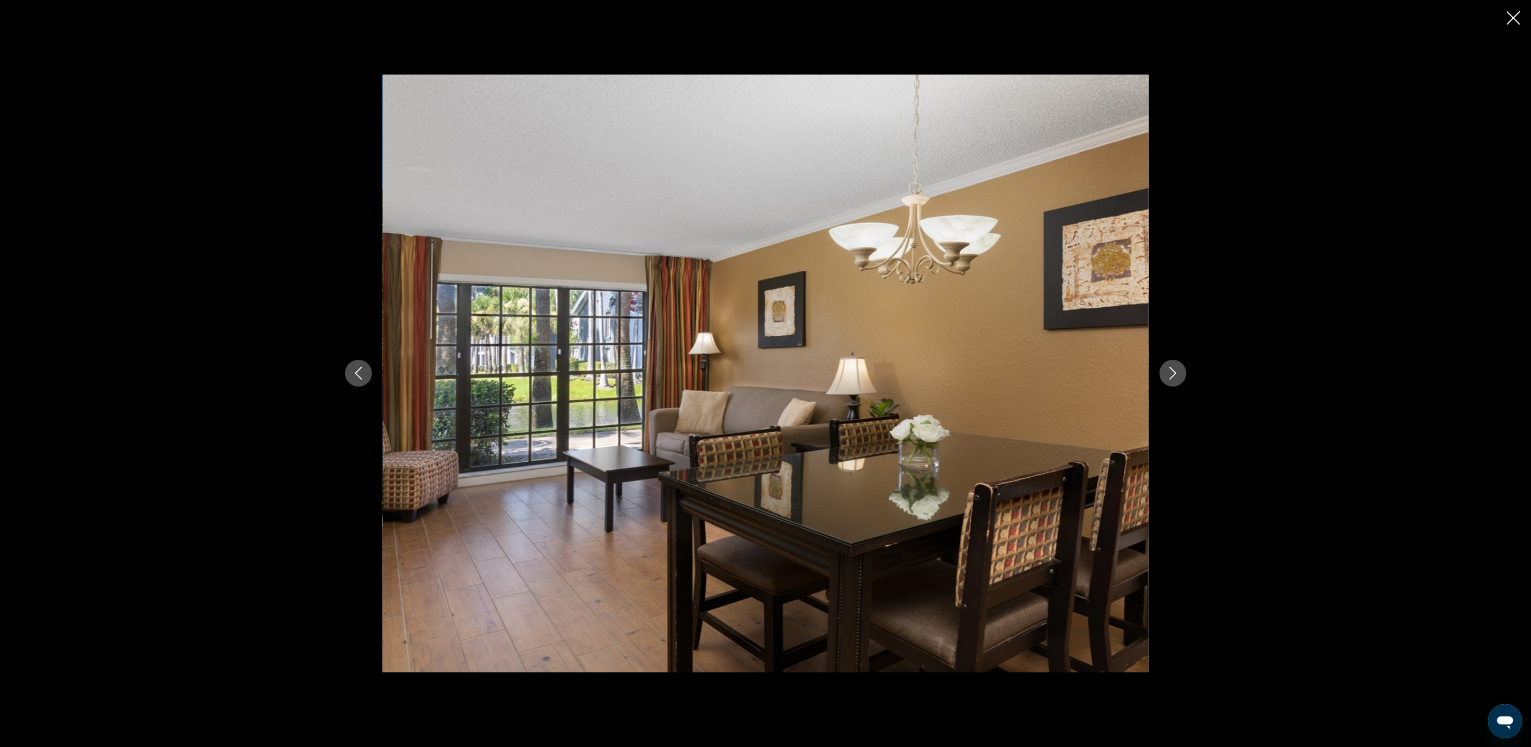
click at [1183, 372] on button "Next image" at bounding box center [1173, 373] width 27 height 27
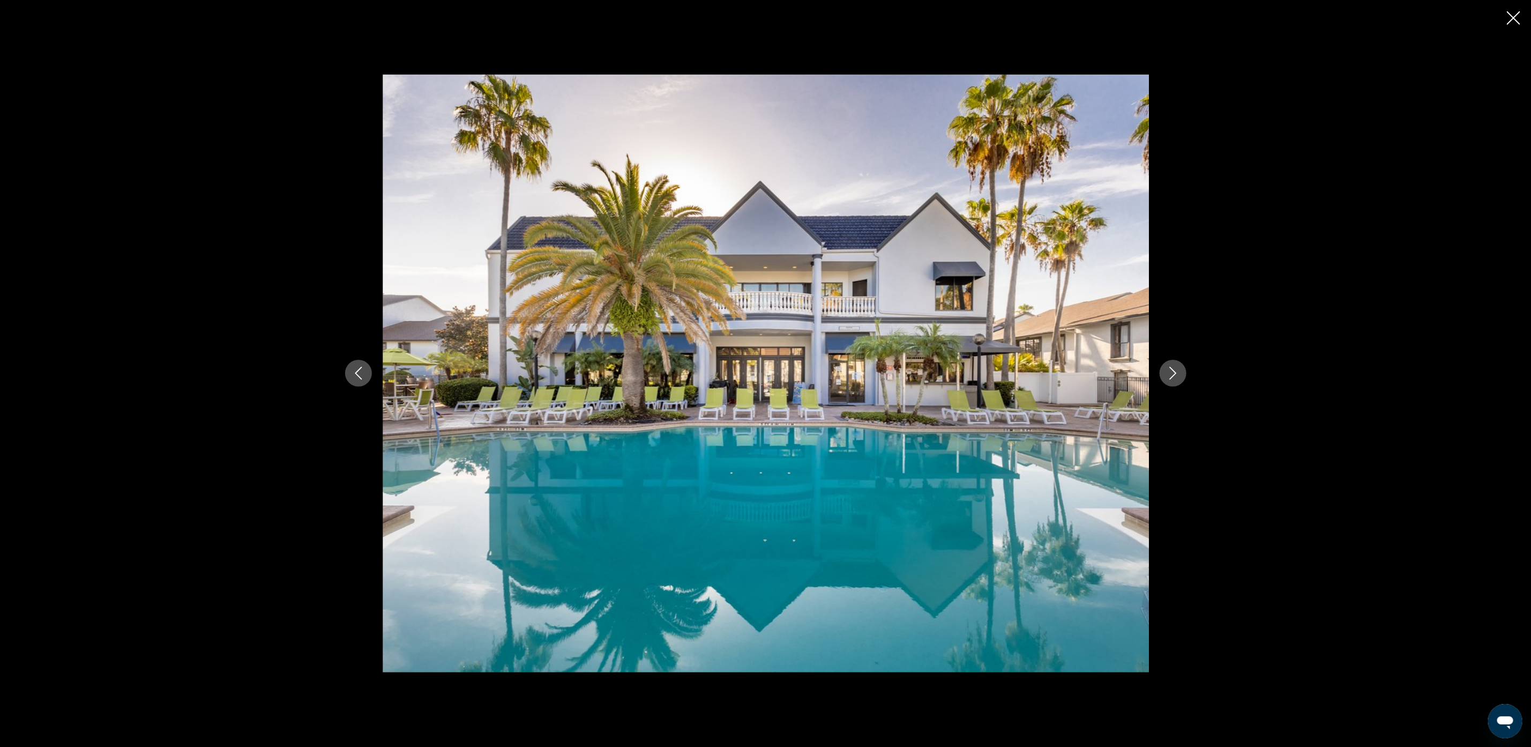
click at [1183, 372] on button "Next image" at bounding box center [1173, 373] width 27 height 27
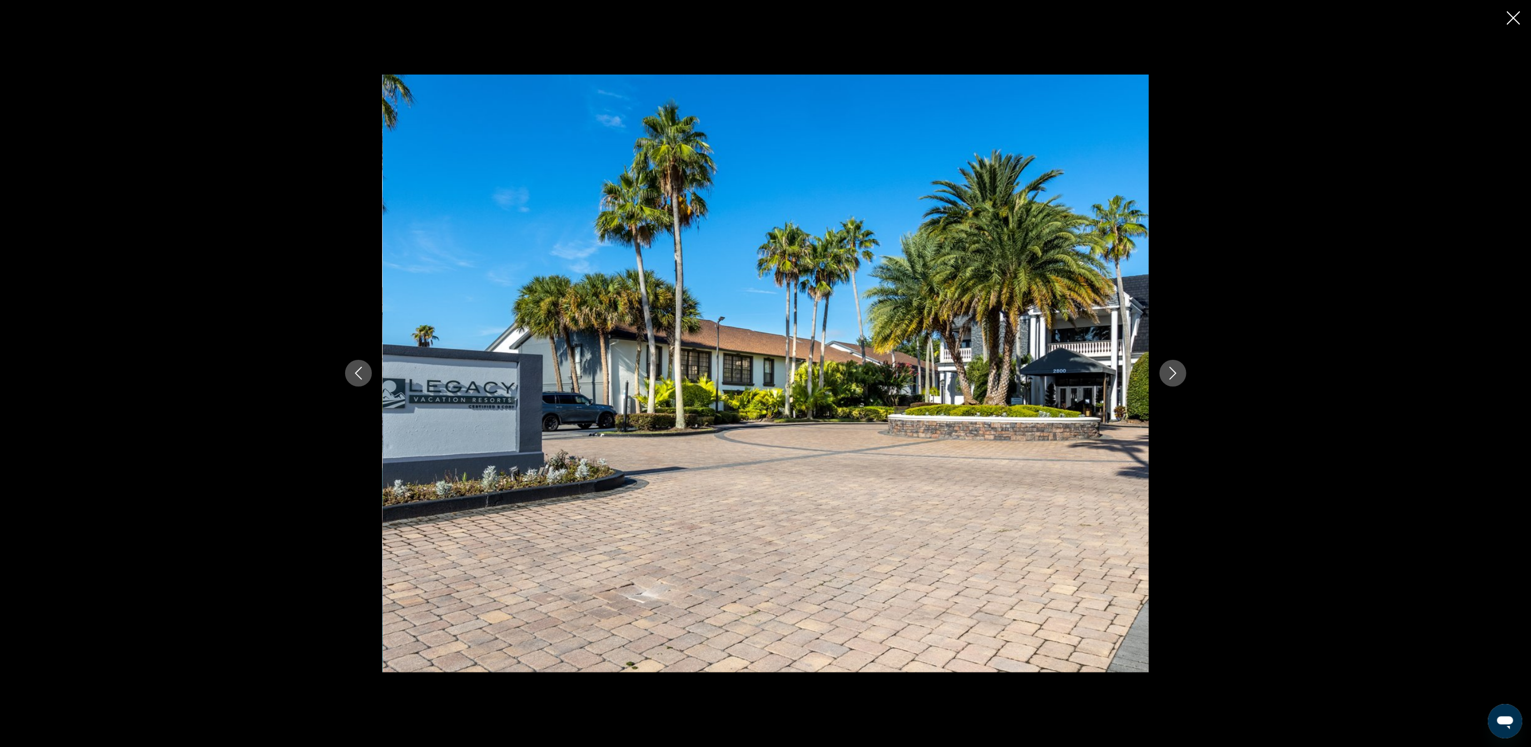
click at [1183, 372] on button "Next image" at bounding box center [1173, 373] width 27 height 27
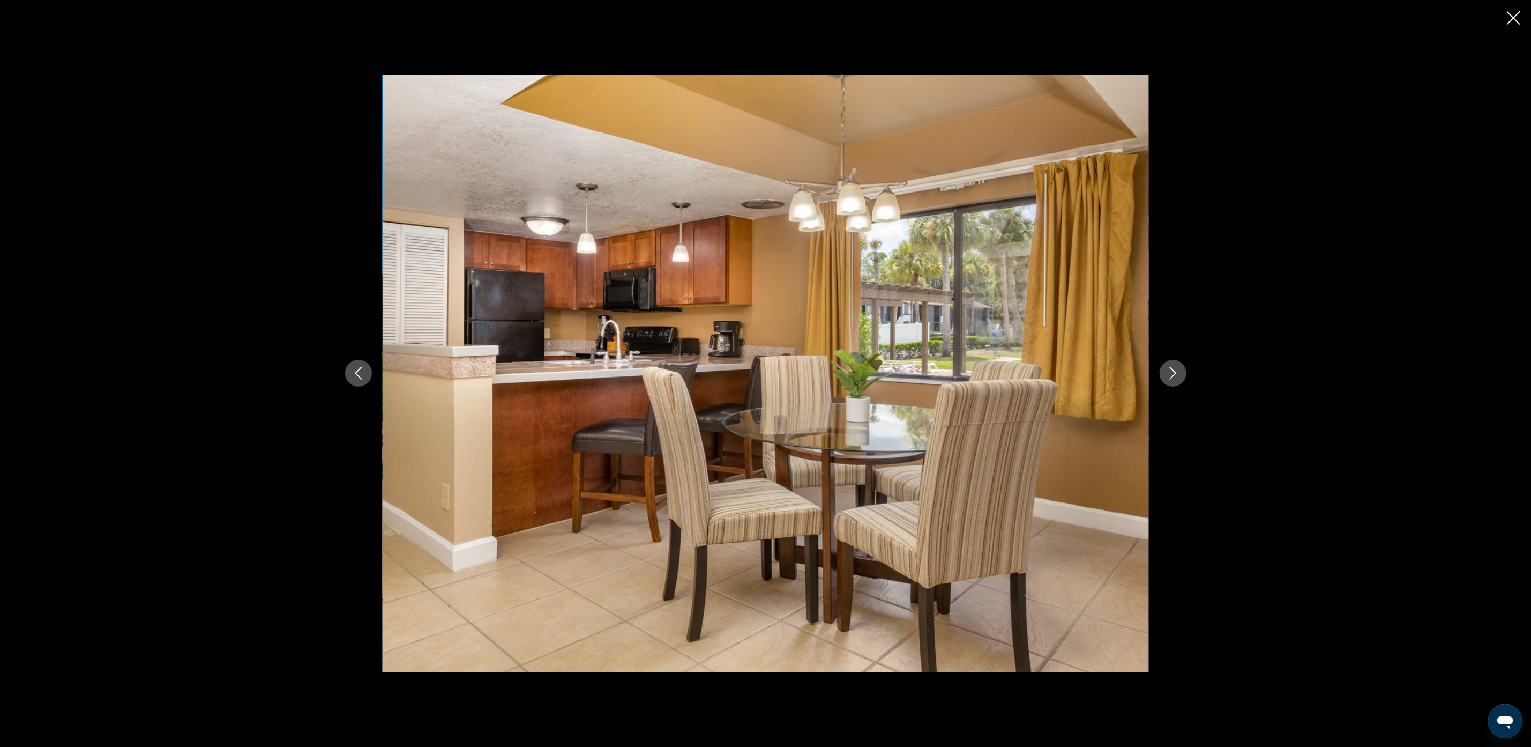
click at [1183, 372] on button "Next image" at bounding box center [1173, 373] width 27 height 27
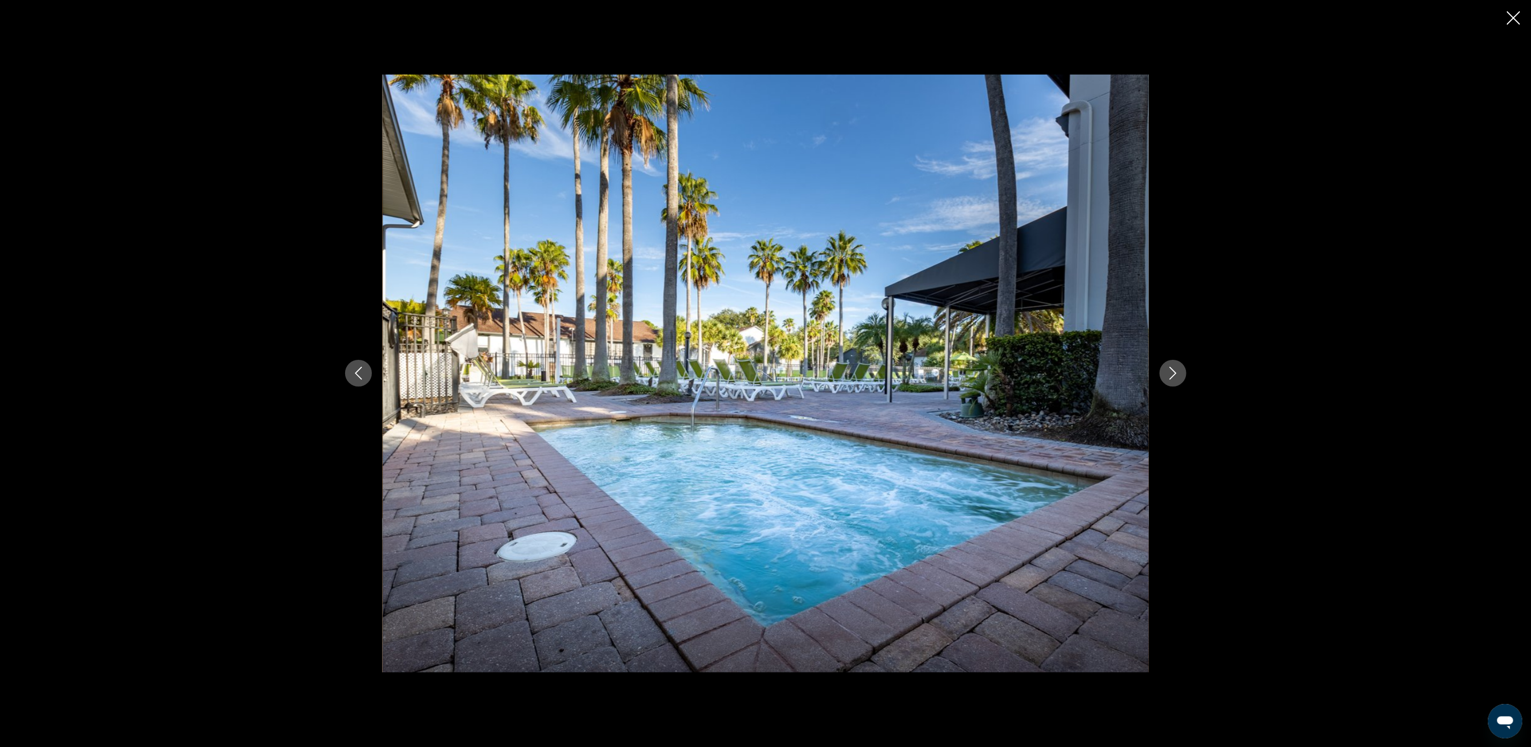
click at [1183, 372] on button "Next image" at bounding box center [1173, 373] width 27 height 27
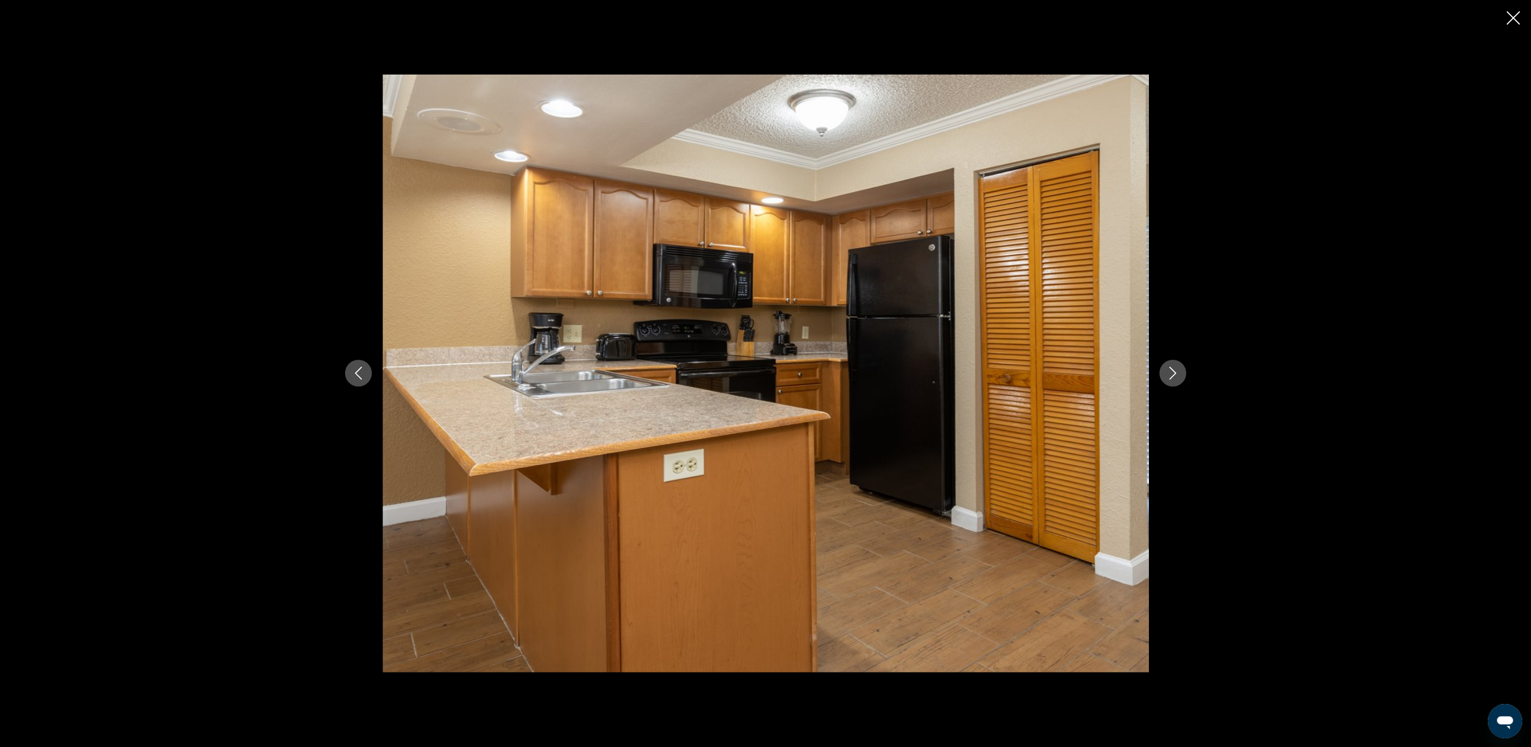
click at [1183, 372] on button "Next image" at bounding box center [1173, 373] width 27 height 27
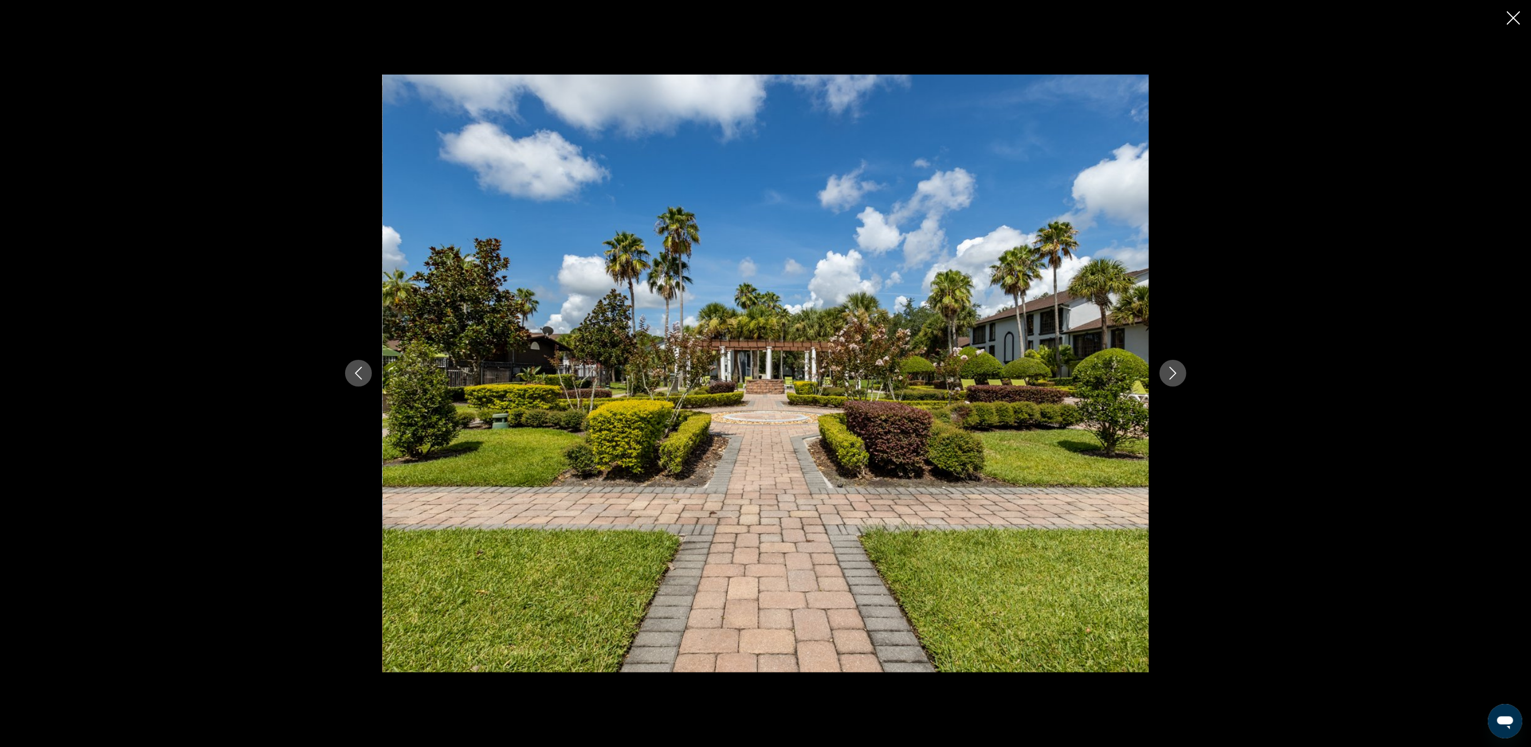
click at [1183, 372] on button "Next image" at bounding box center [1173, 373] width 27 height 27
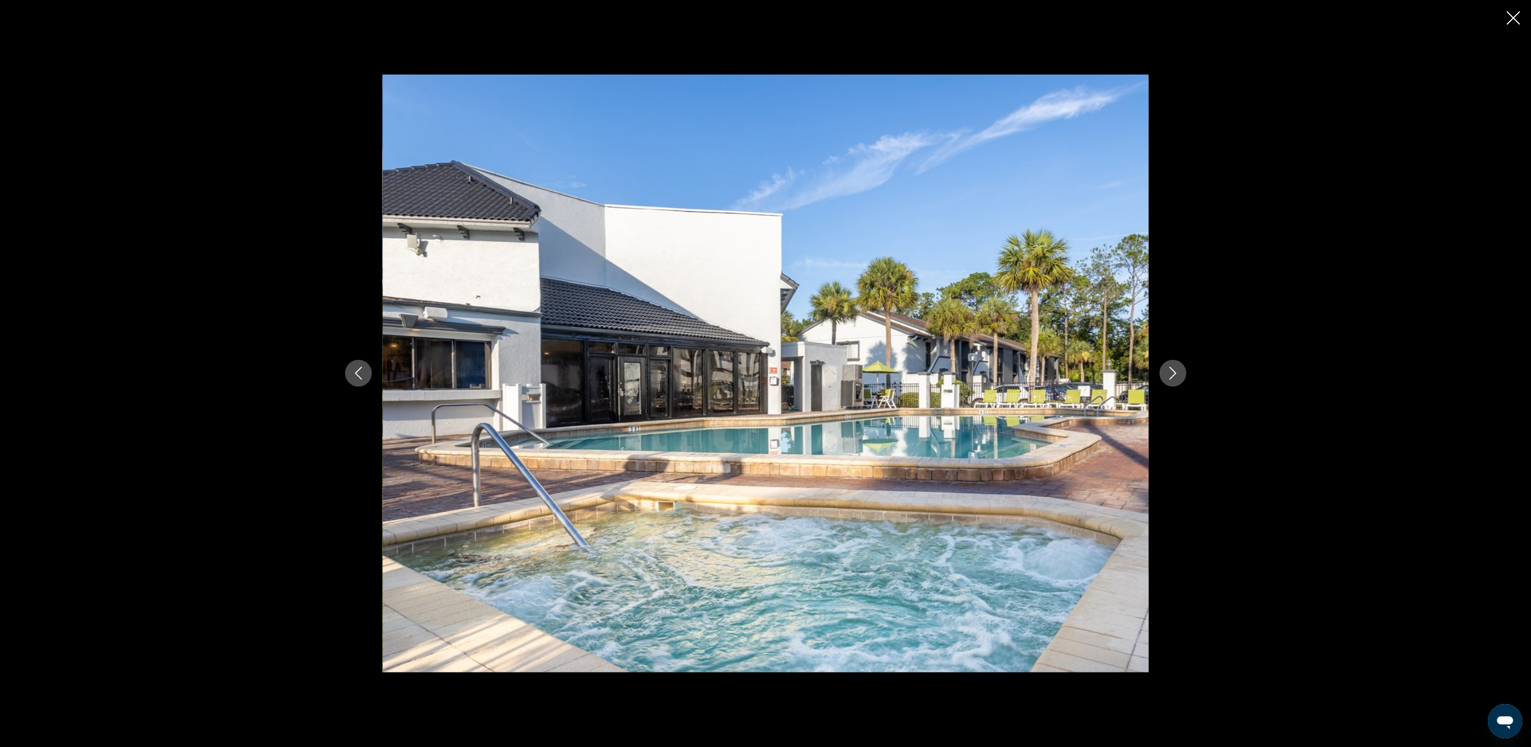
click at [1183, 372] on button "Next image" at bounding box center [1173, 373] width 27 height 27
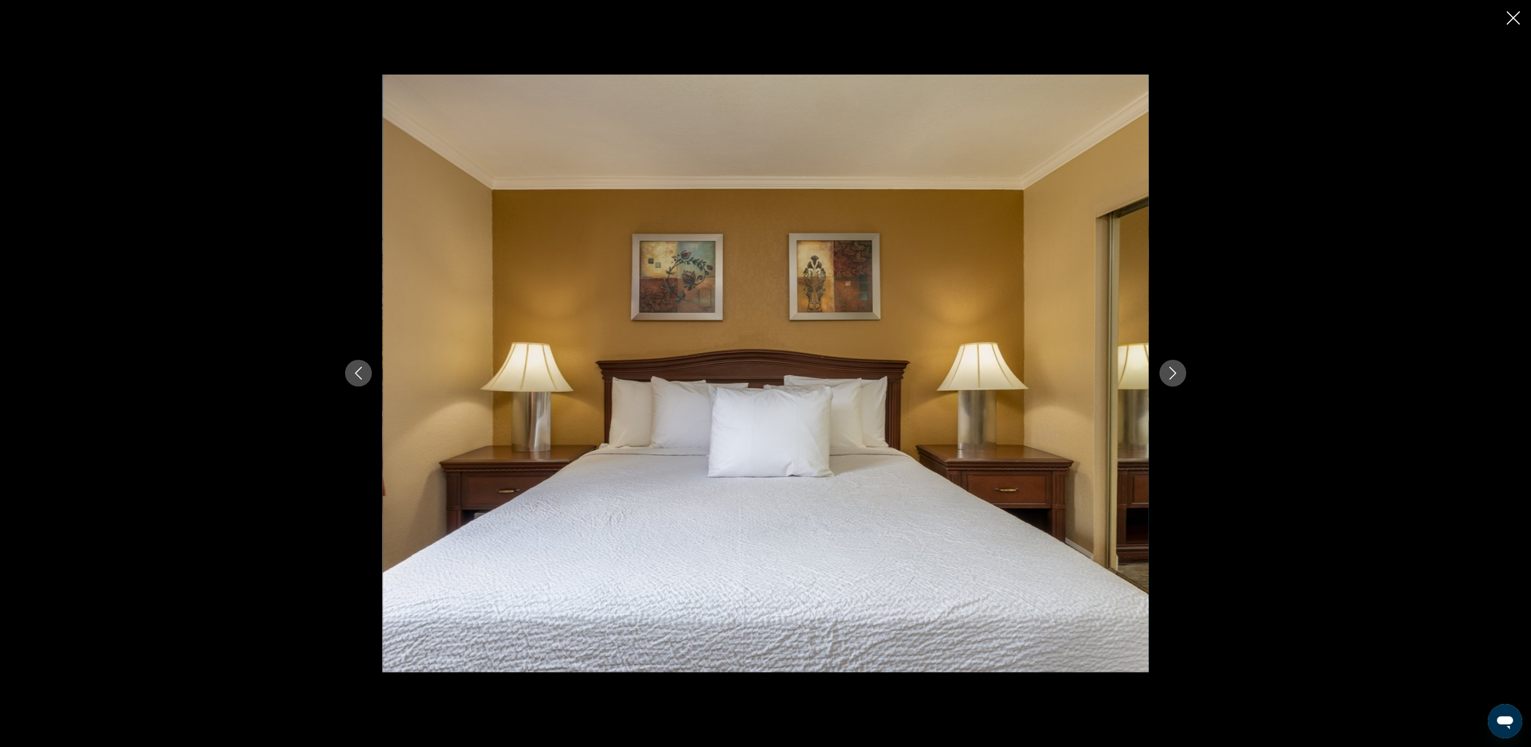
click at [1183, 372] on button "Next image" at bounding box center [1173, 373] width 27 height 27
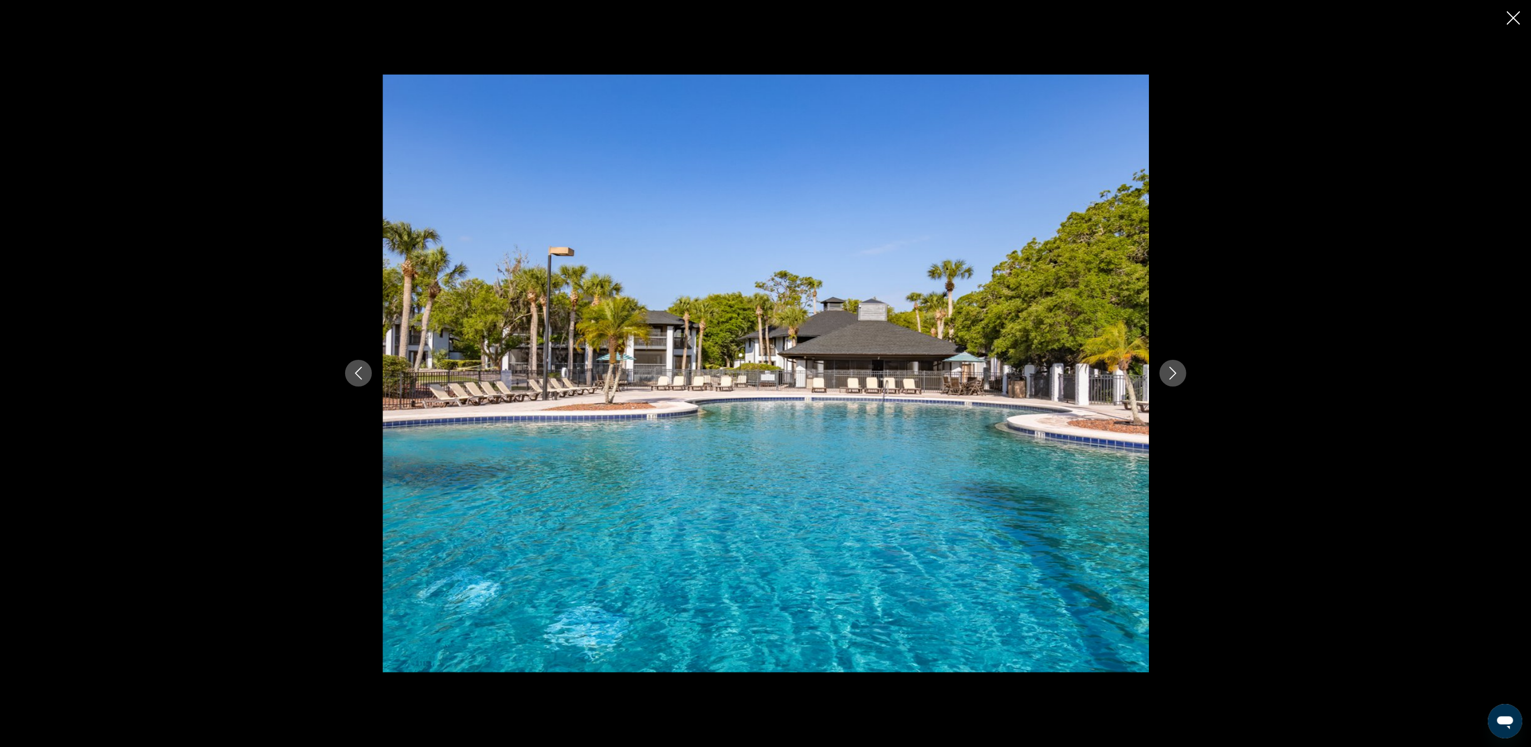
click at [1183, 372] on button "Next image" at bounding box center [1173, 373] width 27 height 27
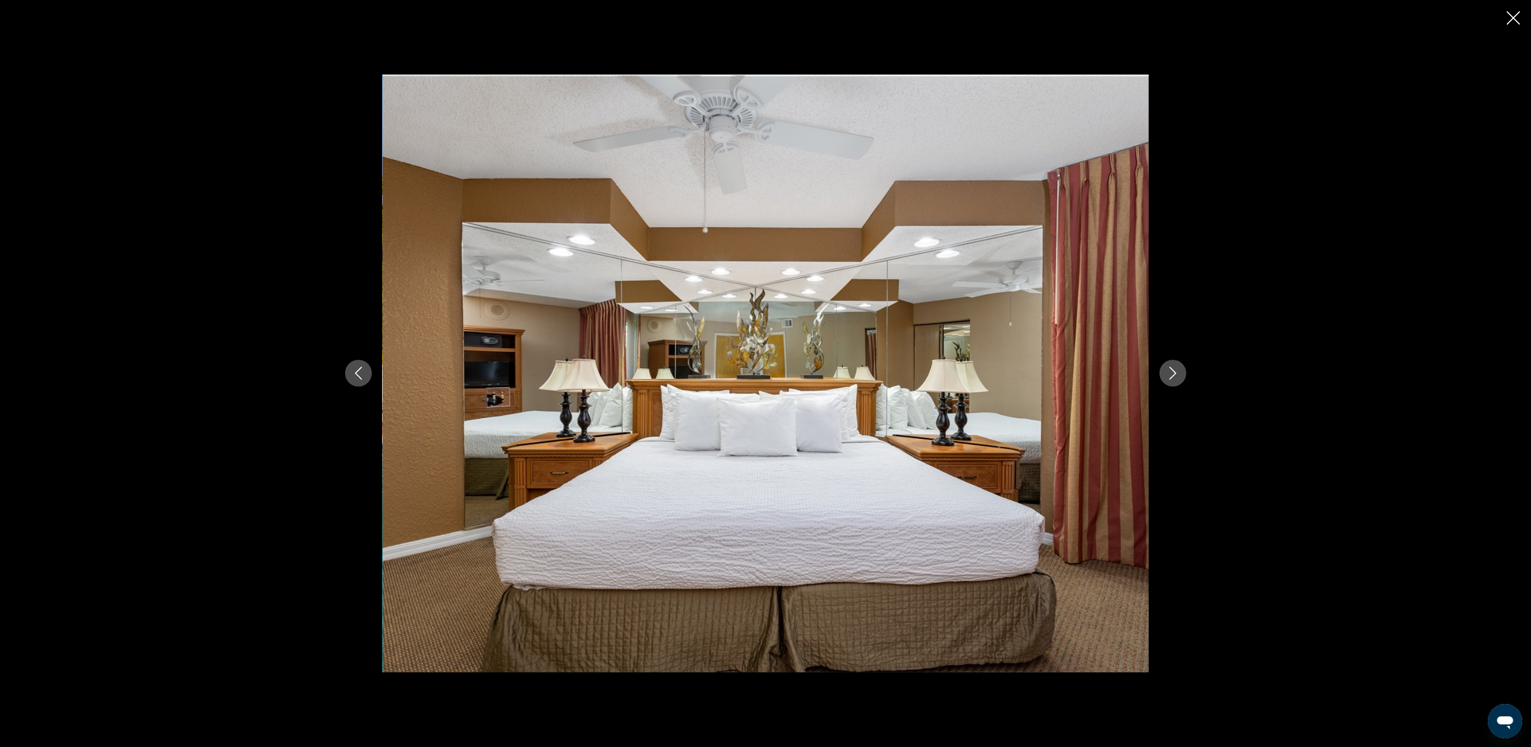
click at [1173, 365] on button "Next image" at bounding box center [1173, 373] width 27 height 27
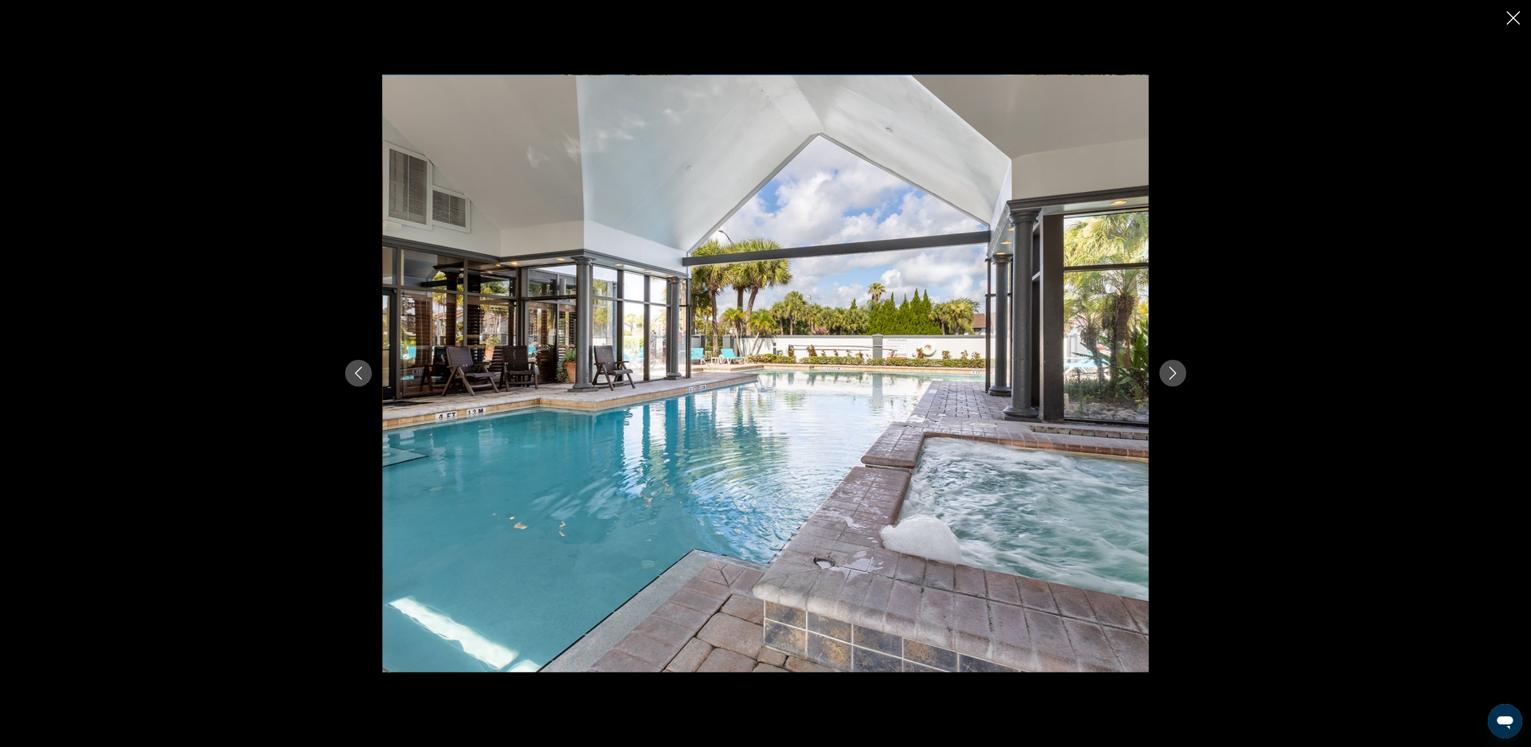
click at [1176, 378] on icon "Next image" at bounding box center [1173, 373] width 13 height 13
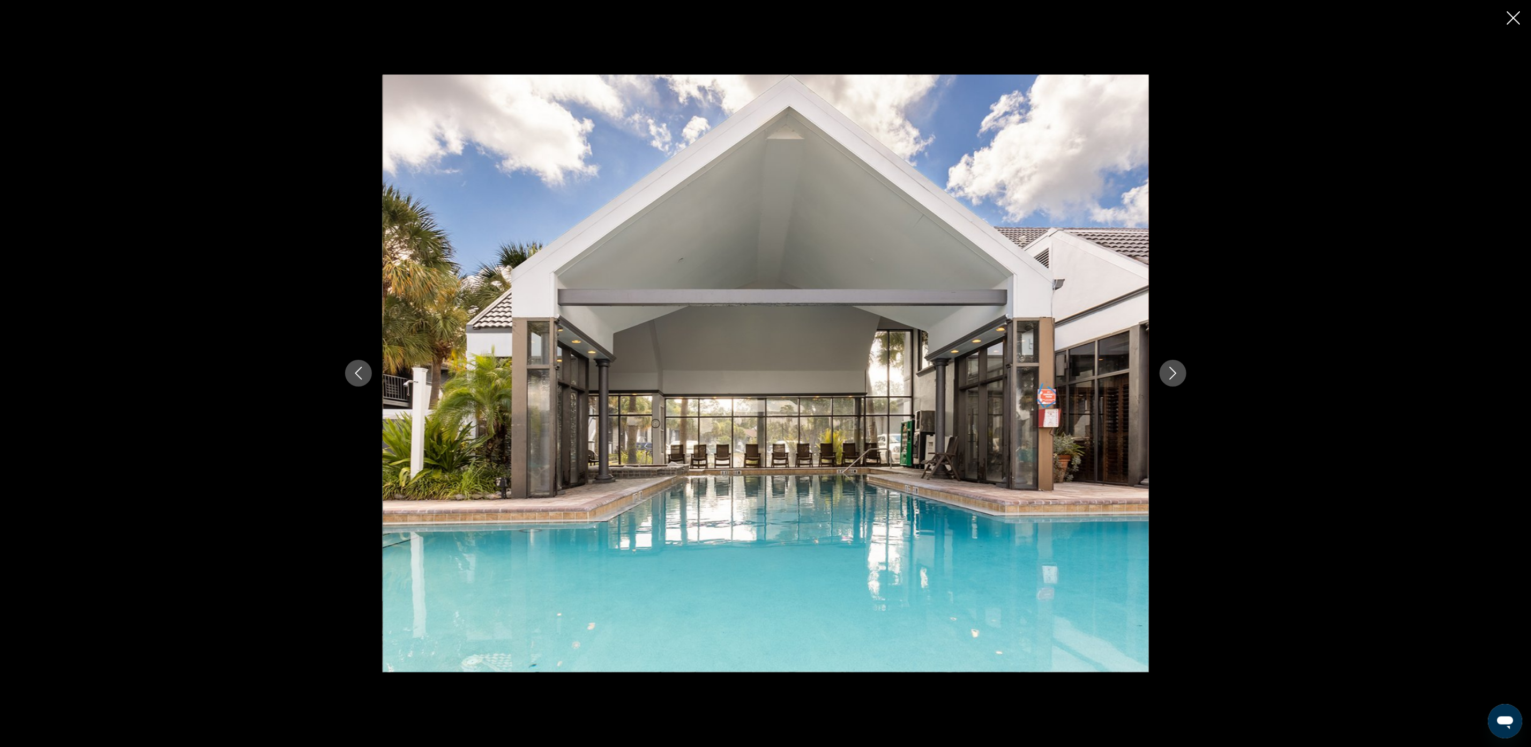
click at [1176, 378] on icon "Next image" at bounding box center [1173, 373] width 13 height 13
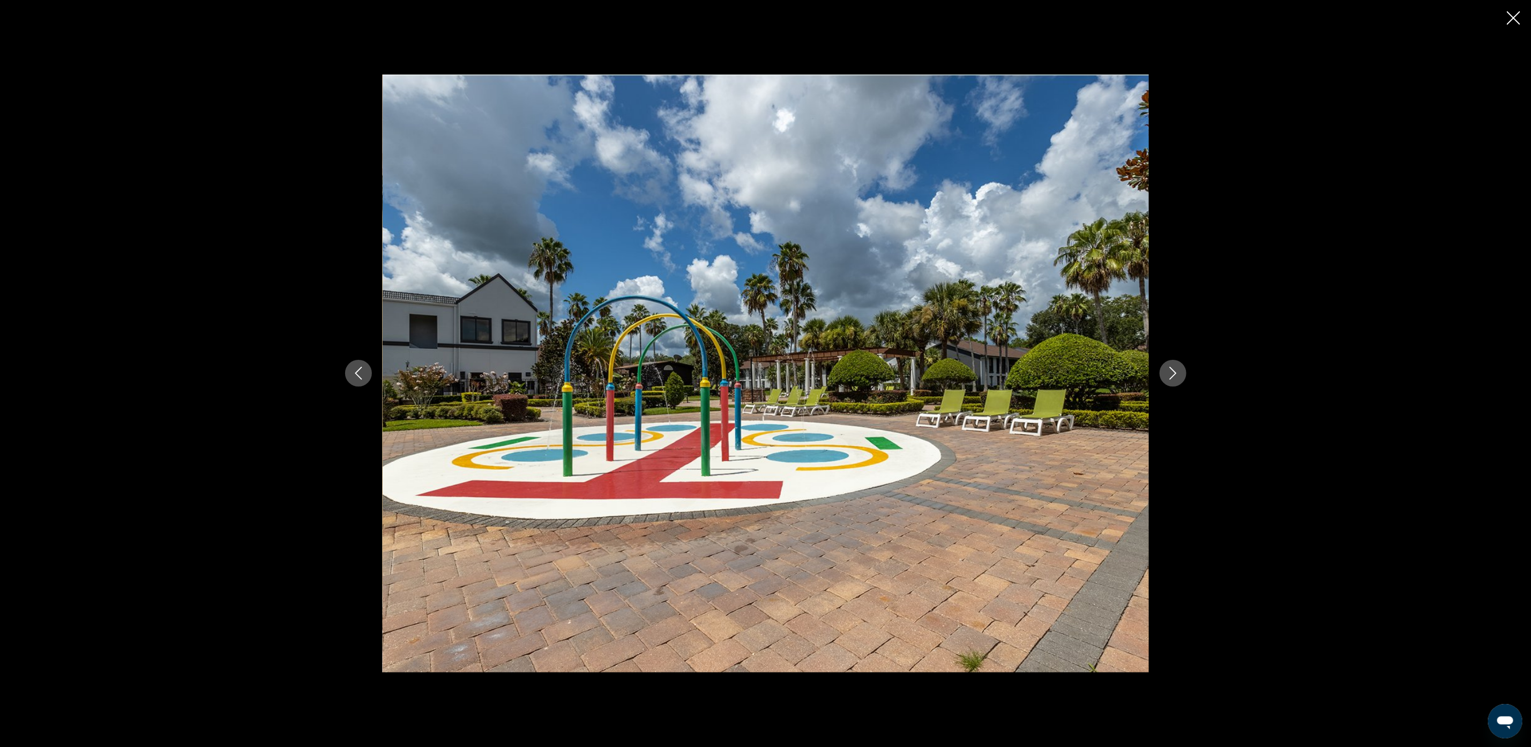
click at [1176, 378] on icon "Next image" at bounding box center [1173, 373] width 13 height 13
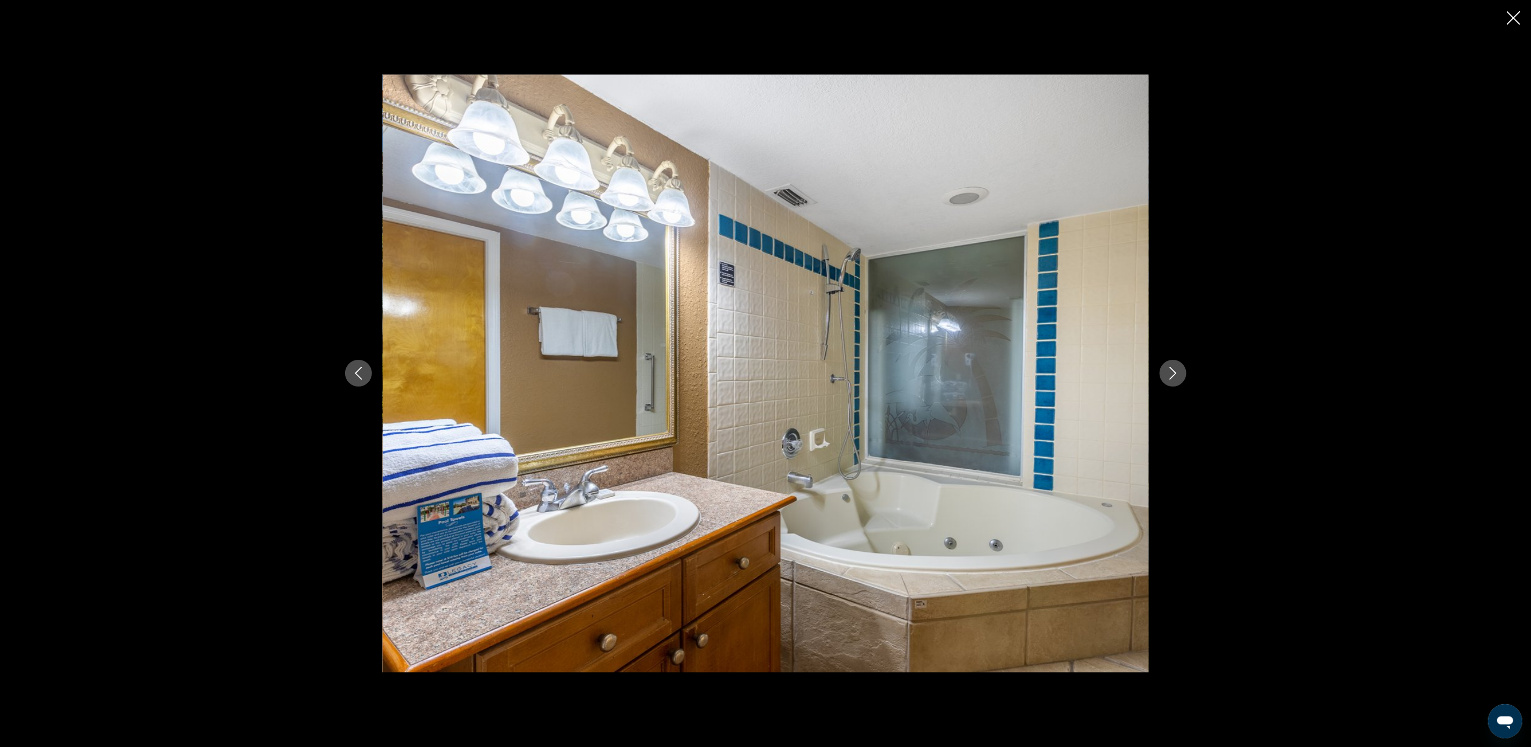
click at [1173, 365] on button "Next image" at bounding box center [1173, 373] width 27 height 27
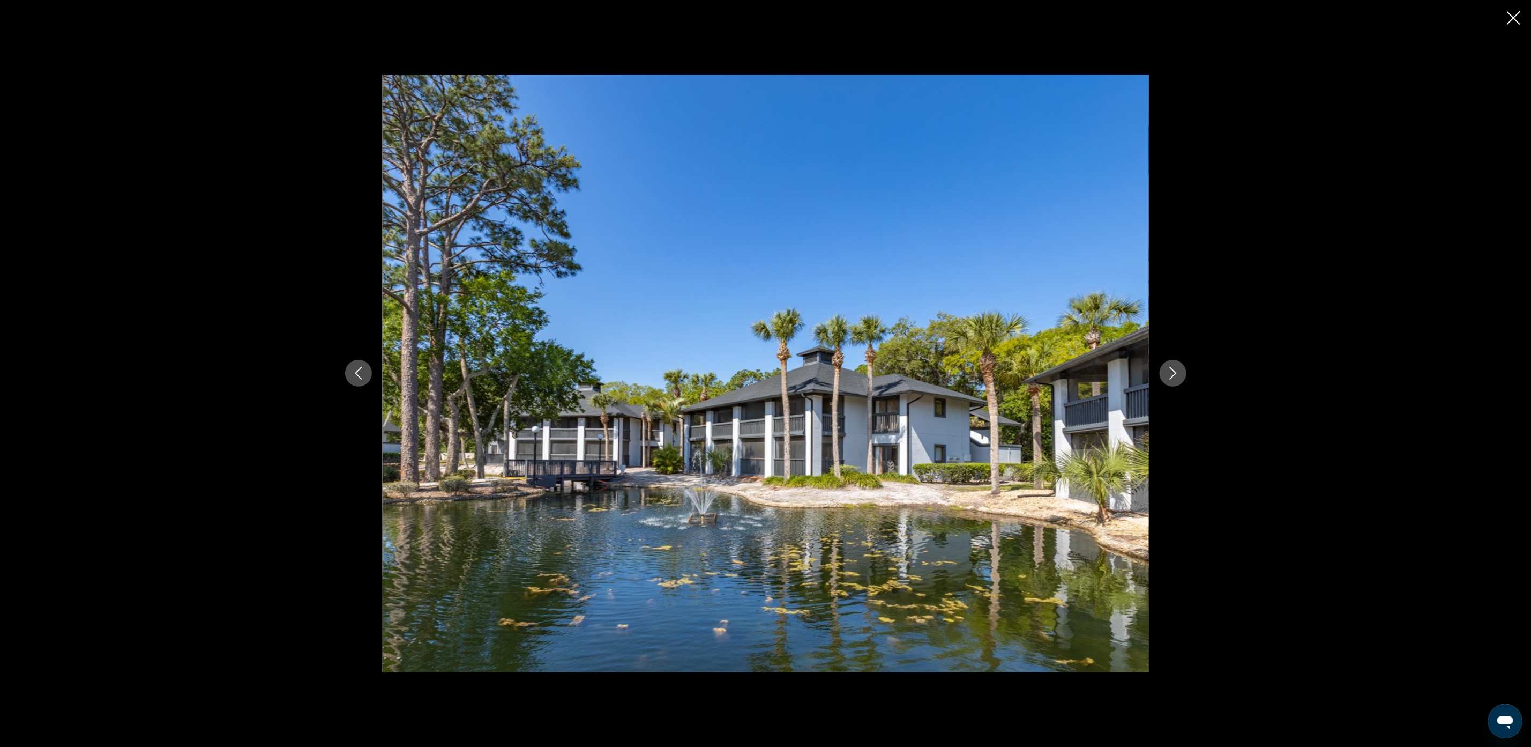
click at [1173, 365] on button "Next image" at bounding box center [1173, 373] width 27 height 27
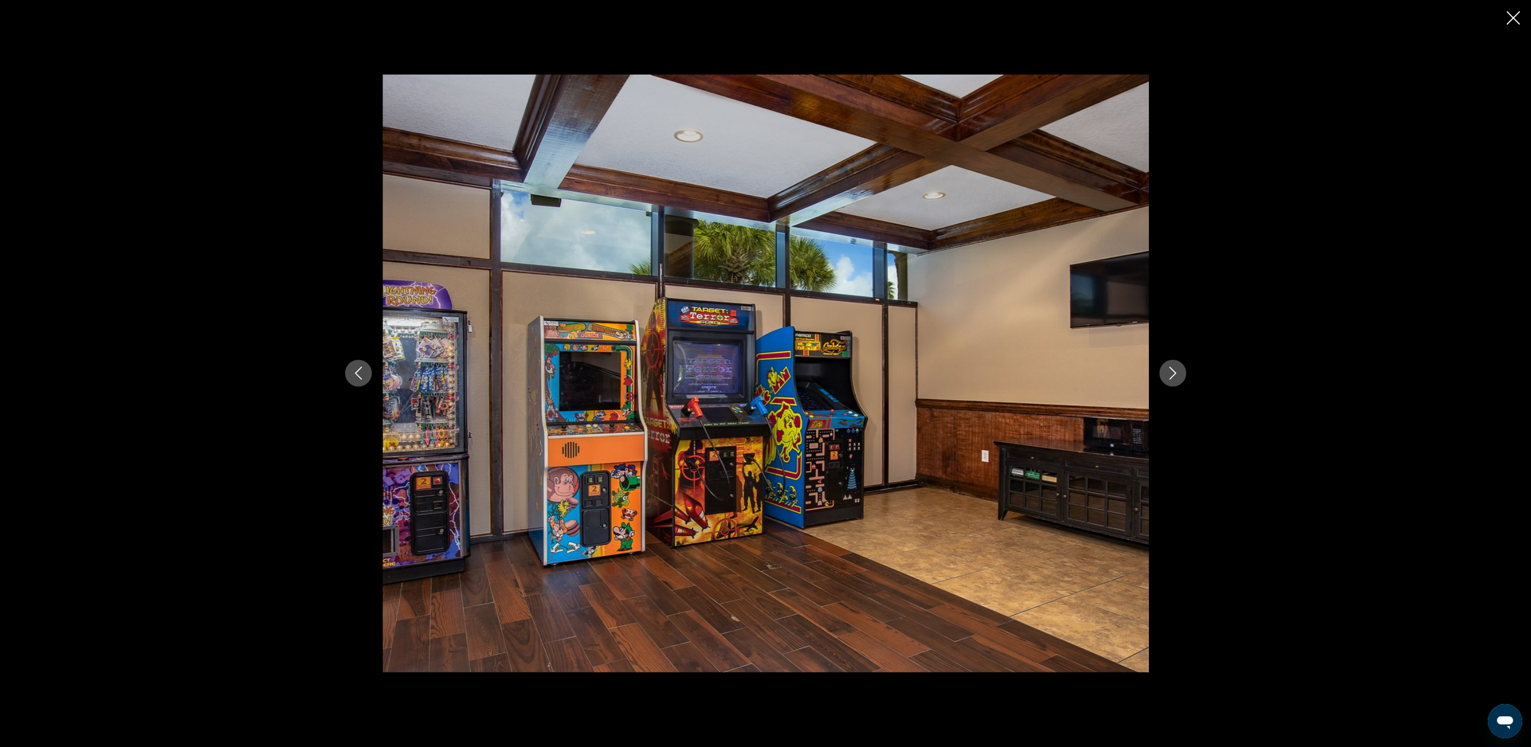
click at [1173, 365] on button "Next image" at bounding box center [1173, 373] width 27 height 27
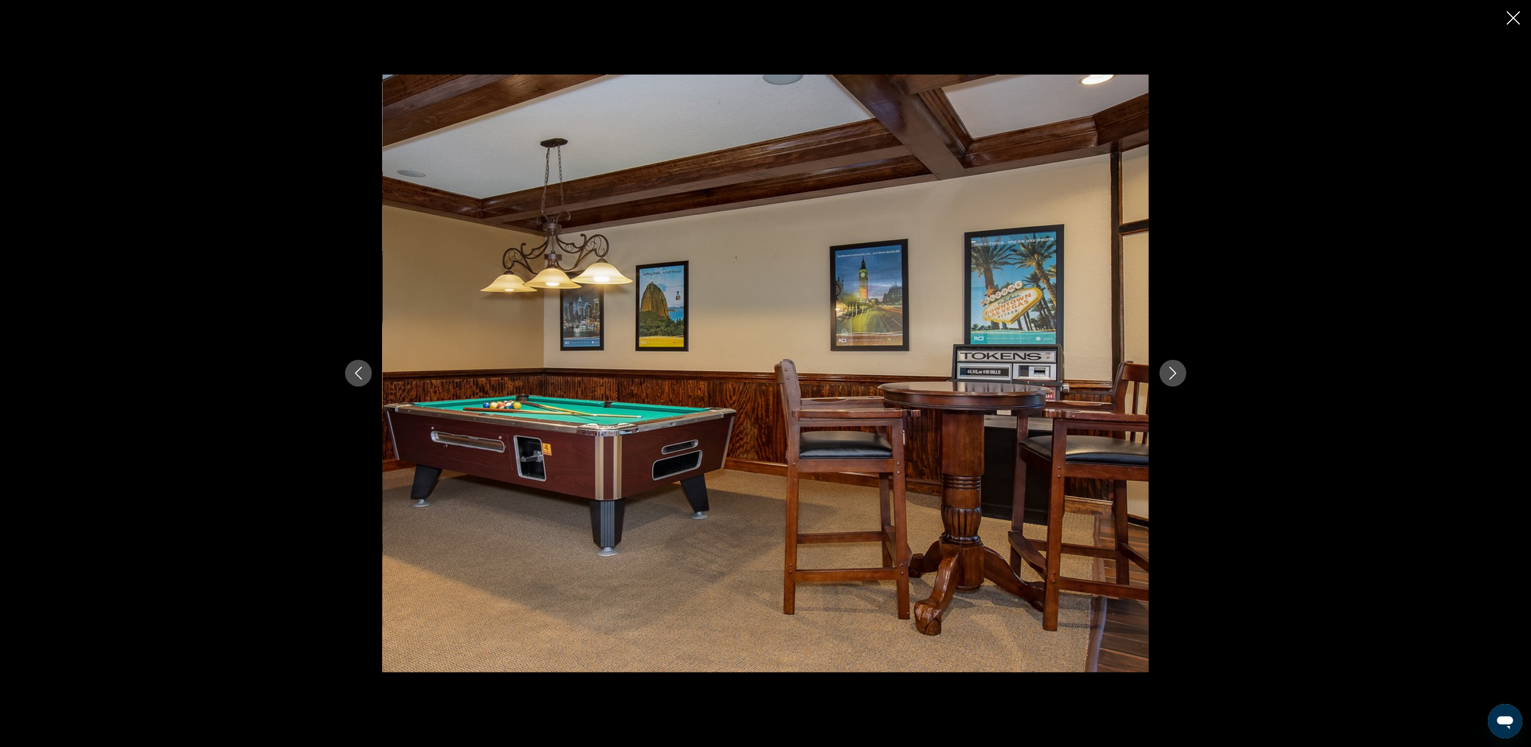
click at [1173, 365] on button "Next image" at bounding box center [1173, 373] width 27 height 27
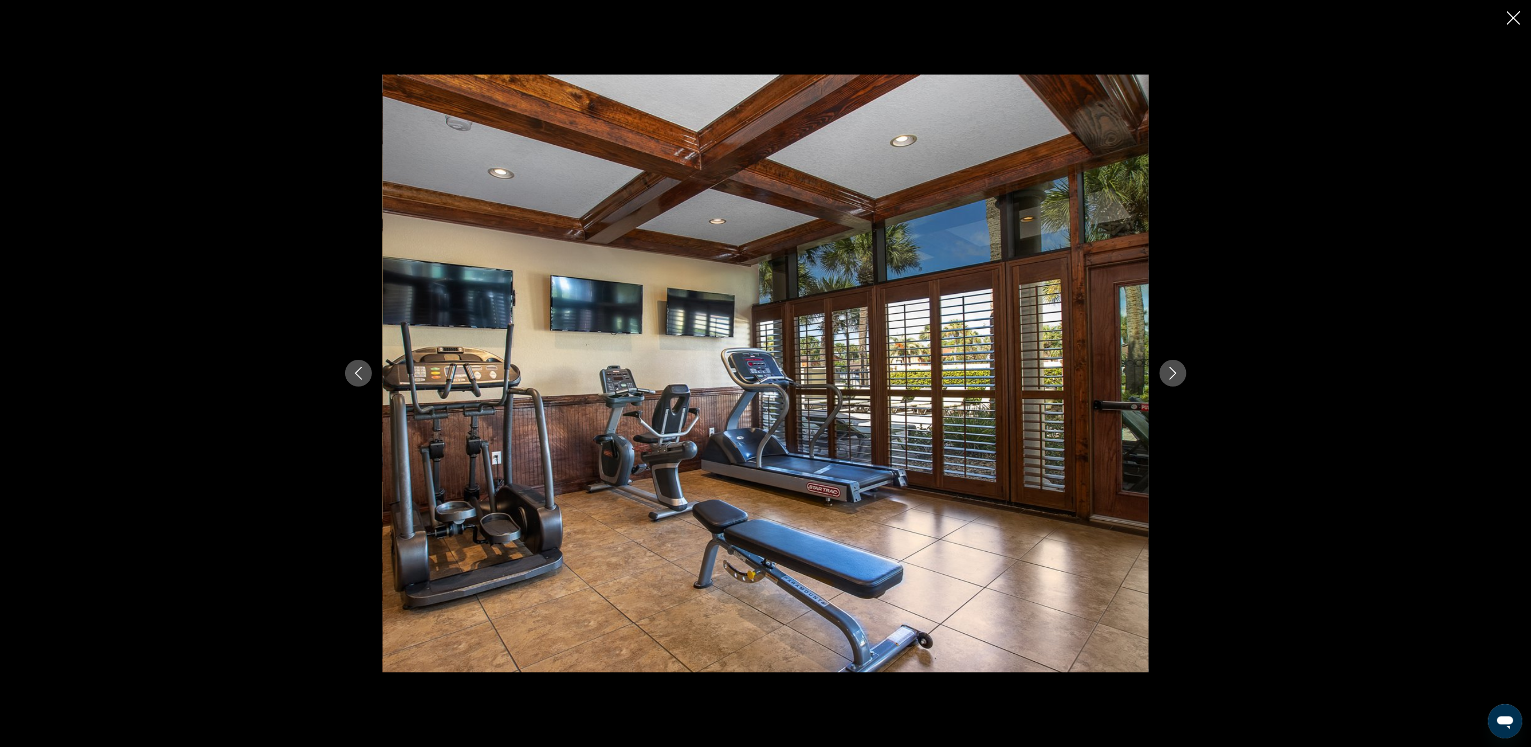
click at [1173, 365] on button "Next image" at bounding box center [1173, 373] width 27 height 27
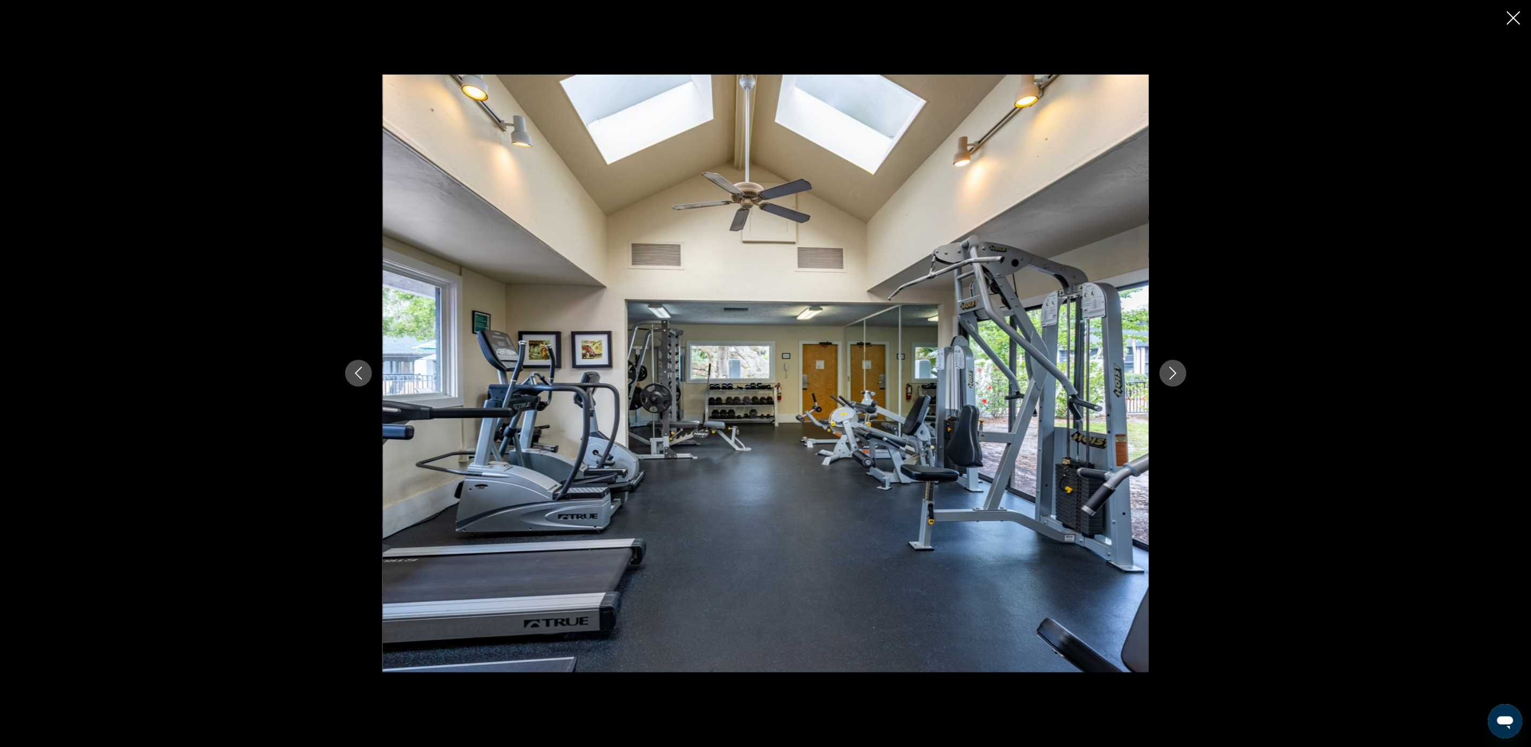
click at [1173, 365] on button "Next image" at bounding box center [1173, 373] width 27 height 27
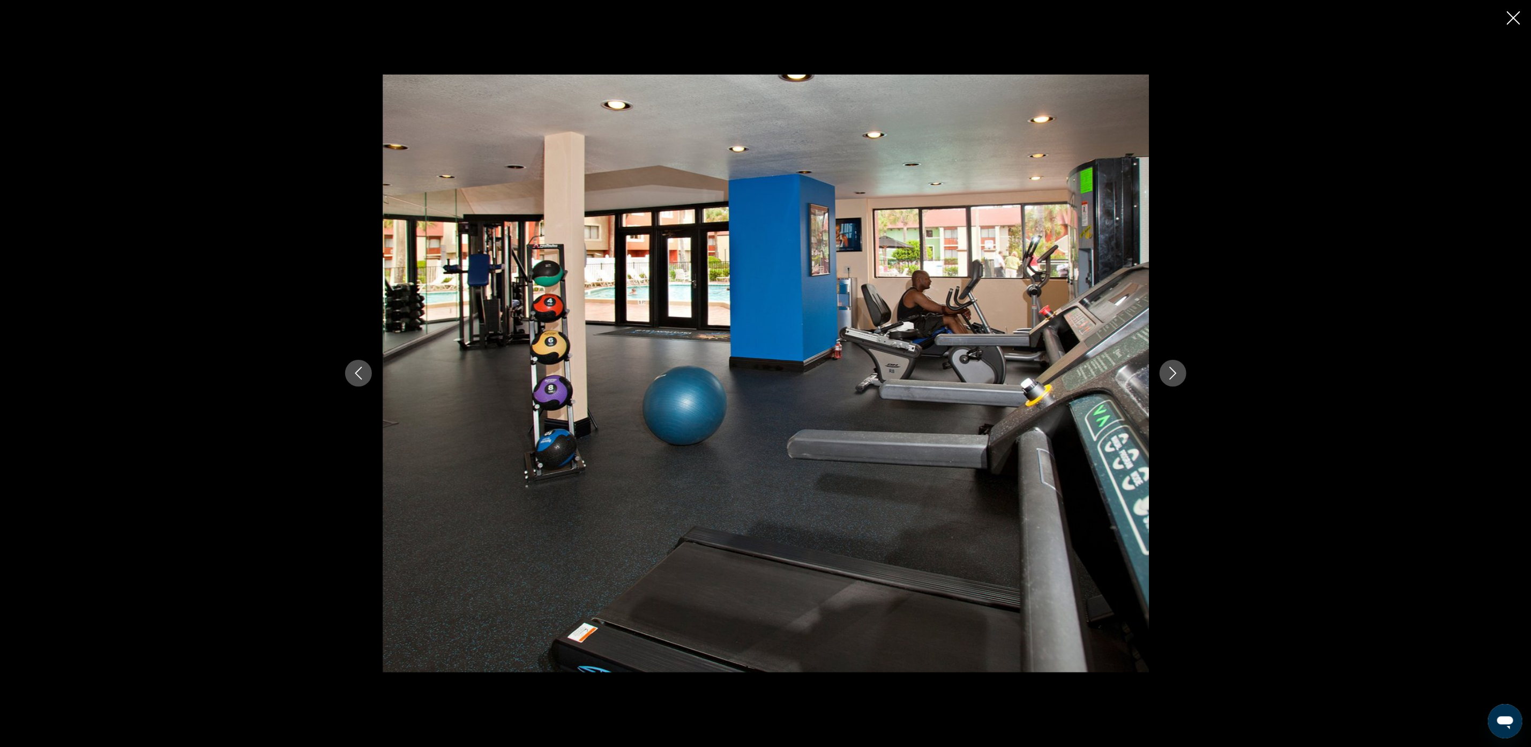
click at [1173, 365] on button "Next image" at bounding box center [1173, 373] width 27 height 27
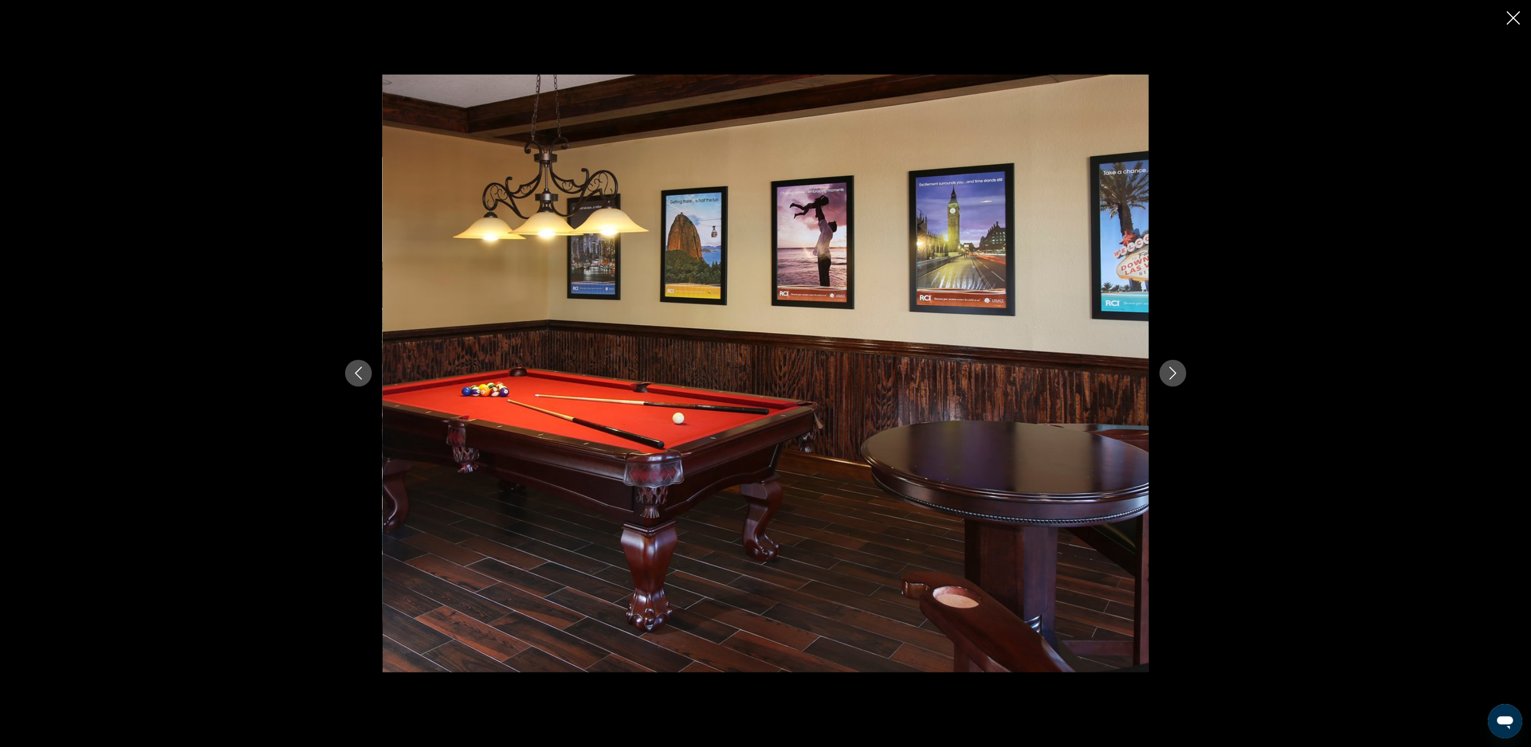
click at [1173, 365] on button "Next image" at bounding box center [1173, 373] width 27 height 27
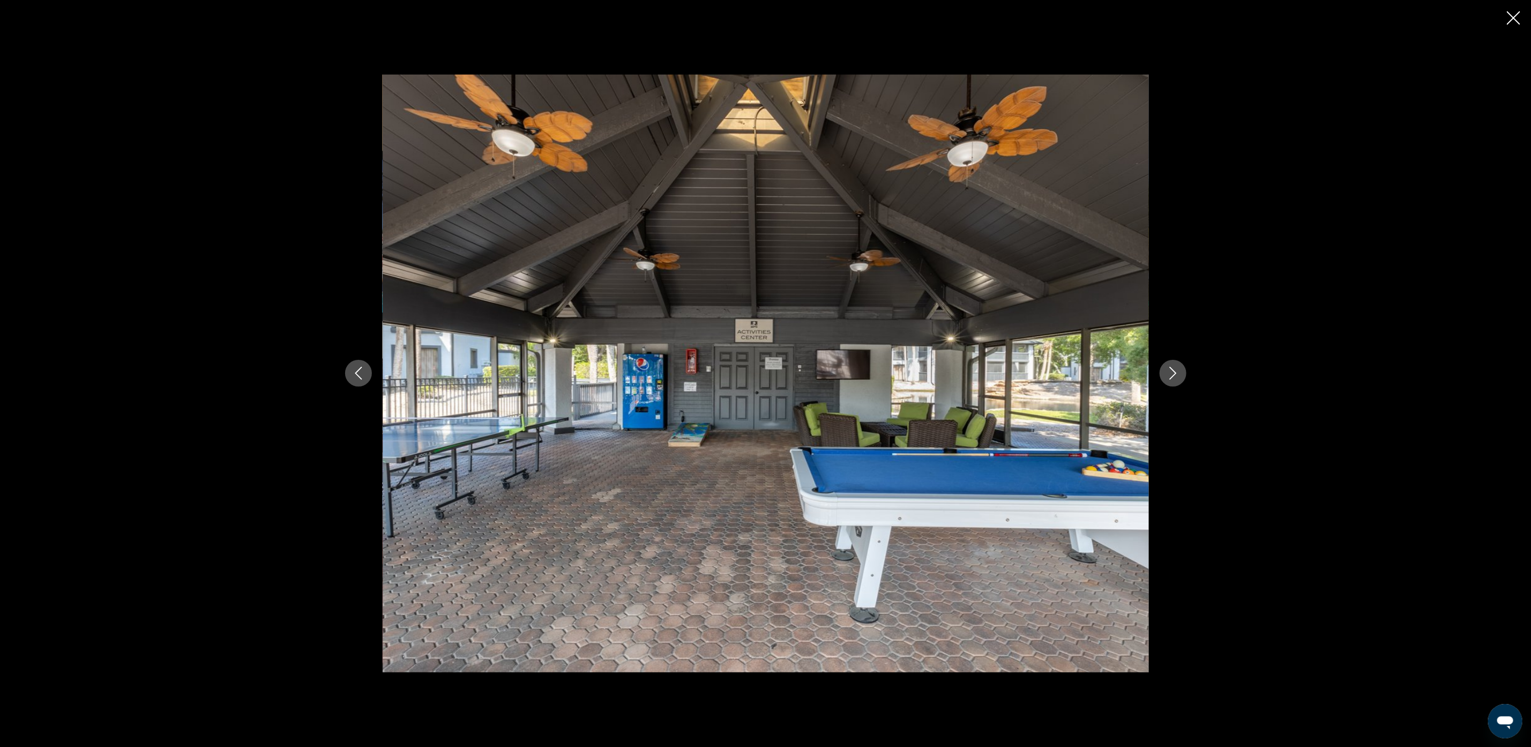
click at [1173, 365] on button "Next image" at bounding box center [1173, 373] width 27 height 27
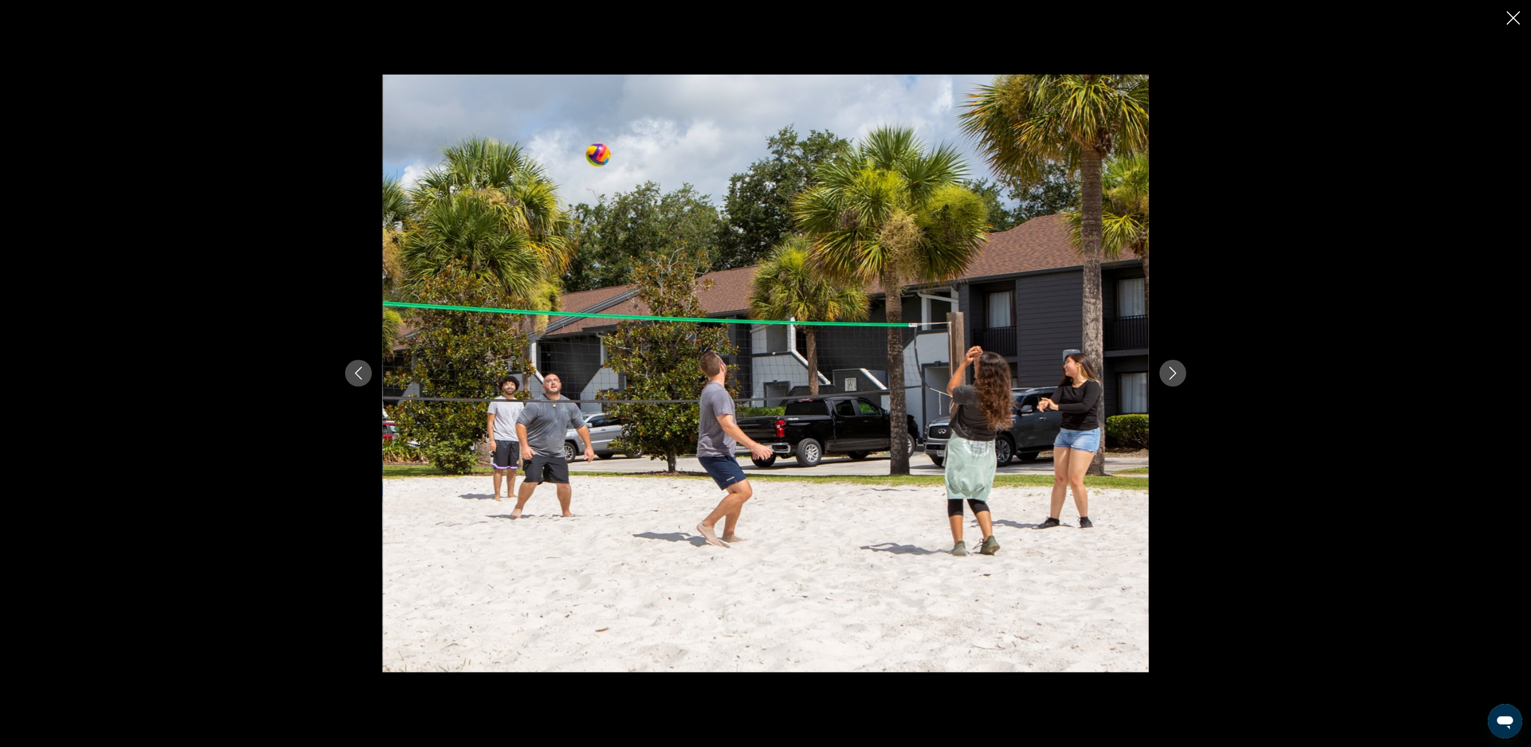
click at [1173, 365] on button "Next image" at bounding box center [1173, 373] width 27 height 27
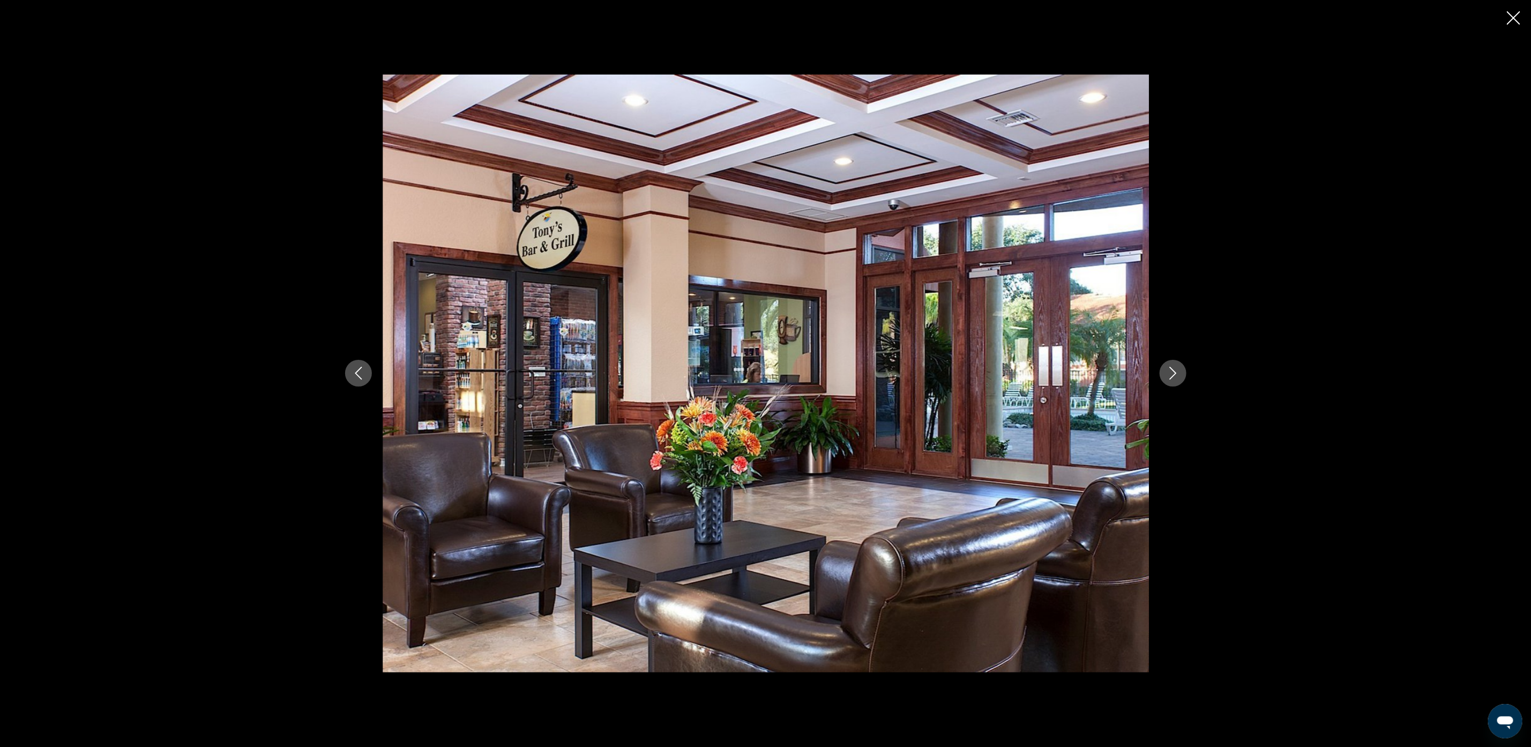
click at [1173, 365] on button "Next image" at bounding box center [1173, 373] width 27 height 27
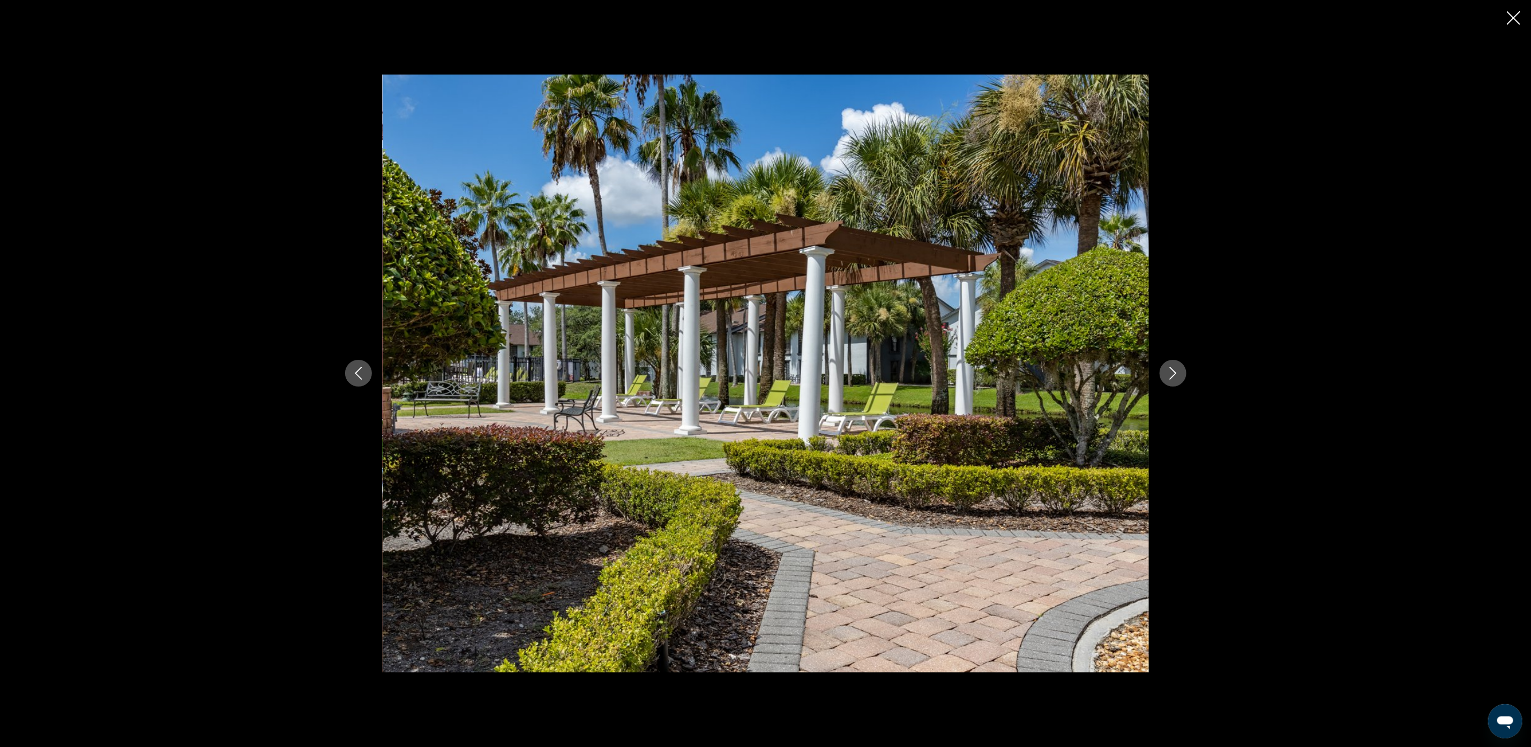
click at [1173, 365] on button "Next image" at bounding box center [1173, 373] width 27 height 27
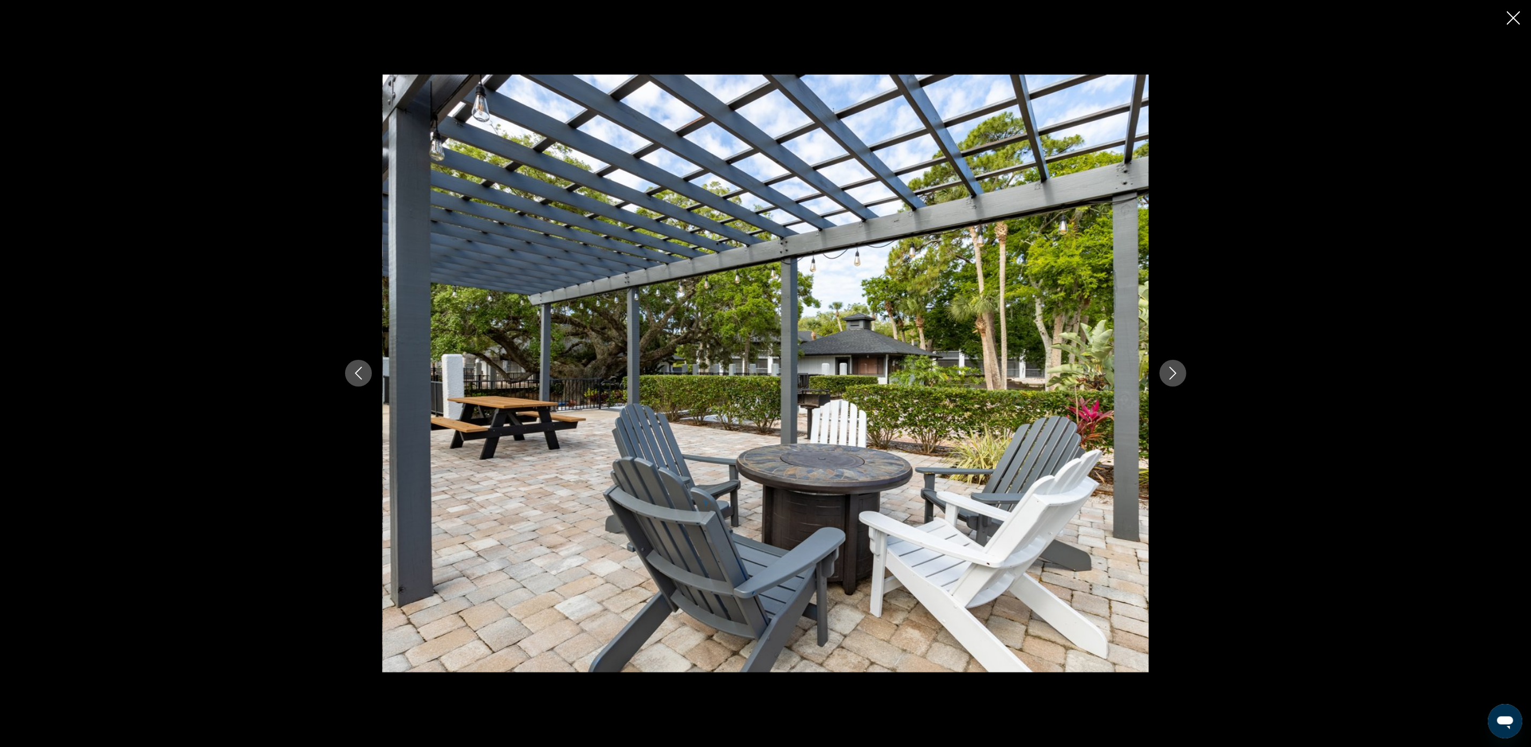
click at [1173, 365] on button "Next image" at bounding box center [1173, 373] width 27 height 27
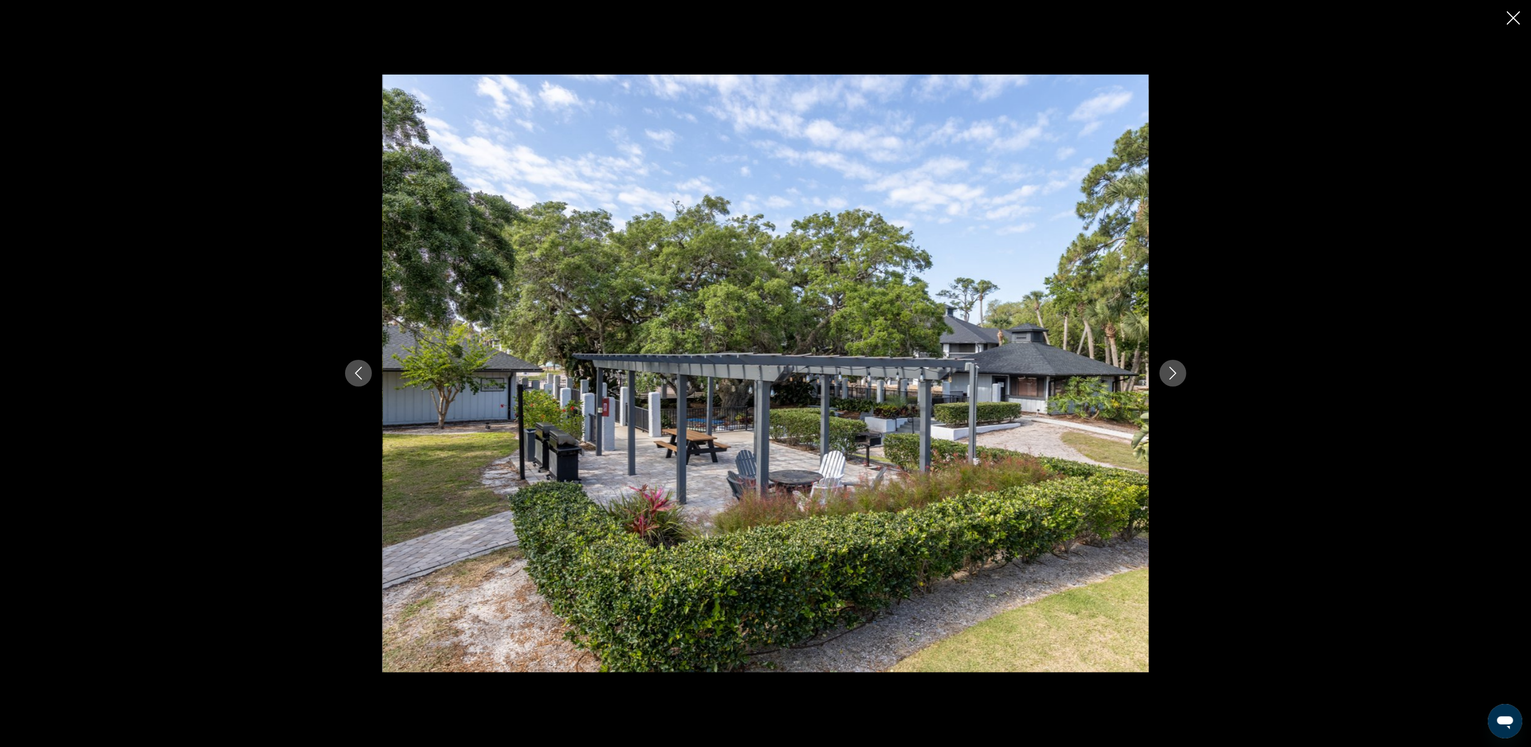
click at [1173, 365] on button "Next image" at bounding box center [1173, 373] width 27 height 27
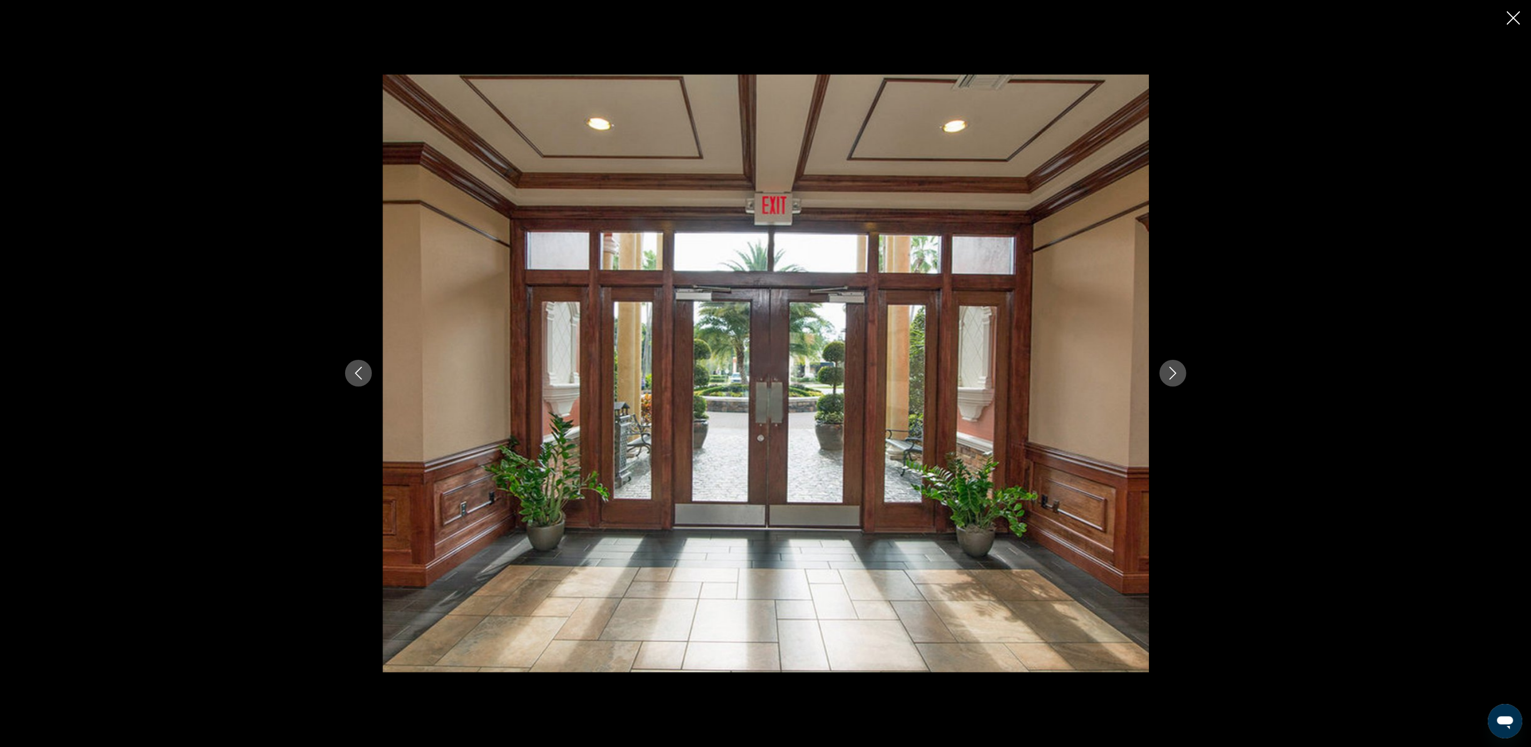
click at [1173, 365] on button "Next image" at bounding box center [1173, 373] width 27 height 27
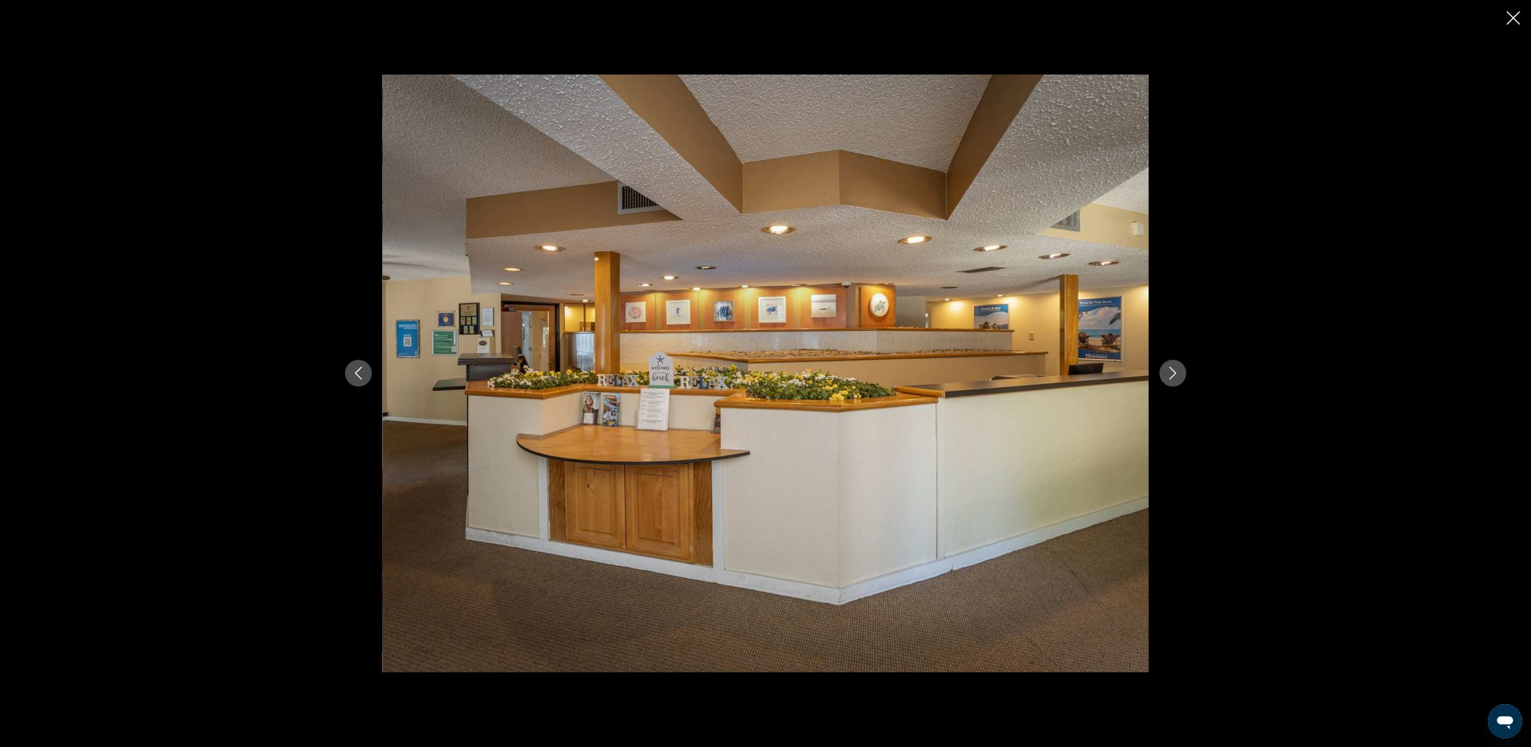
click at [1173, 365] on button "Next image" at bounding box center [1173, 373] width 27 height 27
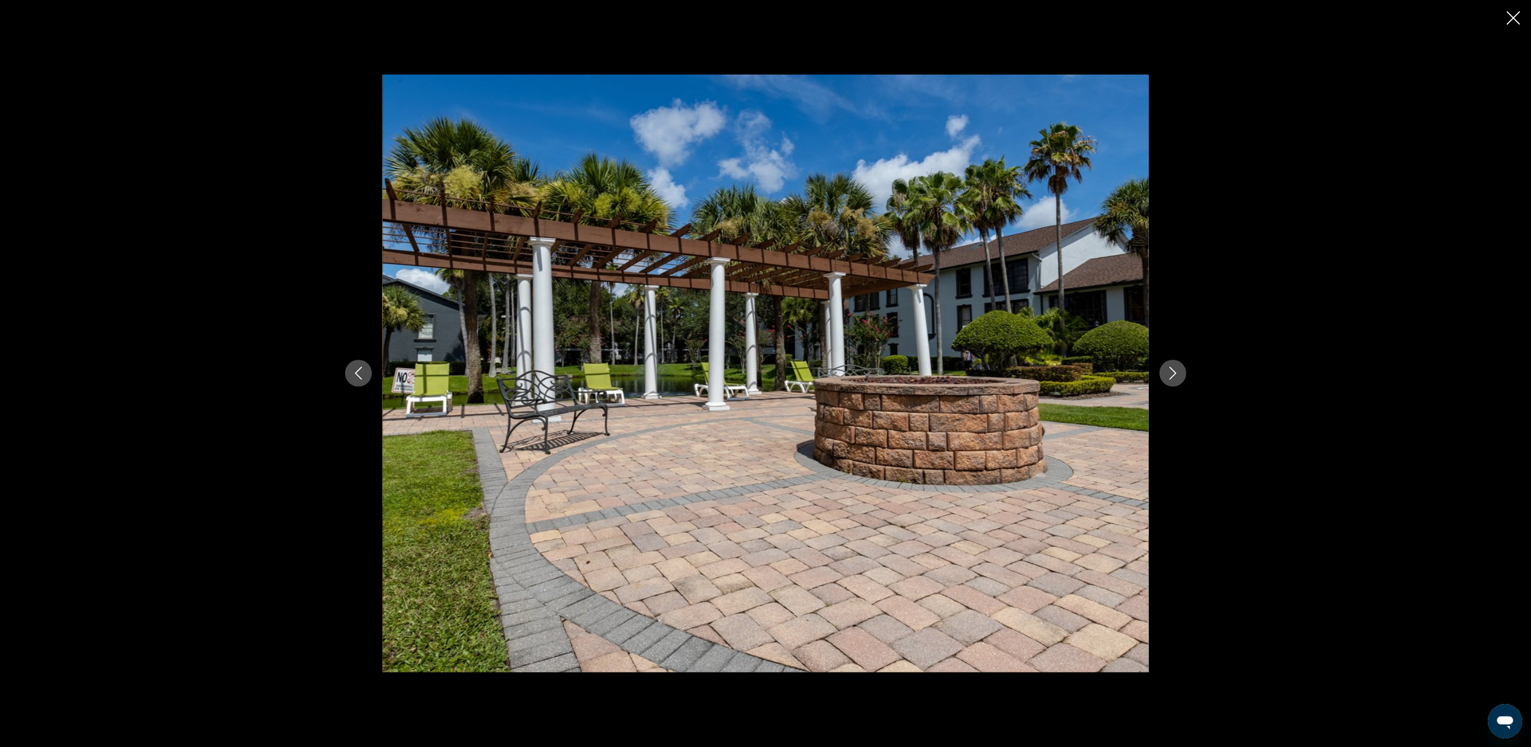
click at [1173, 365] on button "Next image" at bounding box center [1173, 373] width 27 height 27
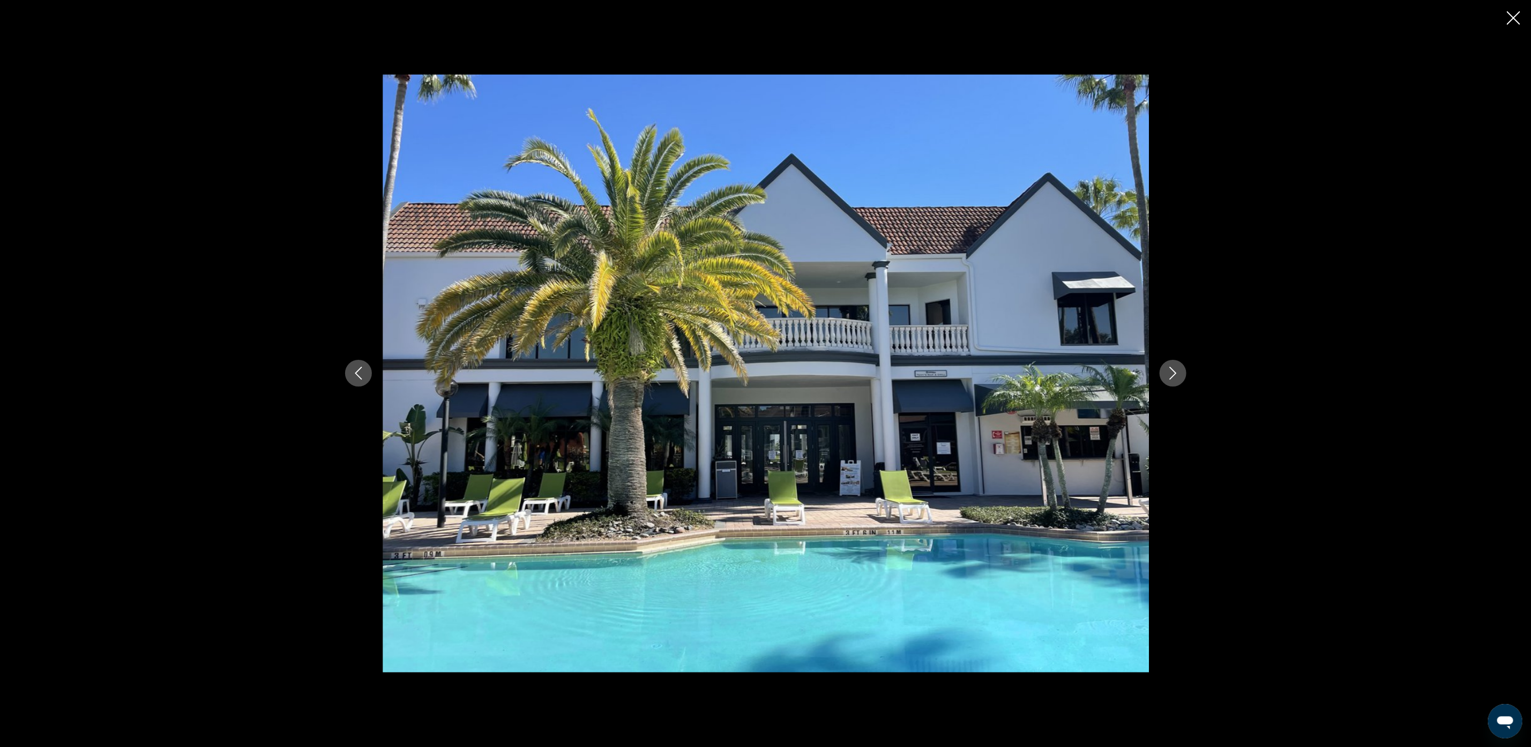
click at [1173, 365] on button "Next image" at bounding box center [1173, 373] width 27 height 27
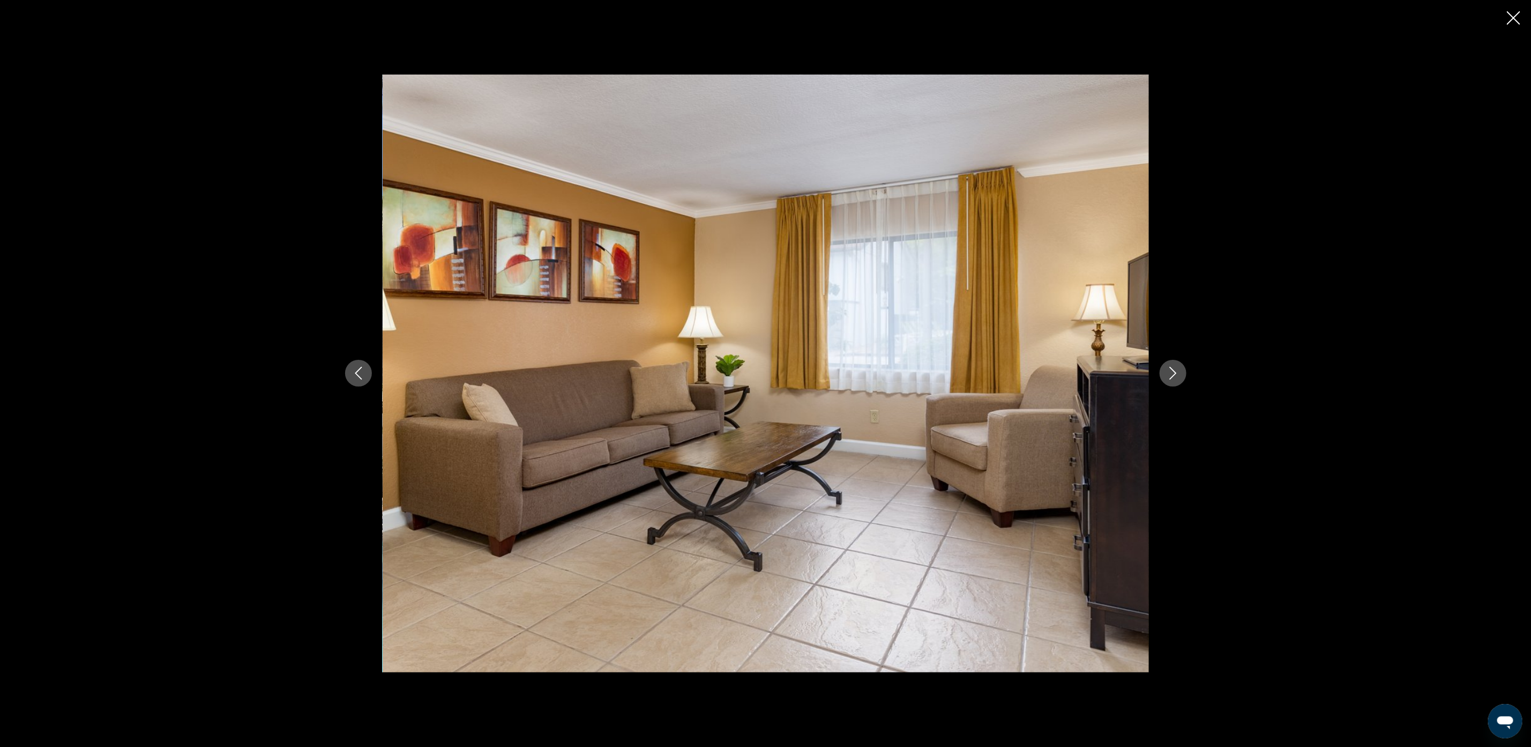
click at [1173, 365] on button "Next image" at bounding box center [1173, 373] width 27 height 27
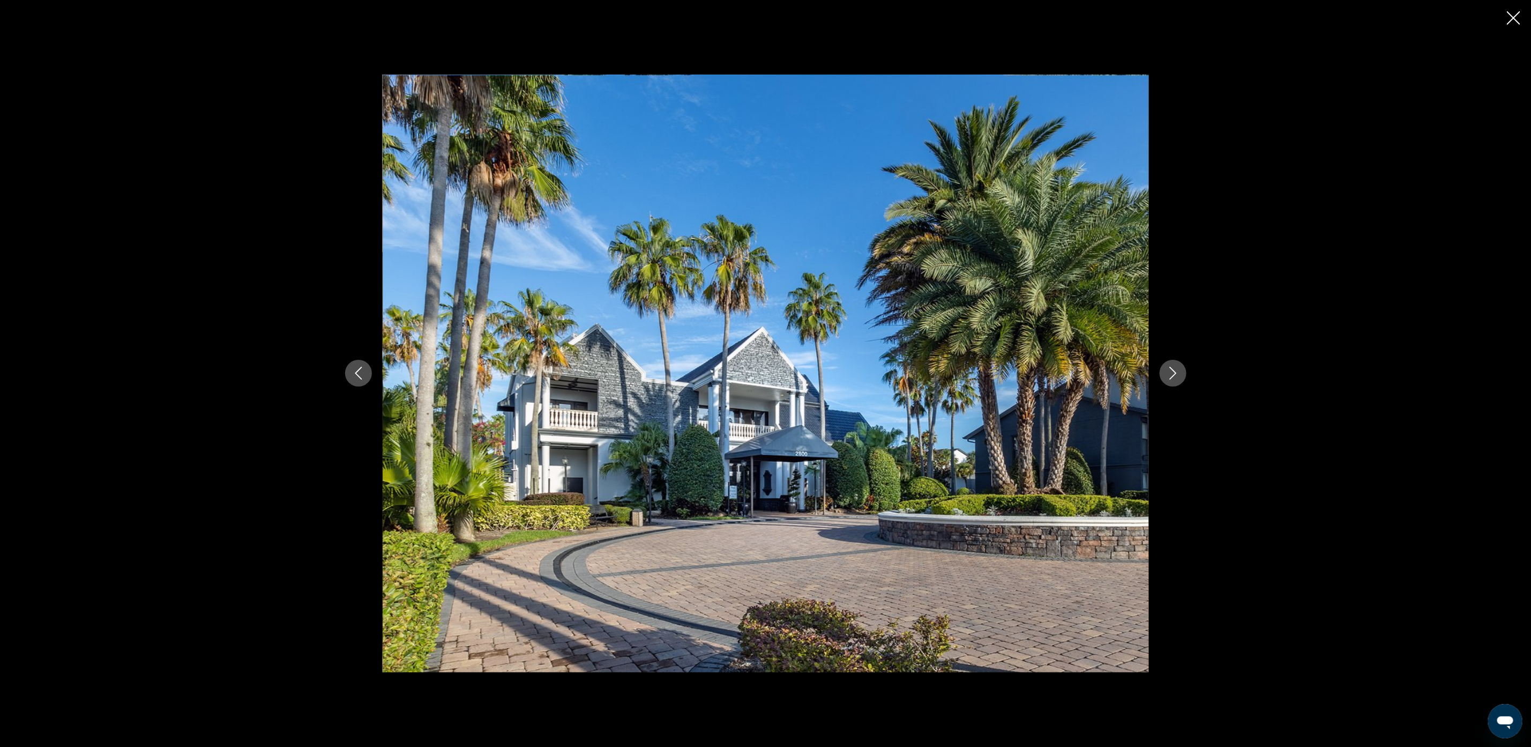
click at [1173, 368] on icon "Next image" at bounding box center [1173, 373] width 13 height 13
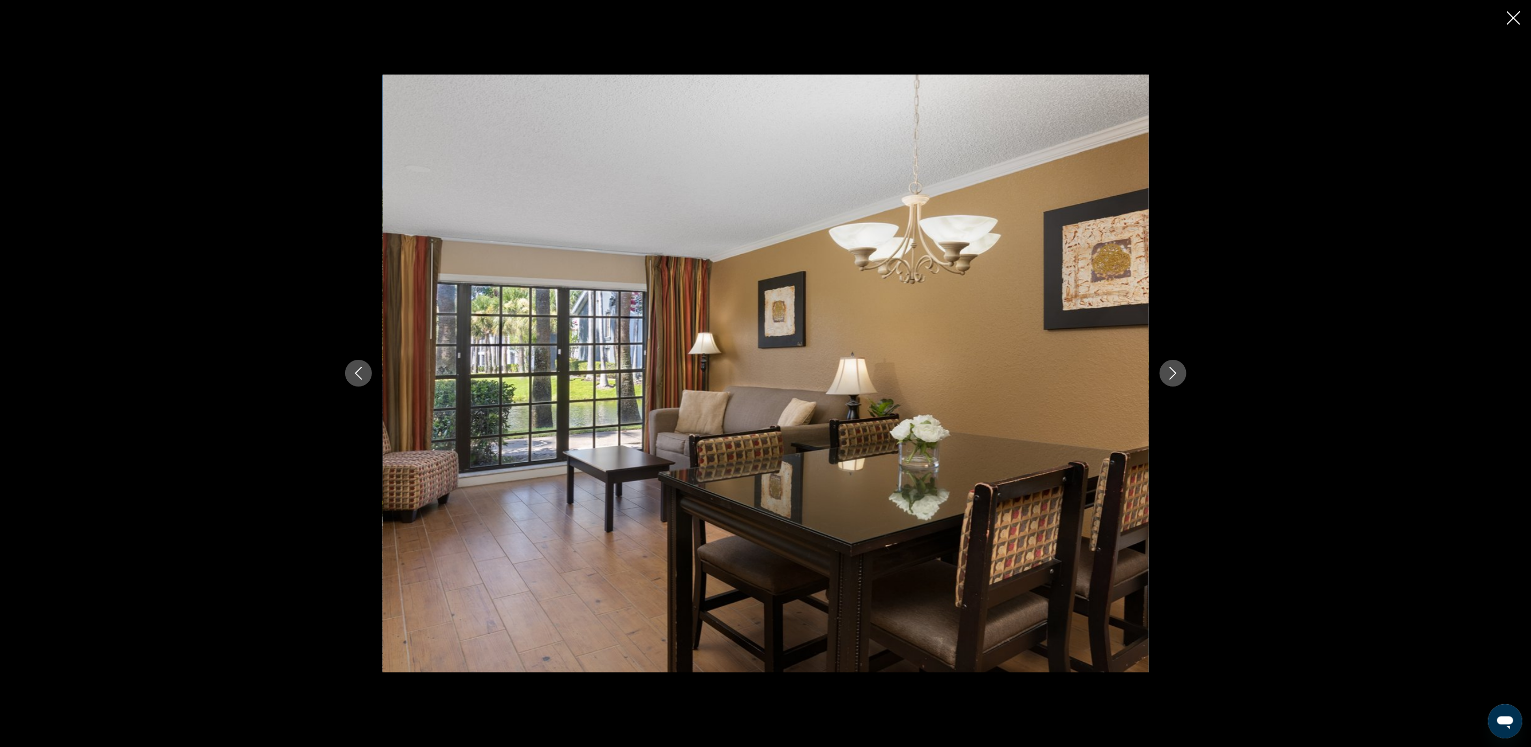
click at [1173, 368] on icon "Next image" at bounding box center [1173, 373] width 13 height 13
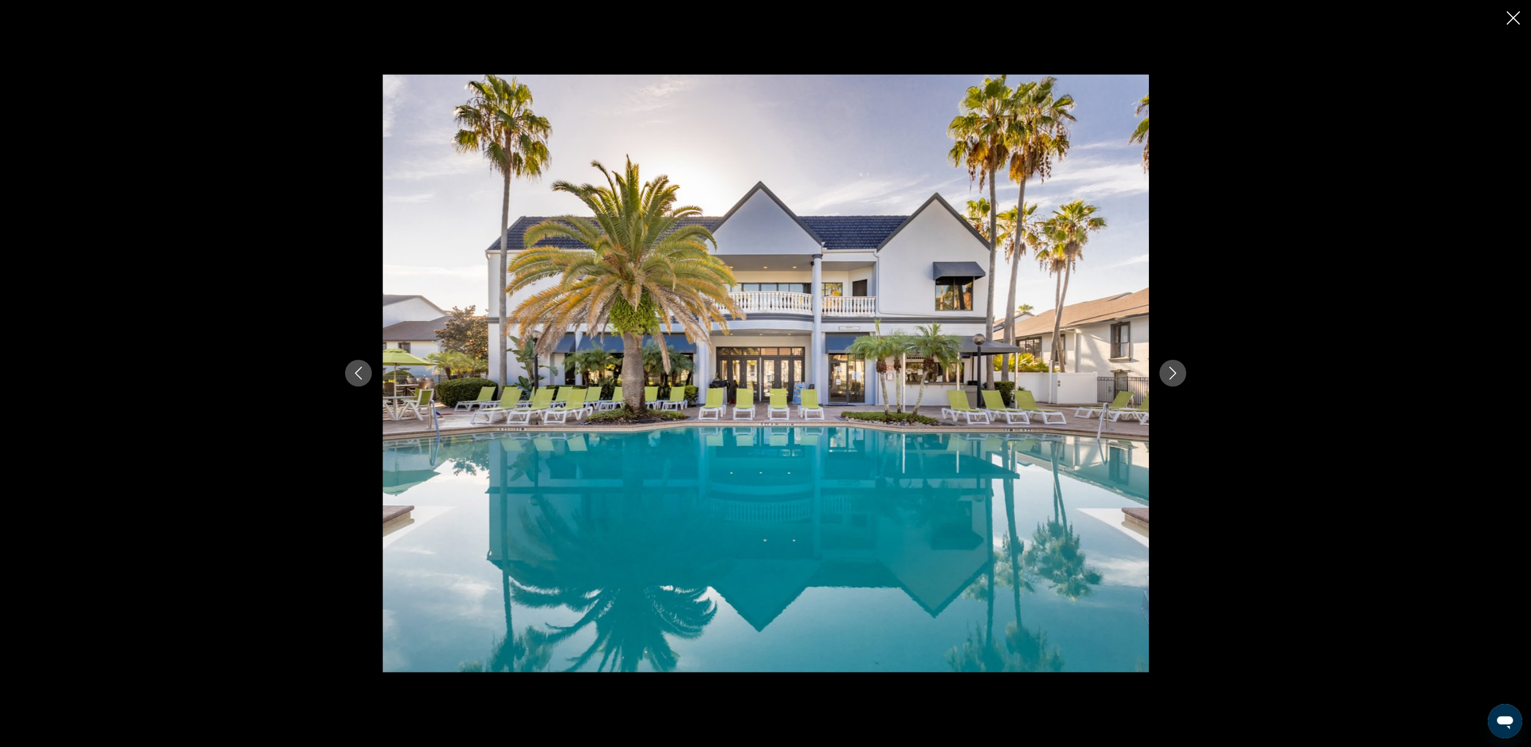
click at [1180, 373] on button "Next image" at bounding box center [1173, 373] width 27 height 27
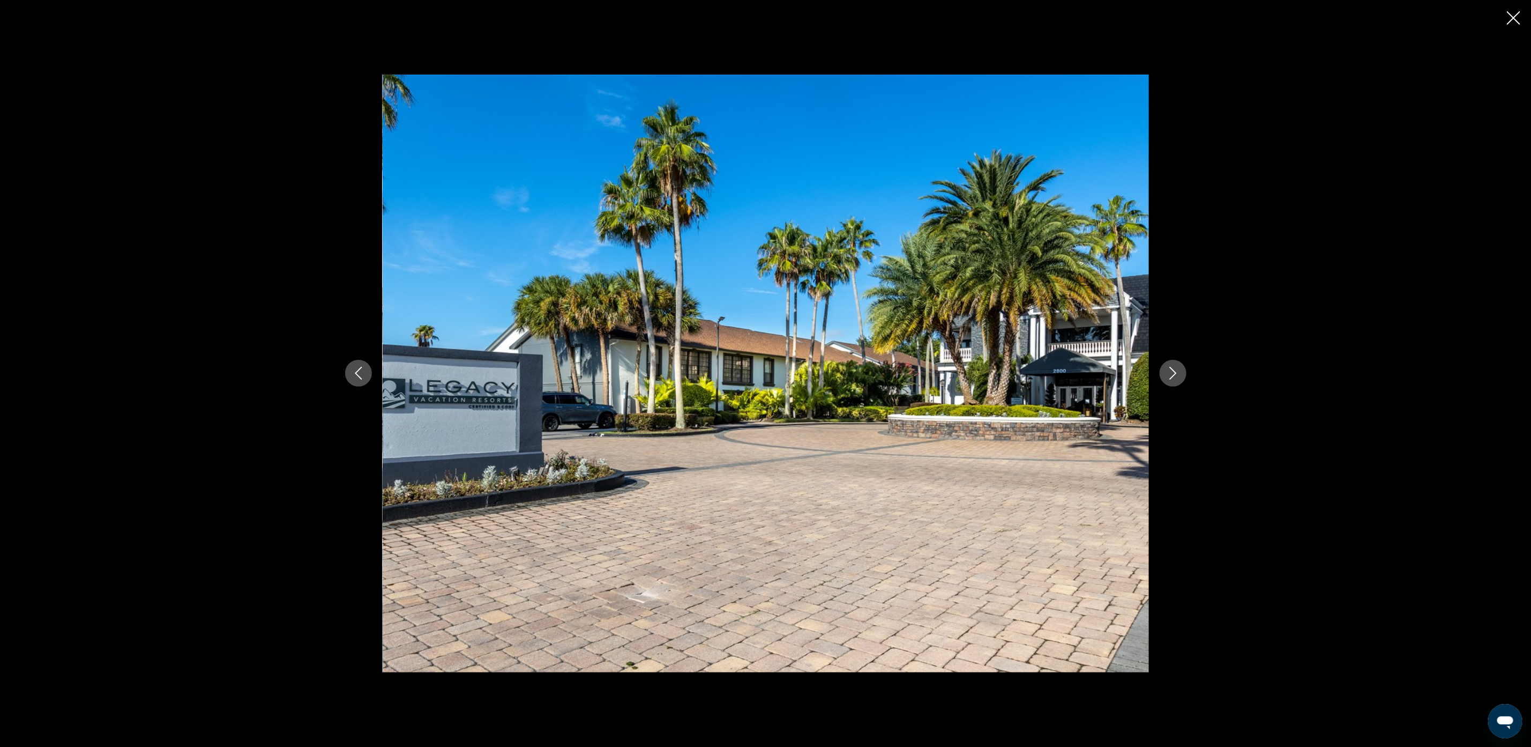
click at [1180, 373] on button "Next image" at bounding box center [1173, 373] width 27 height 27
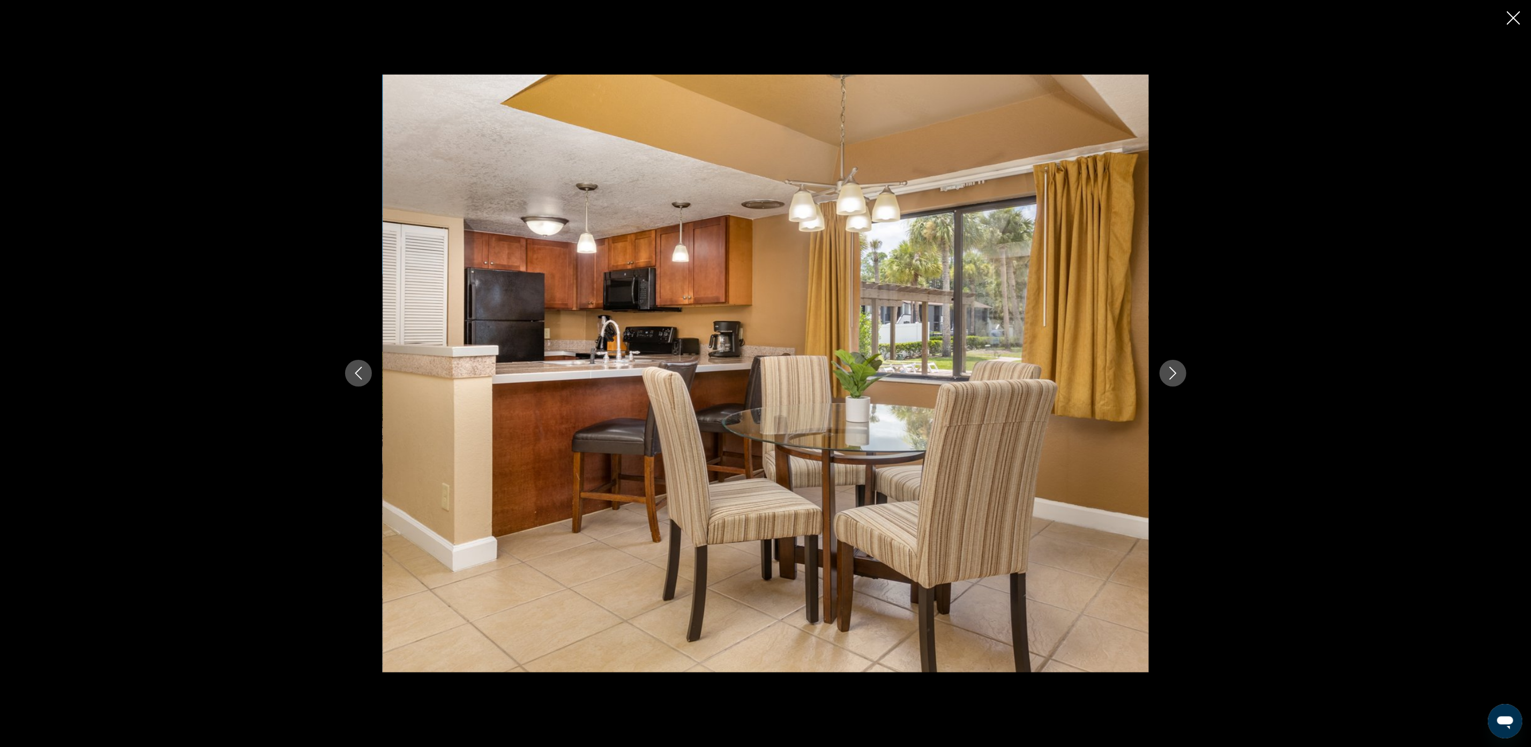
click at [1180, 373] on button "Next image" at bounding box center [1173, 373] width 27 height 27
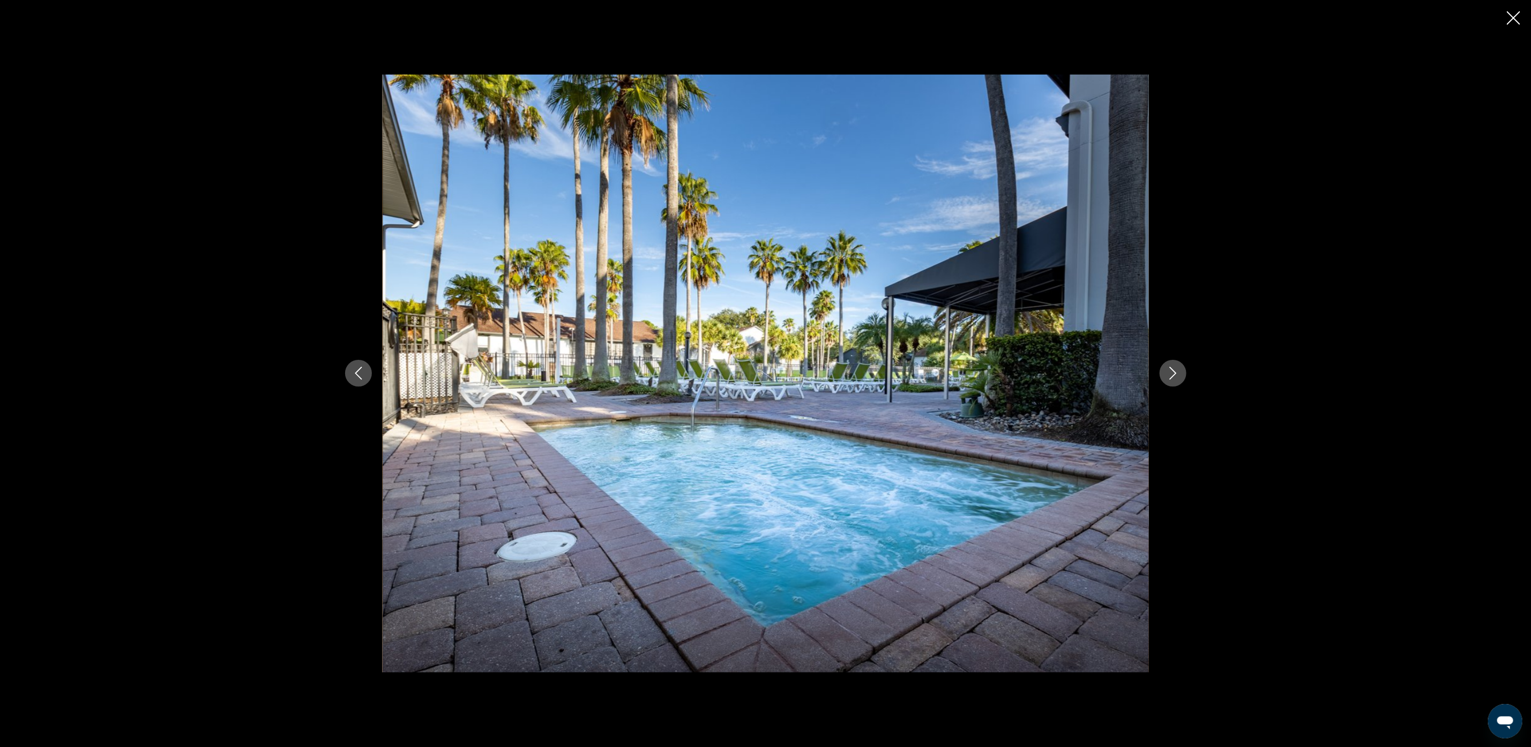
click at [1180, 373] on button "Next image" at bounding box center [1173, 373] width 27 height 27
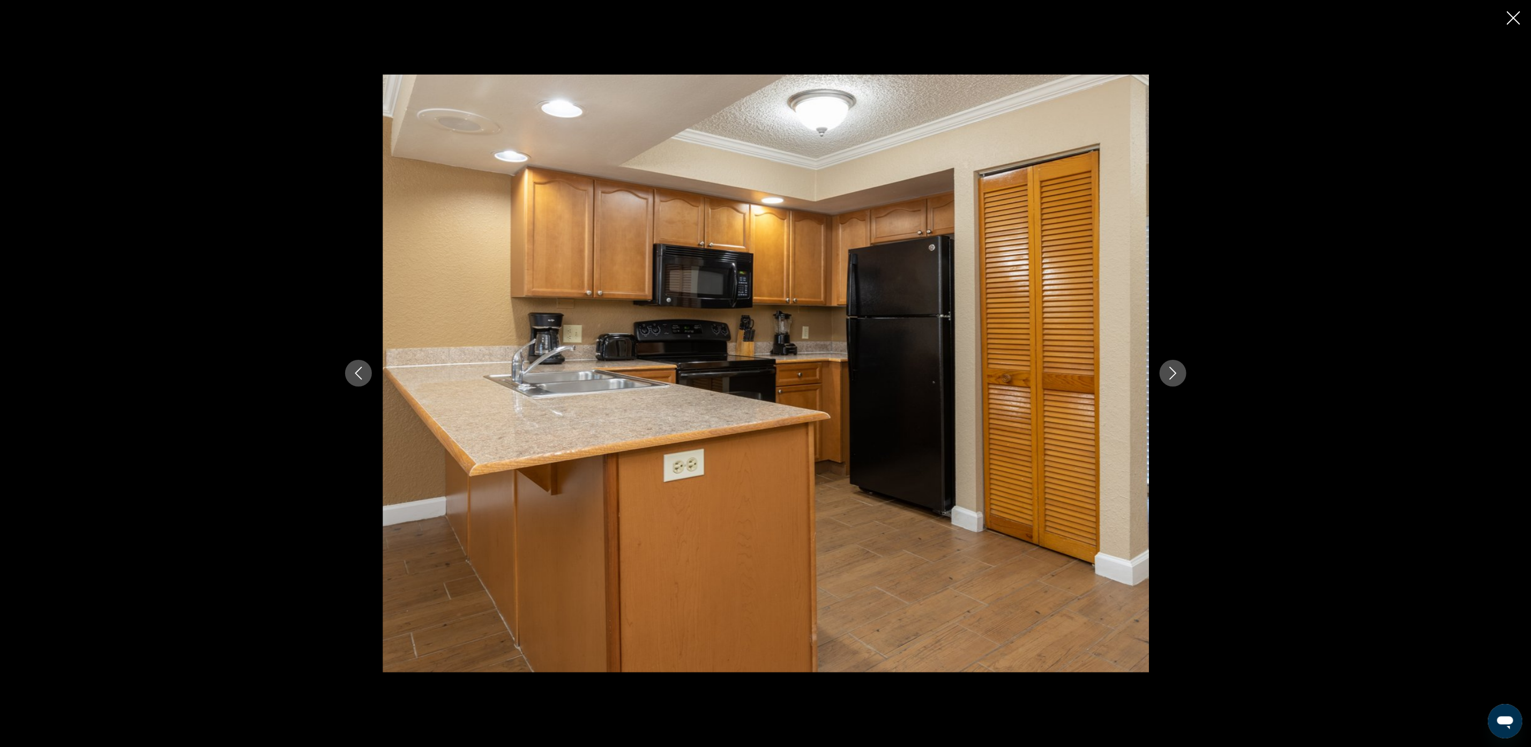
click at [1180, 373] on button "Next image" at bounding box center [1173, 373] width 27 height 27
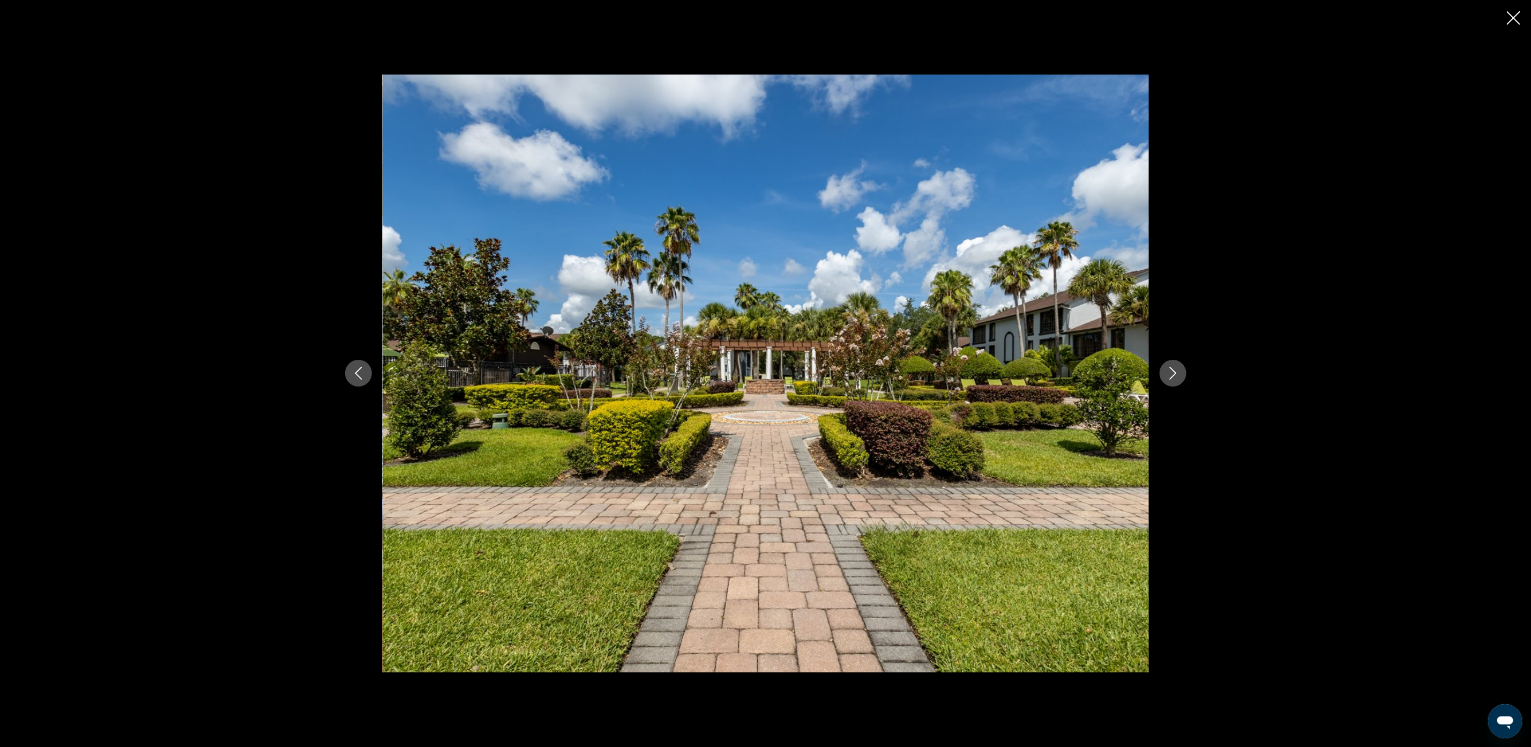
click at [1180, 373] on button "Next image" at bounding box center [1173, 373] width 27 height 27
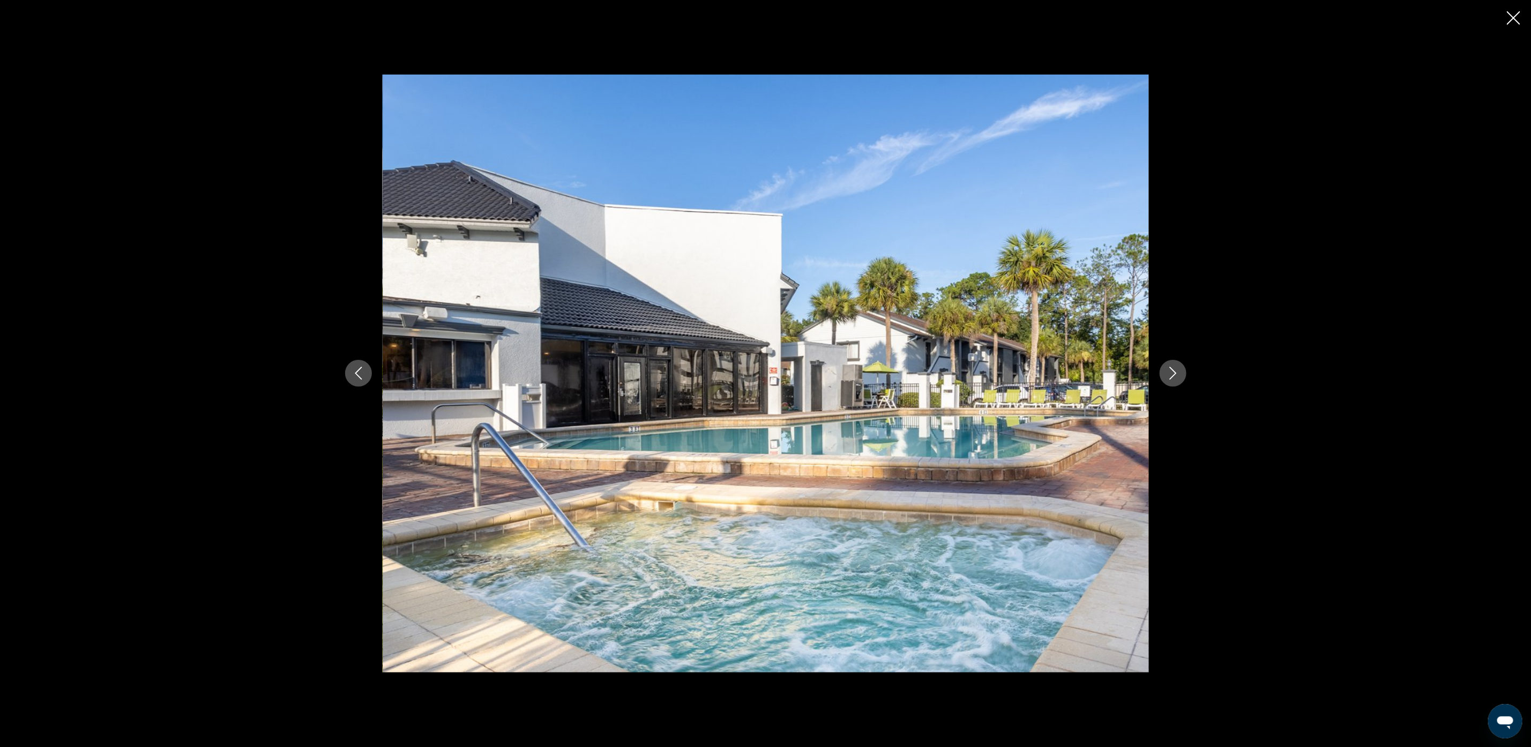
click at [1180, 373] on button "Next image" at bounding box center [1173, 373] width 27 height 27
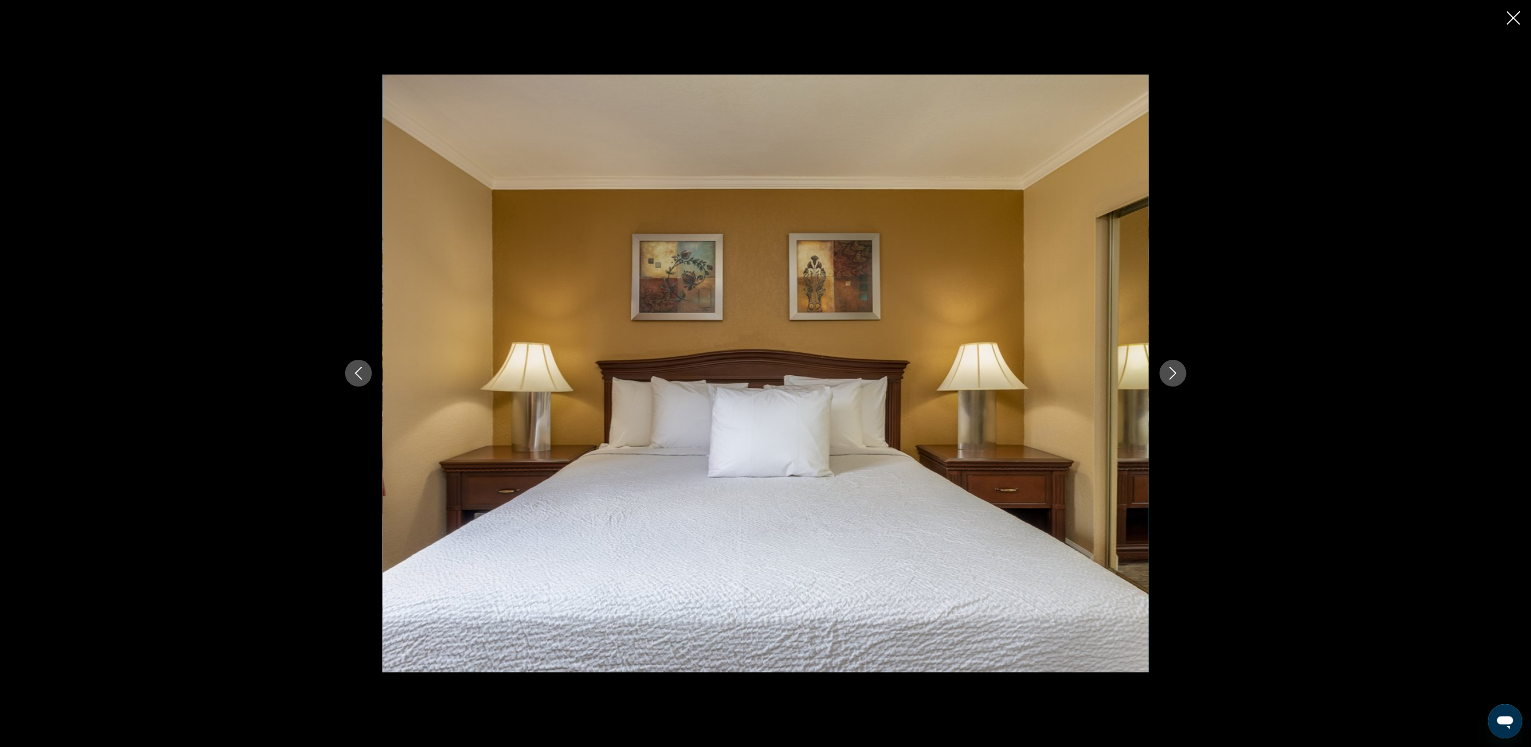
click at [1327, 181] on div "prev next" at bounding box center [765, 373] width 1531 height 747
